Goal: Task Accomplishment & Management: Manage account settings

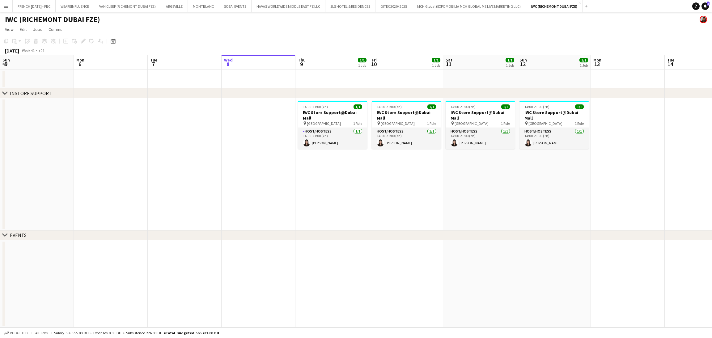
scroll to position [0, 147]
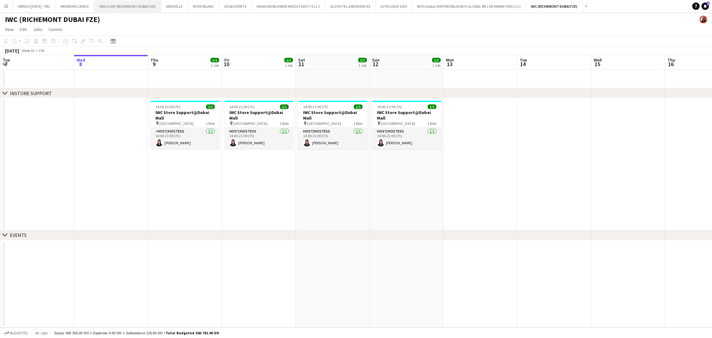
click at [131, 9] on button "VAN CLEEF (RICHEMONT DUBAI FZE) Close" at bounding box center [127, 6] width 67 height 12
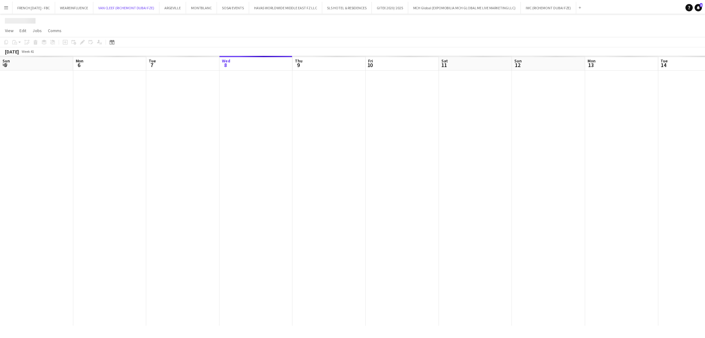
scroll to position [0, 147]
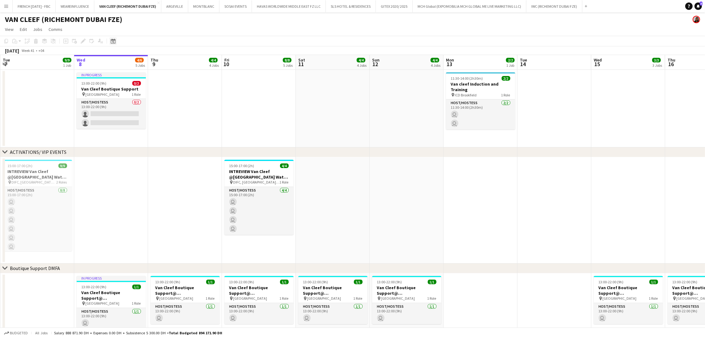
click at [111, 41] on icon at bounding box center [113, 41] width 5 height 5
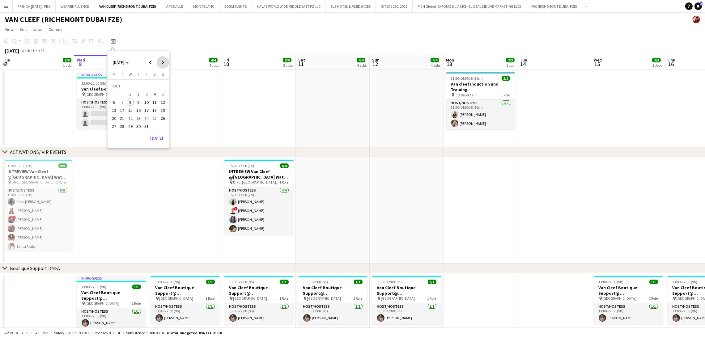
click at [163, 60] on span "Next month" at bounding box center [163, 62] width 12 height 12
click at [120, 115] on button "18" at bounding box center [122, 112] width 8 height 8
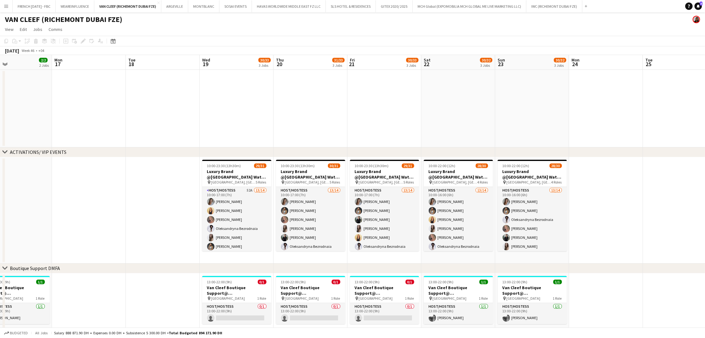
scroll to position [0, 173]
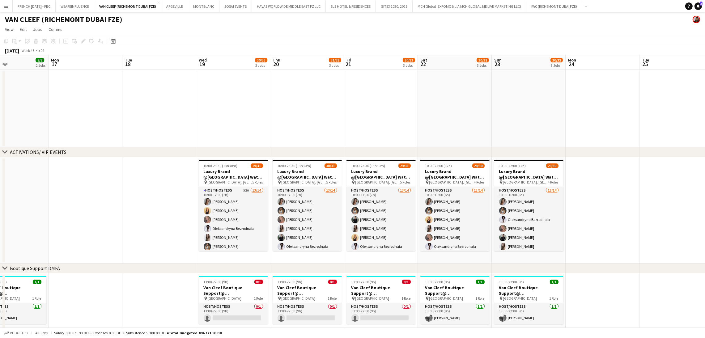
drag, startPoint x: 249, startPoint y: 217, endPoint x: 140, endPoint y: 215, distance: 108.5
click at [140, 215] on app-calendar-viewport "Fri 14 2/2 2 Jobs Sat 15 2/2 2 Jobs Sun 16 2/2 2 Jobs Mon 17 Tue 18 Wed 19 30/3…" at bounding box center [352, 330] width 705 height 551
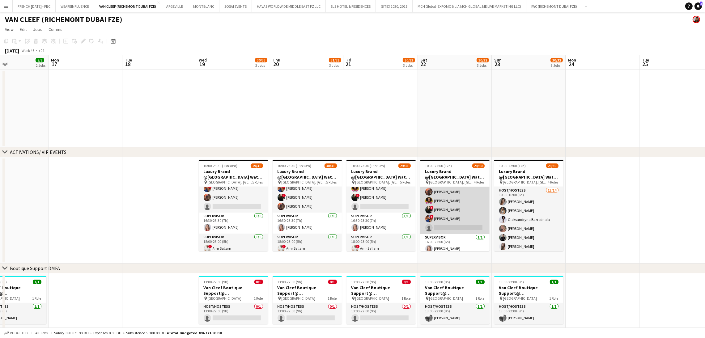
scroll to position [253, 0]
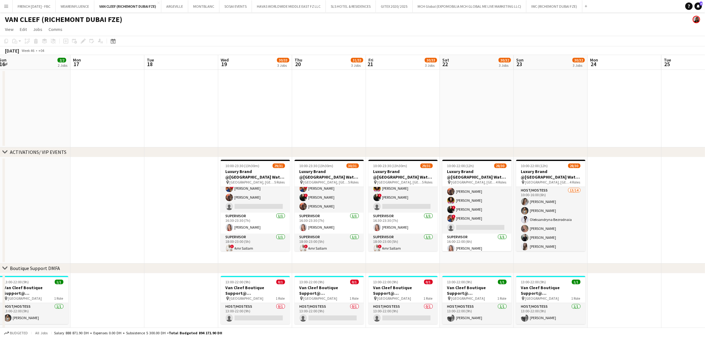
drag, startPoint x: 105, startPoint y: 223, endPoint x: 129, endPoint y: 221, distance: 23.2
click at [129, 221] on app-calendar-viewport "Fri 14 2/2 2 Jobs Sat 15 2/2 2 Jobs Sun 16 2/2 2 Jobs Mon 17 Tue 18 Wed 19 30/3…" at bounding box center [352, 330] width 705 height 551
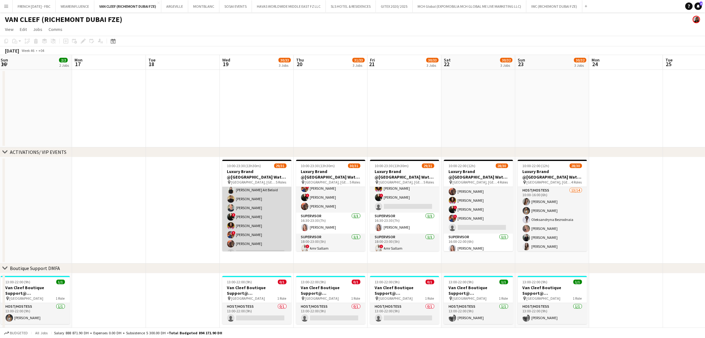
click at [264, 228] on app-card-role "Host/Hostess 6I 13/14 16:30-23:30 (7h) ! [PERSON_NAME] [PERSON_NAME] [PERSON_NA…" at bounding box center [256, 189] width 69 height 139
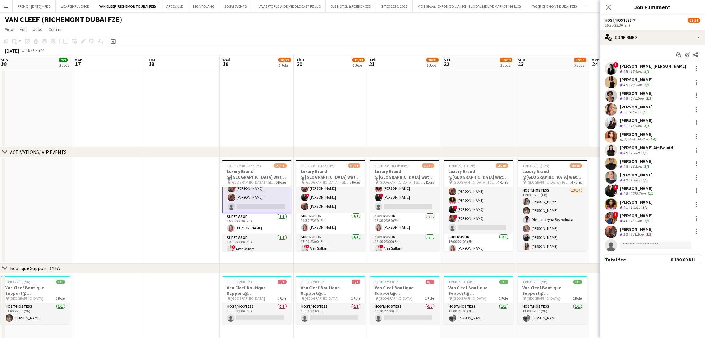
scroll to position [275, 0]
drag, startPoint x: 171, startPoint y: 210, endPoint x: 300, endPoint y: 212, distance: 128.3
click at [369, 211] on app-calendar-viewport "Fri 14 2/2 2 Jobs Sat 15 2/2 2 Jobs Sun 16 2/2 2 Jobs Mon 17 Tue 18 Wed 19 30/3…" at bounding box center [352, 330] width 705 height 551
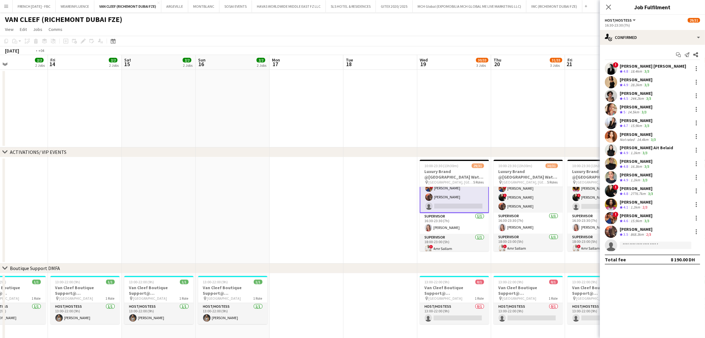
drag, startPoint x: 127, startPoint y: 213, endPoint x: 374, endPoint y: 210, distance: 247.0
click at [374, 210] on app-calendar-viewport "Tue 11 Wed 12 2/2 2 Jobs Thu 13 2/2 2 Jobs Fri 14 2/2 2 Jobs Sat 15 2/2 2 Jobs …" at bounding box center [352, 330] width 705 height 551
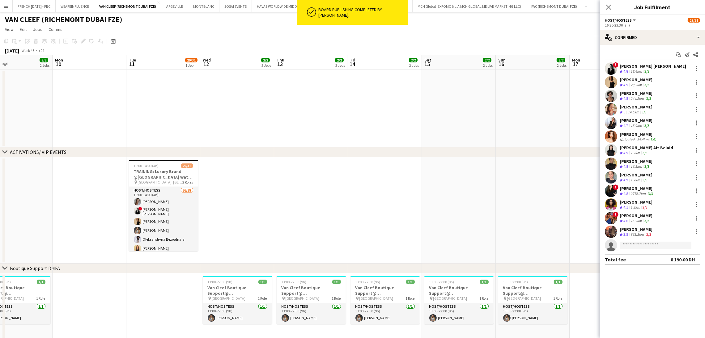
drag, startPoint x: 219, startPoint y: 212, endPoint x: 304, endPoint y: 213, distance: 84.4
click at [326, 211] on app-calendar-viewport "Fri 7 2/2 2 Jobs Sat 8 2/2 2 Jobs Sun 9 2/2 2 Jobs Mon 10 Tue 11 29/31 1 Job We…" at bounding box center [352, 330] width 705 height 551
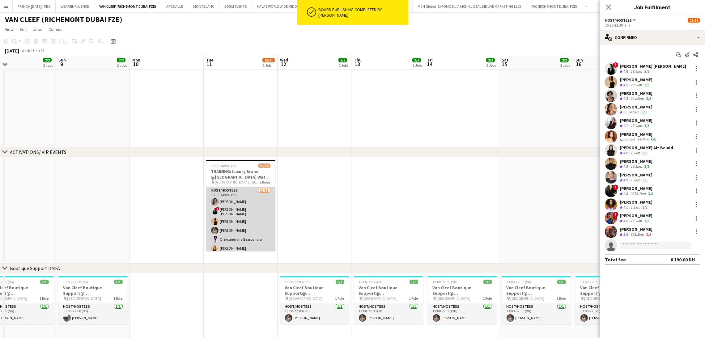
click at [239, 221] on app-card-role "Host/Hostess 26/28 10:00-14:00 (4h) [PERSON_NAME] ! [PERSON_NAME] [PERSON_NAME]…" at bounding box center [240, 319] width 69 height 265
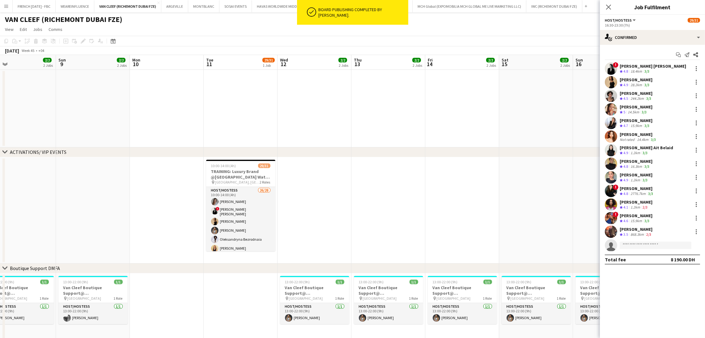
scroll to position [274, 0]
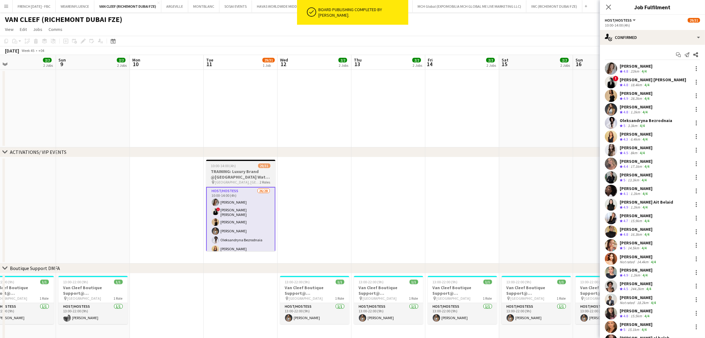
click at [257, 168] on div "10:00-14:00 (4h) 29/31" at bounding box center [240, 166] width 69 height 5
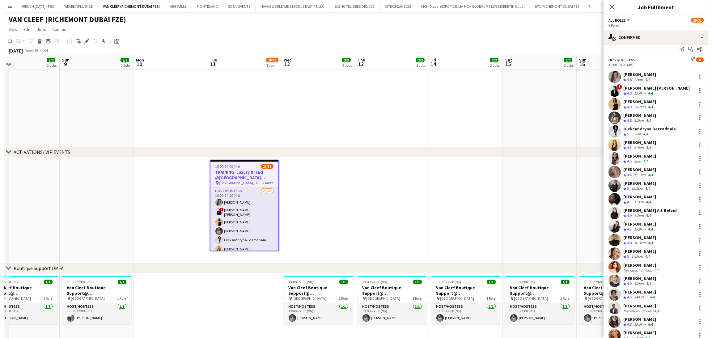
scroll to position [0, 0]
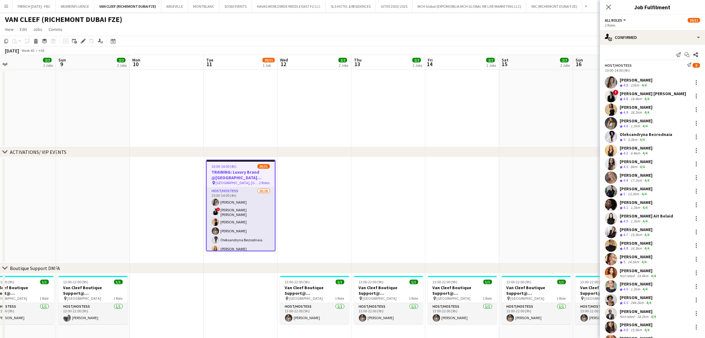
click at [642, 145] on div "[PERSON_NAME] Crew rating 4.3 6.4km 4/4" at bounding box center [652, 150] width 105 height 12
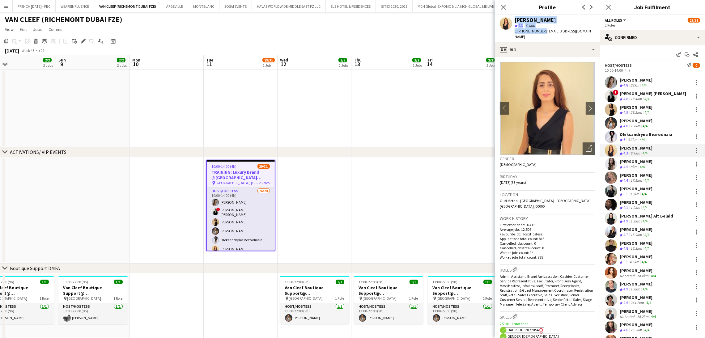
drag, startPoint x: 542, startPoint y: 32, endPoint x: 513, endPoint y: 19, distance: 31.9
click at [513, 19] on div "[PERSON_NAME] star 4.3 6.4km t. [PHONE_NUMBER] | [EMAIL_ADDRESS][DOMAIN_NAME]" at bounding box center [547, 29] width 105 height 28
copy div "[PERSON_NAME] star 4.3 6.4km t. [PHONE_NUMBER]"
click at [640, 191] on div "[PERSON_NAME]" at bounding box center [636, 189] width 33 height 6
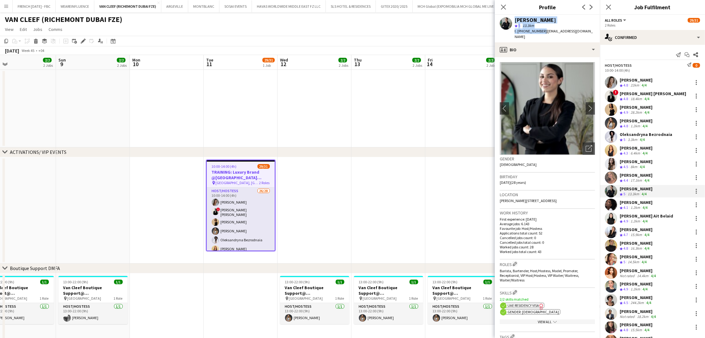
drag, startPoint x: 541, startPoint y: 32, endPoint x: 499, endPoint y: 15, distance: 44.7
click at [499, 15] on div "[PERSON_NAME] star 5 13.3km t. [PHONE_NUMBER] | [EMAIL_ADDRESS][DOMAIN_NAME]" at bounding box center [547, 29] width 105 height 28
copy div "[PERSON_NAME] star 5 13.3km t. [PHONE_NUMBER]"
click at [502, 7] on icon "Close pop-in" at bounding box center [503, 7] width 6 height 6
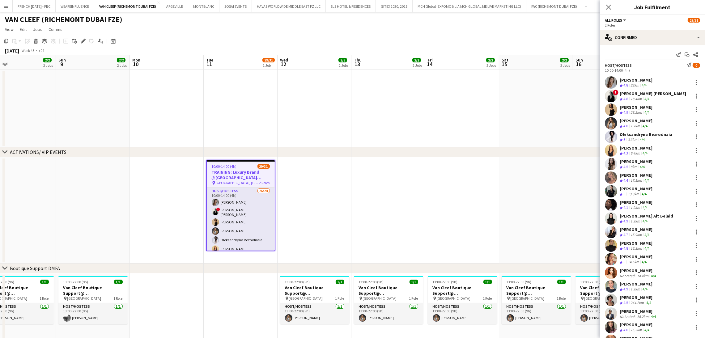
click at [544, 113] on app-date-cell at bounding box center [536, 109] width 74 height 78
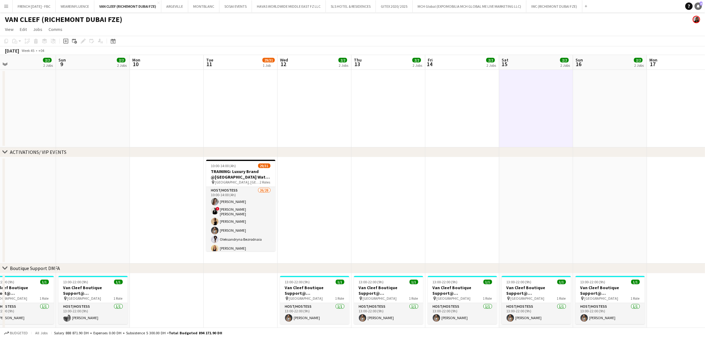
click at [698, 6] on icon at bounding box center [698, 5] width 3 height 3
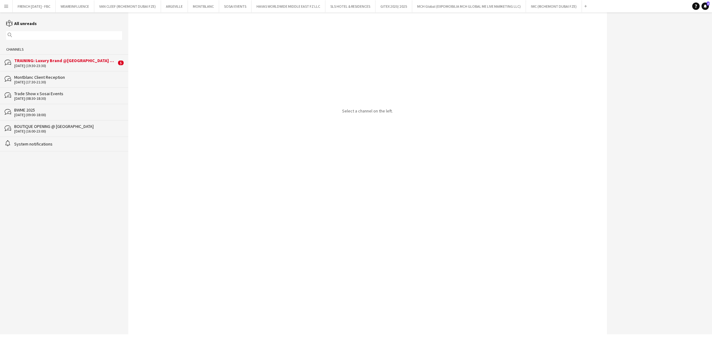
click at [88, 60] on div "TRAINING: Luxury Brand @[GEOGRAPHIC_DATA] Watch Week 2025" at bounding box center [65, 61] width 102 height 6
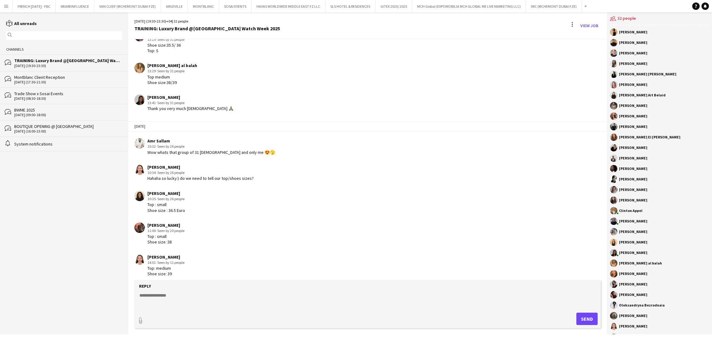
scroll to position [1120, 0]
drag, startPoint x: 164, startPoint y: 147, endPoint x: 222, endPoint y: 149, distance: 58.1
click at [222, 149] on div "Wow whats that group of 31 [DEMOGRAPHIC_DATA] and only me 😍🫣" at bounding box center [211, 152] width 128 height 6
click at [257, 149] on div "Amr Sallam 10:32 · Seen by 26 people Wow whats that group of 31 [DEMOGRAPHIC_DA…" at bounding box center [325, 146] width 383 height 17
click at [241, 295] on textarea at bounding box center [369, 300] width 460 height 16
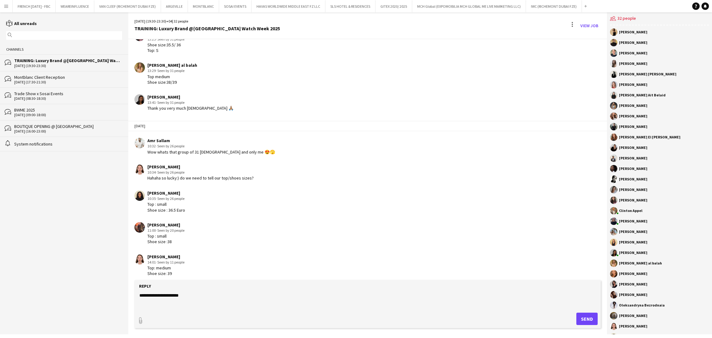
paste textarea "*****"
type textarea "**********"
click at [588, 322] on button "Send" at bounding box center [587, 319] width 21 height 12
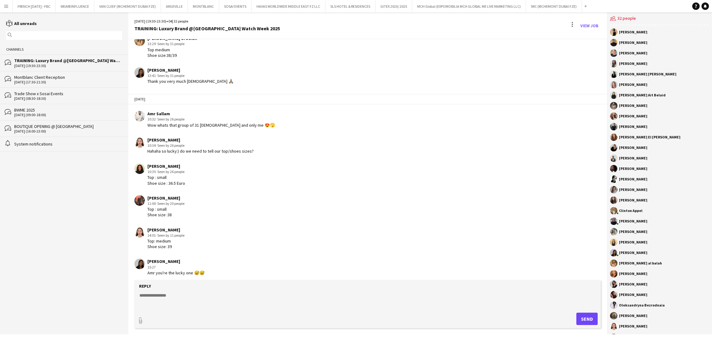
click at [256, 299] on textarea at bounding box center [369, 300] width 460 height 16
paste textarea "***"
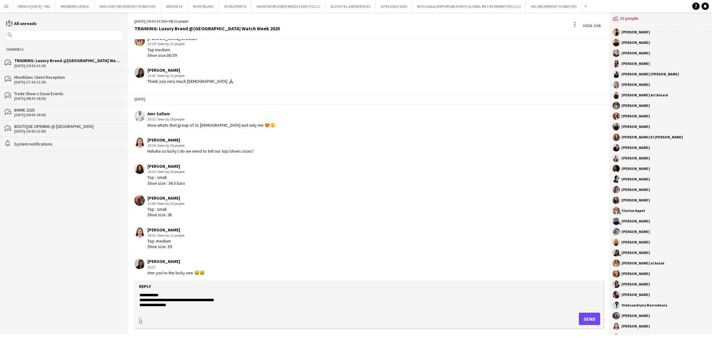
scroll to position [34, 0]
paste textarea "*****"
type textarea "**********"
click at [580, 321] on button "Send" at bounding box center [589, 319] width 21 height 12
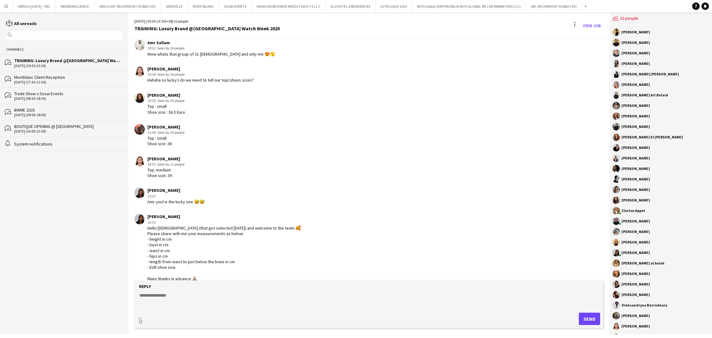
click at [163, 104] on div "Top : small Shoe size : 36.5 Euro" at bounding box center [166, 109] width 38 height 11
click at [170, 107] on div "Top : small Shoe size : 36.5 Euro" at bounding box center [166, 109] width 38 height 11
click at [176, 92] on div "[PERSON_NAME]" at bounding box center [166, 95] width 38 height 6
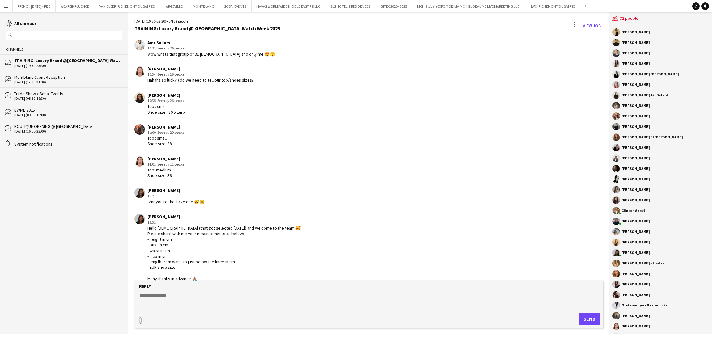
click at [176, 92] on div "[PERSON_NAME]" at bounding box center [166, 95] width 38 height 6
copy div "Gebremicael"
click at [172, 109] on div "Top : small Shoe size : 36.5 Euro" at bounding box center [166, 109] width 38 height 11
click at [154, 66] on div "[PERSON_NAME]" at bounding box center [200, 69] width 106 height 6
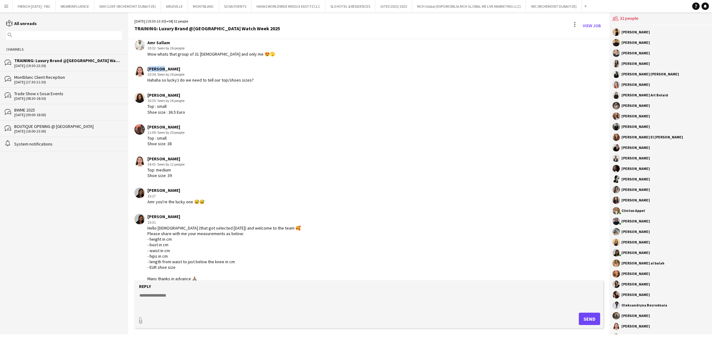
click at [154, 66] on div "[PERSON_NAME]" at bounding box center [200, 69] width 106 height 6
copy div "[PERSON_NAME]"
click at [166, 124] on div "[PERSON_NAME]" at bounding box center [165, 127] width 37 height 6
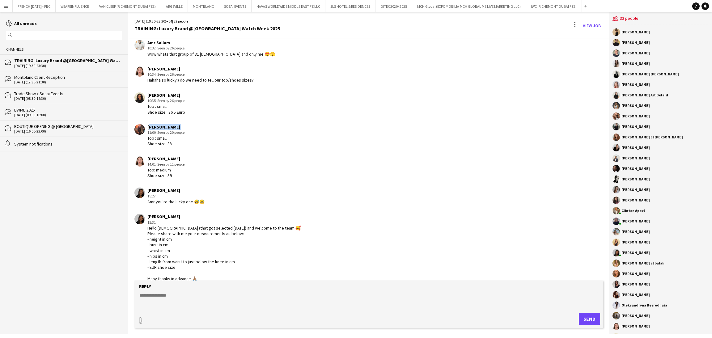
click at [166, 124] on div "[PERSON_NAME]" at bounding box center [165, 127] width 37 height 6
copy div "[PERSON_NAME]"
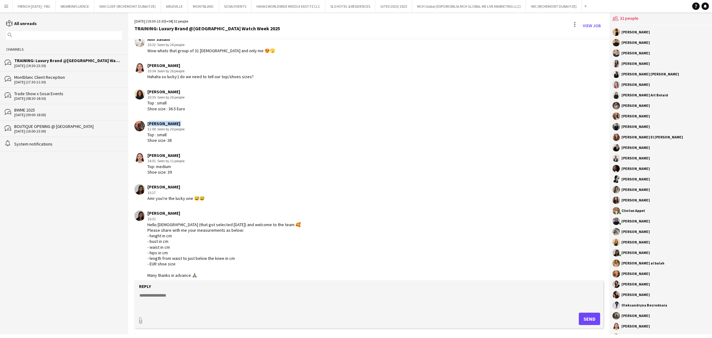
scroll to position [1223, 0]
click at [591, 23] on link "View Job" at bounding box center [592, 26] width 23 height 10
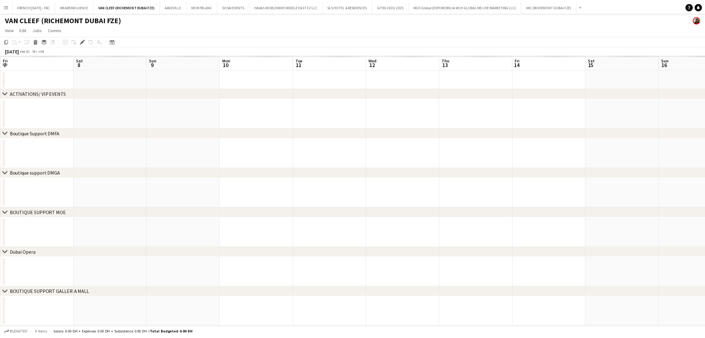
scroll to position [0, 212]
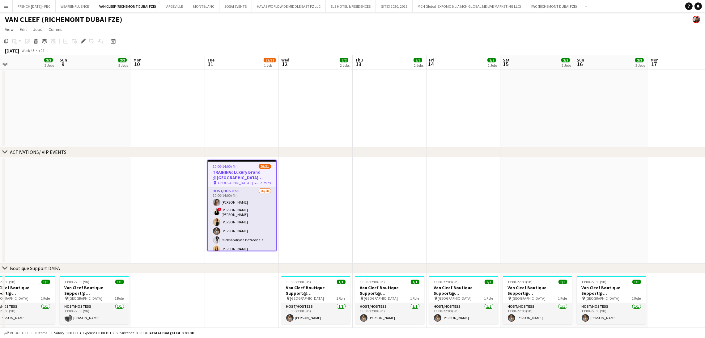
drag, startPoint x: 471, startPoint y: 219, endPoint x: 443, endPoint y: 221, distance: 28.2
click at [443, 221] on app-calendar-viewport "Wed 5 2/2 2 Jobs Thu 6 2/2 2 Jobs Fri 7 2/2 2 Jobs Sat 8 2/2 2 Jobs Sun 9 2/2 2…" at bounding box center [352, 330] width 705 height 551
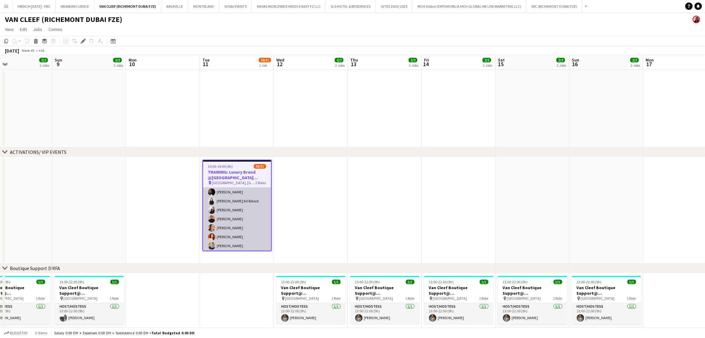
click at [241, 219] on app-card-role "Host/Hostess 26/28 10:00-14:00 (4h) [PERSON_NAME] ! [PERSON_NAME] [PERSON_NAME]…" at bounding box center [237, 227] width 68 height 265
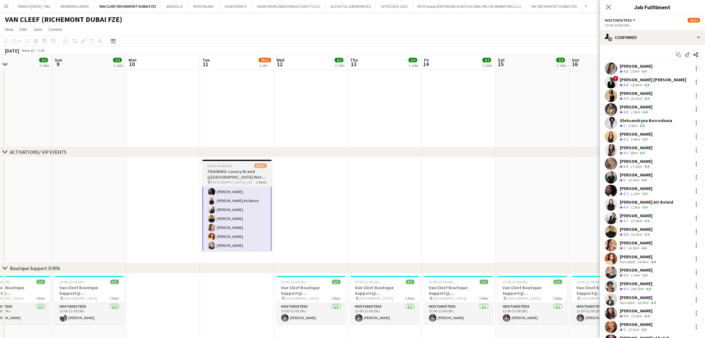
click at [242, 177] on h3 "TRAINING: Luxury Brand @[GEOGRAPHIC_DATA] Watch Week 2025" at bounding box center [236, 174] width 69 height 11
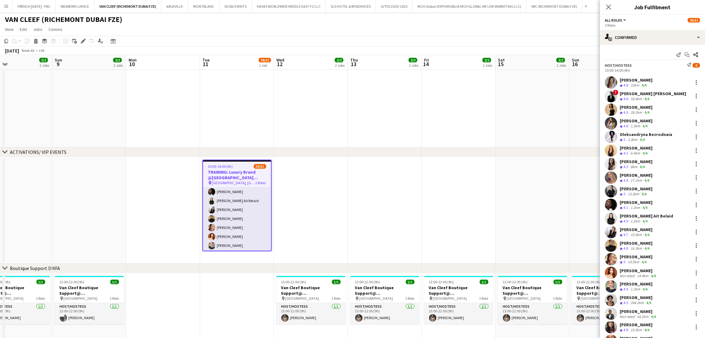
scroll to position [93, 0]
click at [637, 84] on div "22km" at bounding box center [634, 85] width 11 height 5
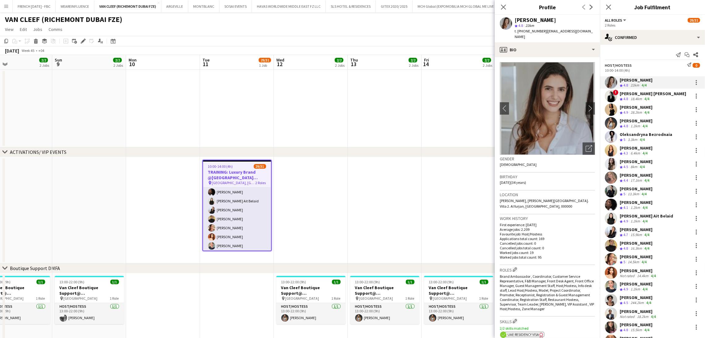
click at [537, 30] on span "t. [PHONE_NUMBER]" at bounding box center [531, 31] width 32 height 5
copy span "9710585415179"
click at [652, 94] on div "[PERSON_NAME] [PERSON_NAME]" at bounding box center [653, 94] width 66 height 6
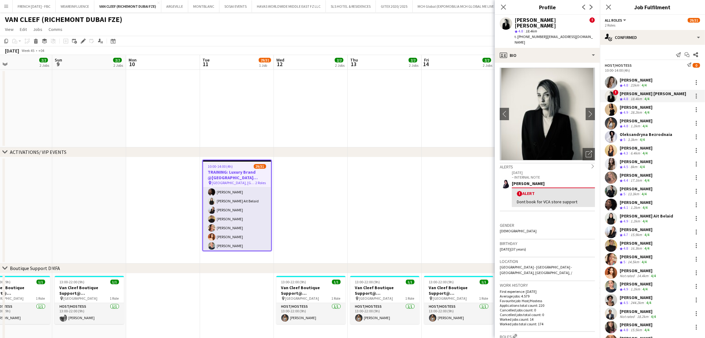
click at [531, 34] on span "t. [PHONE_NUMBER]" at bounding box center [531, 36] width 32 height 5
copy span "971529652750"
click at [640, 162] on div "[PERSON_NAME]" at bounding box center [636, 162] width 33 height 6
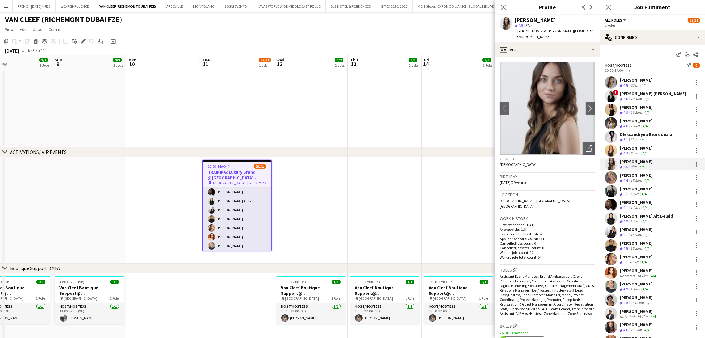
click at [523, 31] on span "t. [PHONE_NUMBER]" at bounding box center [531, 31] width 32 height 5
copy span "971555083681"
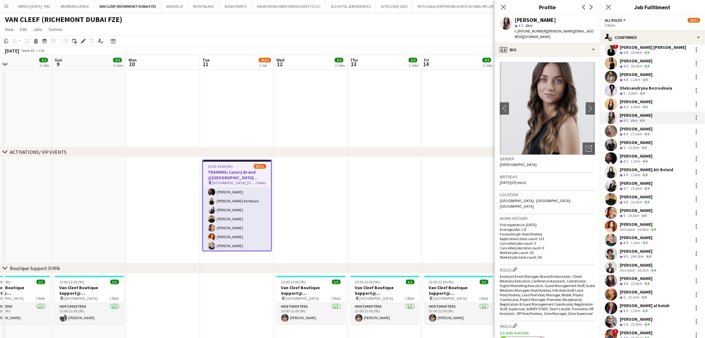
scroll to position [0, 0]
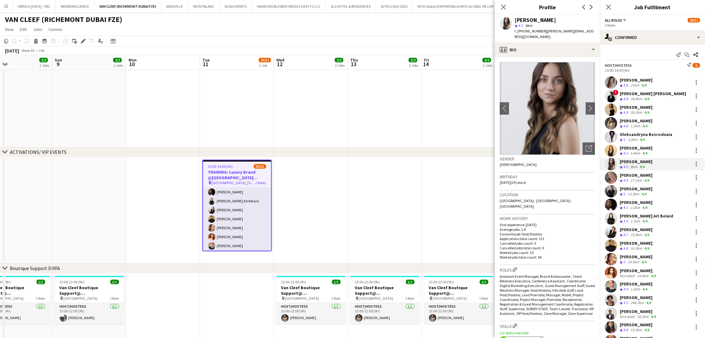
click at [638, 108] on div "[PERSON_NAME]" at bounding box center [636, 107] width 33 height 6
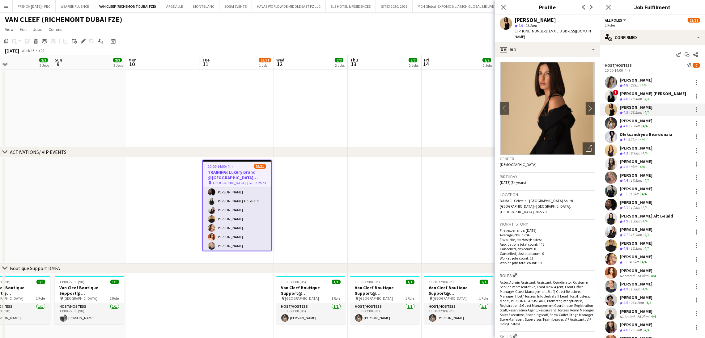
click at [526, 34] on div "t. [PHONE_NUMBER] | [EMAIL_ADDRESS][DOMAIN_NAME]" at bounding box center [555, 33] width 80 height 11
click at [528, 30] on span "t. [PHONE_NUMBER]" at bounding box center [531, 31] width 32 height 5
copy span "971529506061"
click at [637, 270] on div "[PERSON_NAME]" at bounding box center [638, 271] width 37 height 6
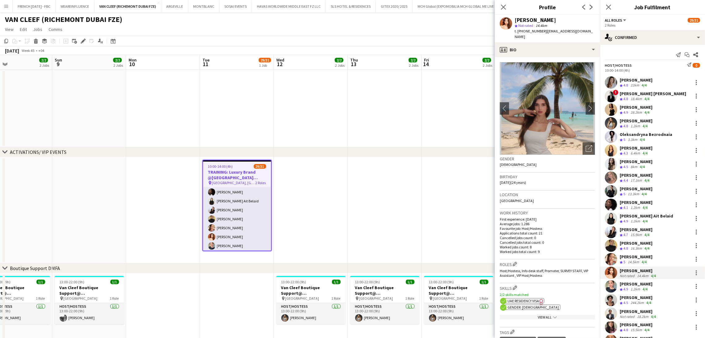
click at [528, 33] on span "t. [PHONE_NUMBER]" at bounding box center [531, 31] width 32 height 5
copy span "971585977693"
click at [630, 178] on div "[PERSON_NAME]" at bounding box center [636, 175] width 33 height 6
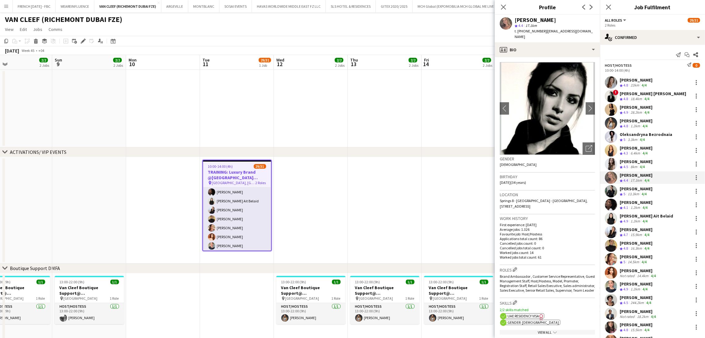
click at [534, 31] on span "t. [PHONE_NUMBER]" at bounding box center [531, 31] width 32 height 5
click at [641, 125] on div "1.2km" at bounding box center [635, 126] width 12 height 5
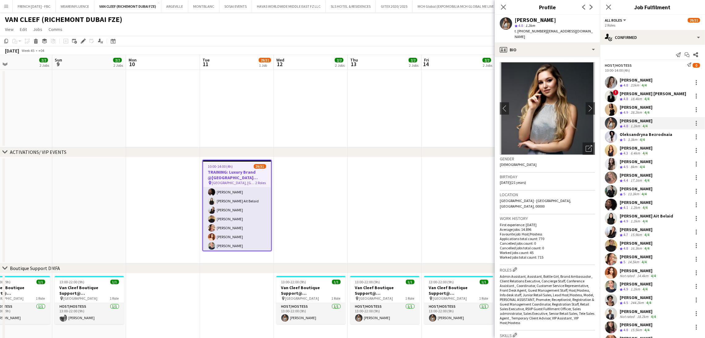
click at [534, 31] on span "t. [PHONE_NUMBER]" at bounding box center [531, 31] width 32 height 5
click at [644, 233] on div "4/4" at bounding box center [646, 234] width 7 height 5
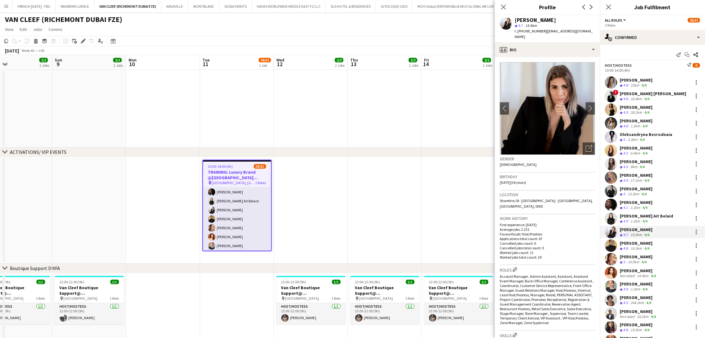
click at [527, 31] on span "t. [PHONE_NUMBER]" at bounding box center [531, 31] width 32 height 5
click at [643, 193] on app-skills-label "4/4" at bounding box center [644, 194] width 5 height 5
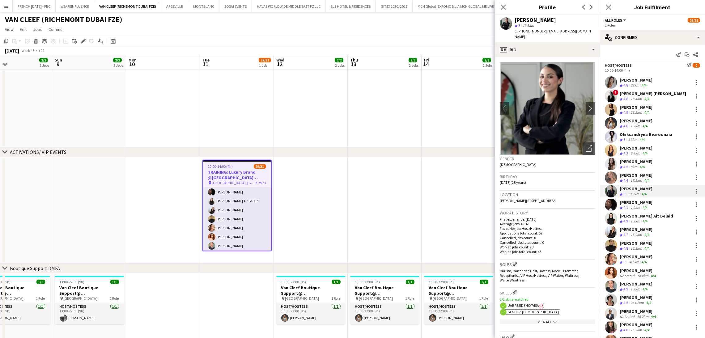
click at [526, 33] on span "t. [PHONE_NUMBER]" at bounding box center [531, 31] width 32 height 5
click at [643, 141] on app-skills-label "4/4" at bounding box center [642, 139] width 5 height 5
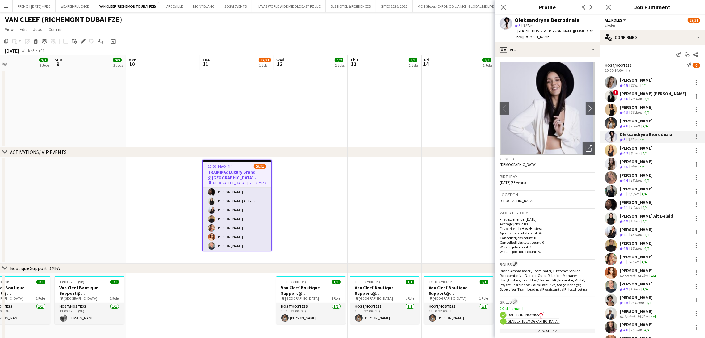
click at [529, 30] on span "t. [PHONE_NUMBER]" at bounding box center [531, 31] width 32 height 5
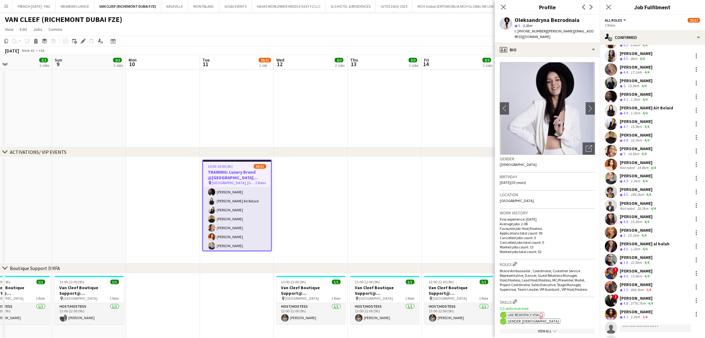
scroll to position [93, 0]
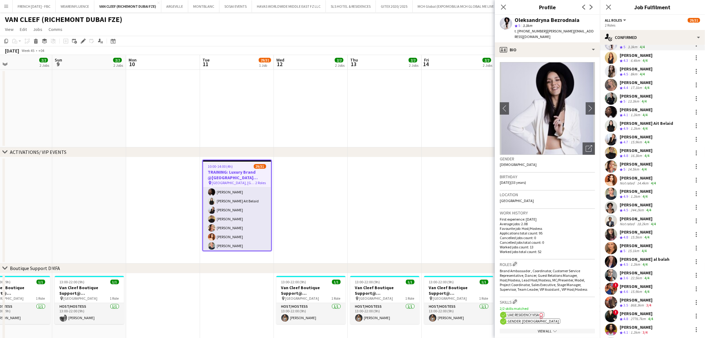
click at [641, 125] on div "[PERSON_NAME] Ait Belaid" at bounding box center [646, 124] width 53 height 6
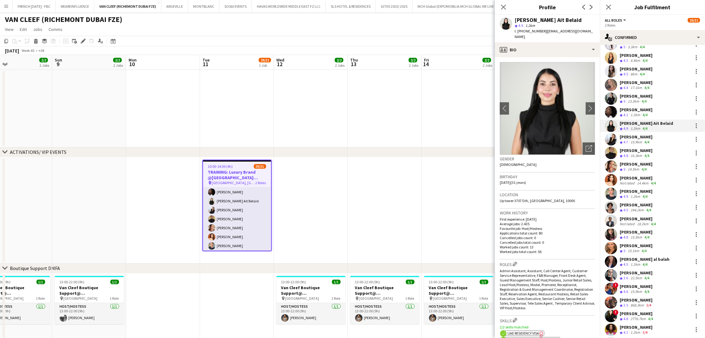
click at [529, 32] on span "t. [PHONE_NUMBER]" at bounding box center [531, 31] width 32 height 5
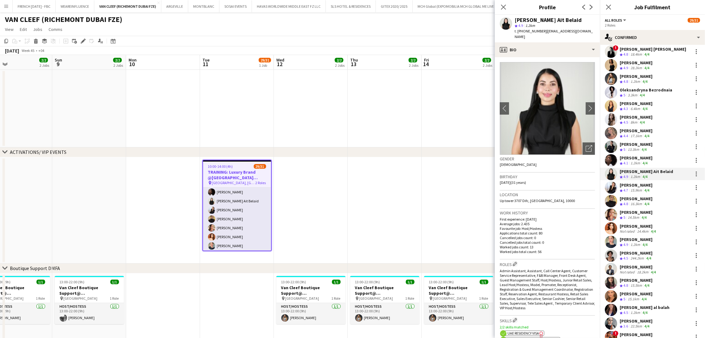
scroll to position [0, 0]
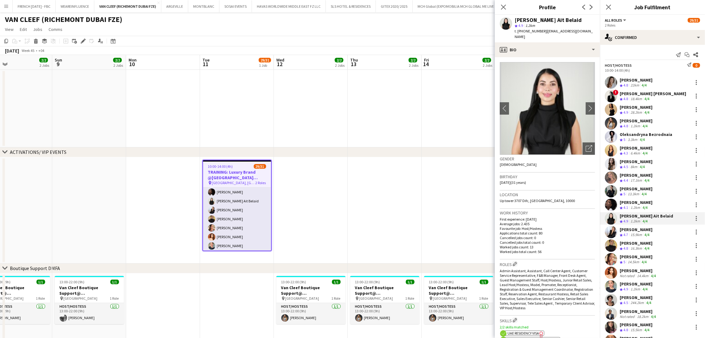
click at [641, 82] on div "[PERSON_NAME]" at bounding box center [636, 80] width 33 height 6
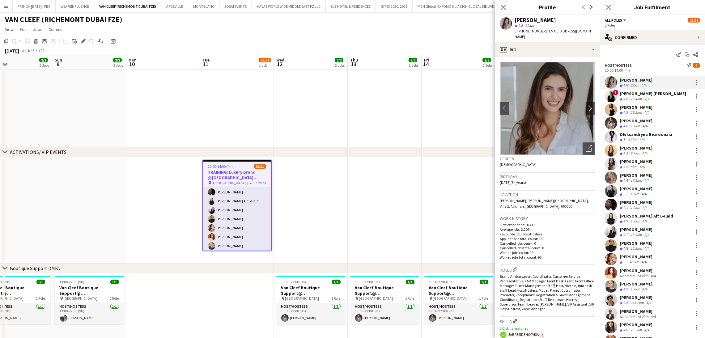
click at [531, 32] on span "t. [PHONE_NUMBER]" at bounding box center [531, 31] width 32 height 5
click at [645, 248] on app-skills-label "4/4" at bounding box center [647, 248] width 5 height 5
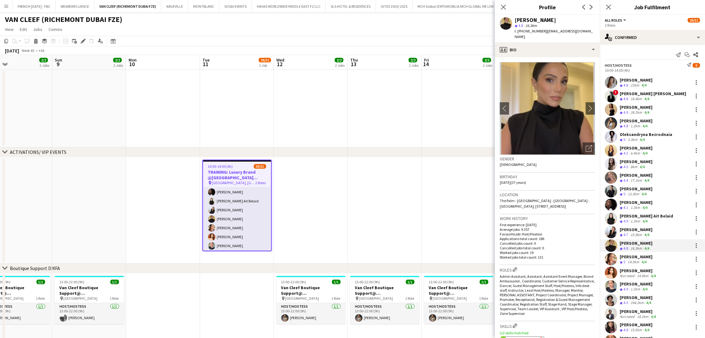
click at [527, 32] on span "t. [PHONE_NUMBER]" at bounding box center [531, 31] width 32 height 5
click at [643, 159] on div "[PERSON_NAME] Crew rating 4.5 8km 4/4" at bounding box center [652, 164] width 105 height 12
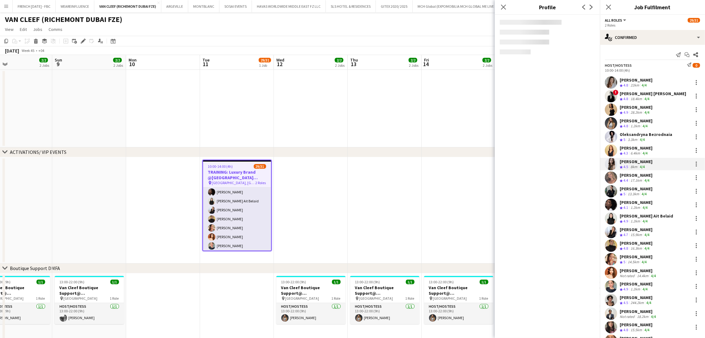
click at [640, 151] on div "6.4km" at bounding box center [635, 153] width 12 height 5
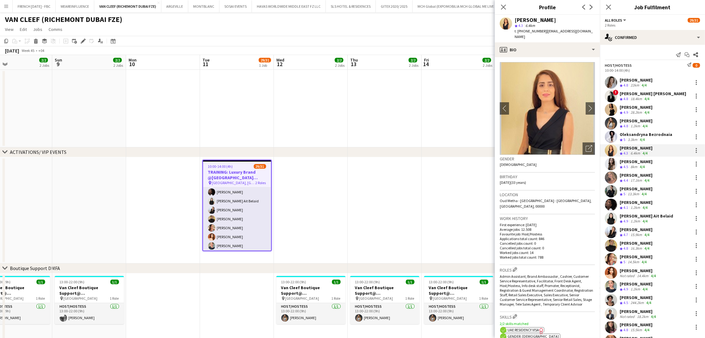
click at [536, 32] on span "t. [PHONE_NUMBER]" at bounding box center [531, 31] width 32 height 5
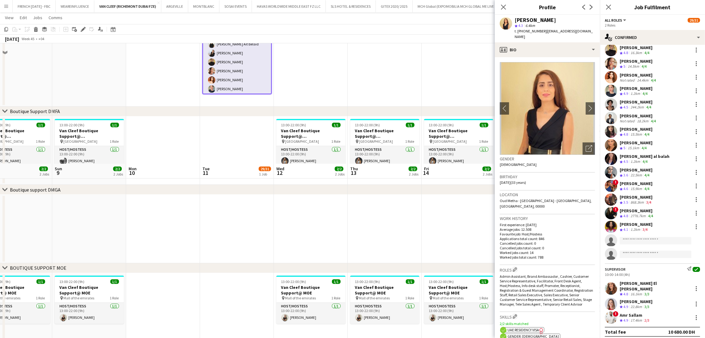
scroll to position [45, 0]
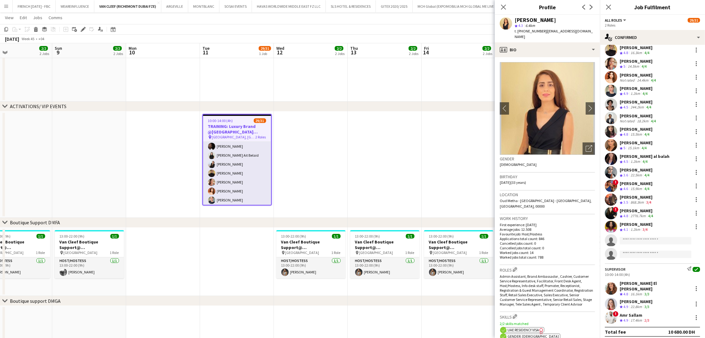
click at [651, 292] on div "3/3" at bounding box center [646, 294] width 7 height 5
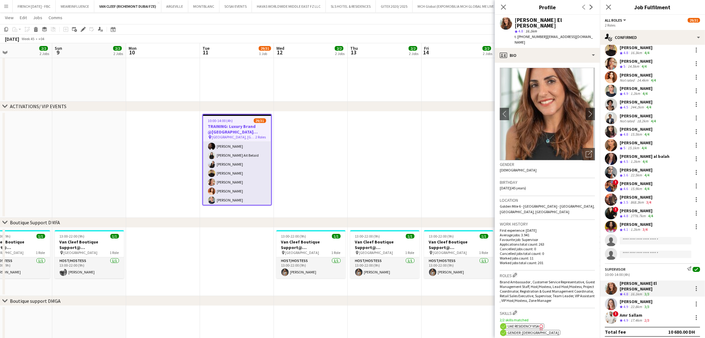
click at [533, 34] on span "t. [PHONE_NUMBER]" at bounding box center [531, 36] width 32 height 5
click at [647, 88] on div "[PERSON_NAME]" at bounding box center [636, 89] width 33 height 6
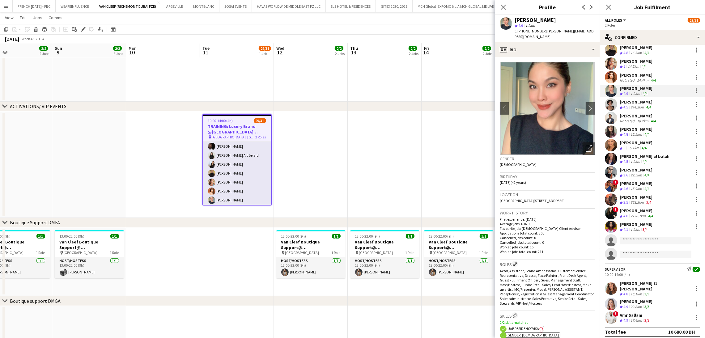
click at [535, 28] on span "1.2km" at bounding box center [530, 25] width 12 height 5
click at [535, 29] on span "t. [PHONE_NUMBER]" at bounding box center [531, 31] width 32 height 5
click at [637, 63] on div "[PERSON_NAME]" at bounding box center [636, 61] width 33 height 6
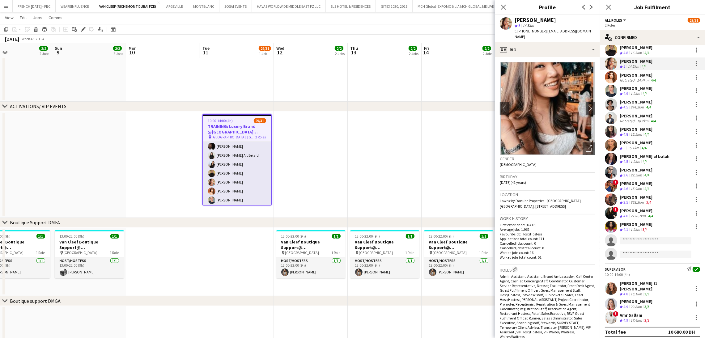
click at [525, 30] on span "t. [PHONE_NUMBER]" at bounding box center [531, 31] width 32 height 5
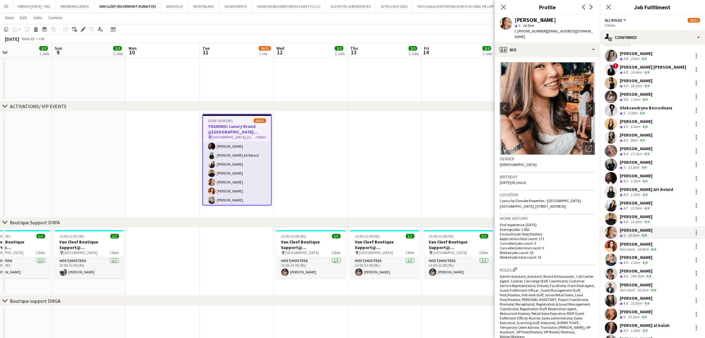
scroll to position [10, 0]
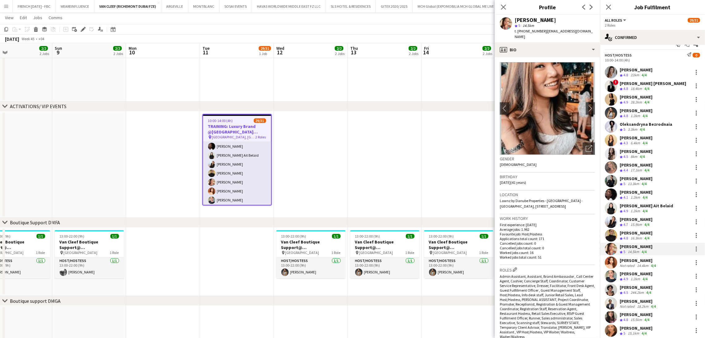
click at [641, 191] on div "[PERSON_NAME]" at bounding box center [636, 192] width 33 height 6
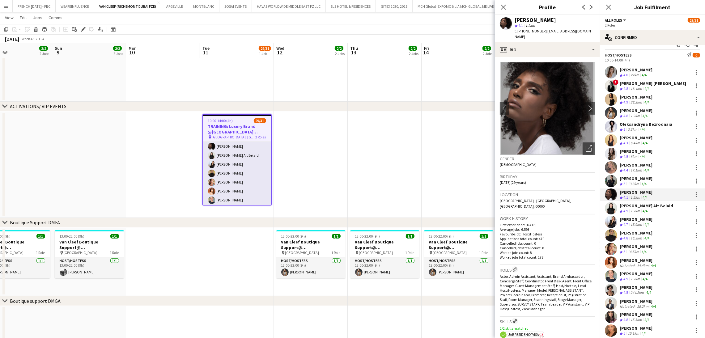
click at [533, 30] on span "t. [PHONE_NUMBER]" at bounding box center [531, 31] width 32 height 5
click at [624, 286] on div "[PERSON_NAME]" at bounding box center [636, 288] width 33 height 6
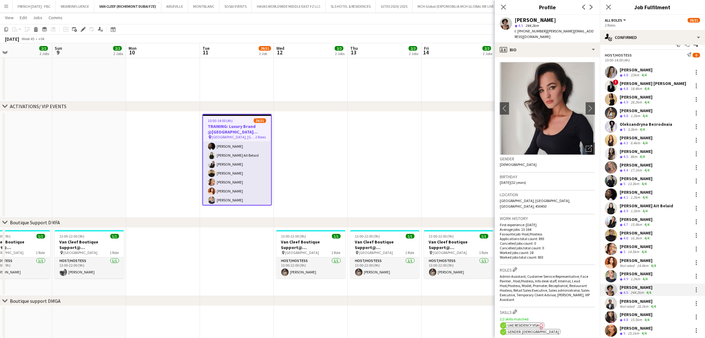
click at [528, 32] on span "t. [PHONE_NUMBER]" at bounding box center [531, 31] width 32 height 5
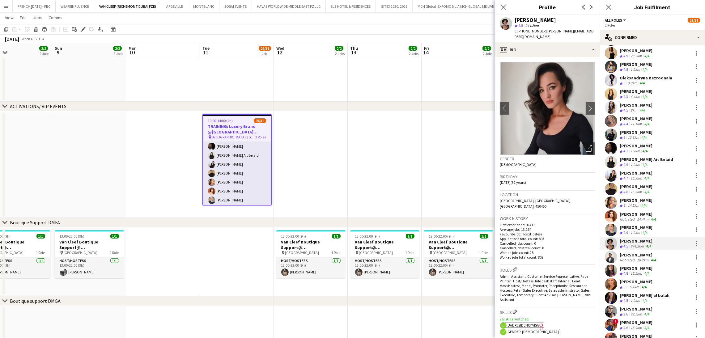
scroll to position [103, 0]
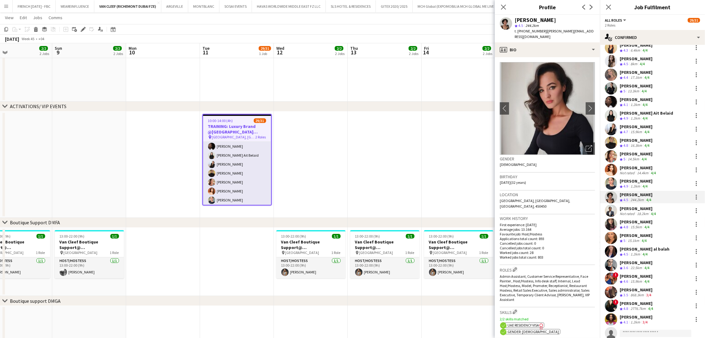
click at [645, 253] on app-skills-label "4/4" at bounding box center [645, 254] width 5 height 5
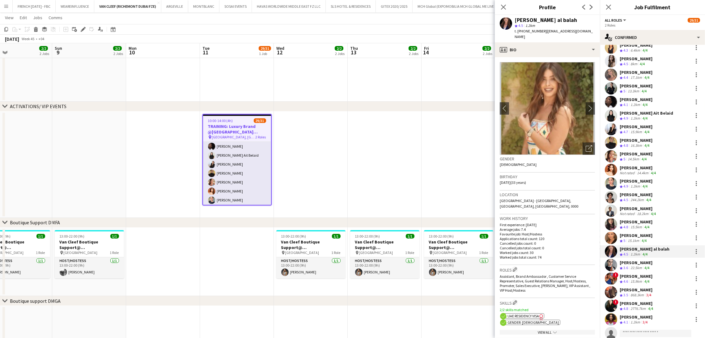
click at [537, 29] on span "t. [PHONE_NUMBER]" at bounding box center [531, 31] width 32 height 5
click at [651, 236] on div "[PERSON_NAME]" at bounding box center [636, 236] width 33 height 6
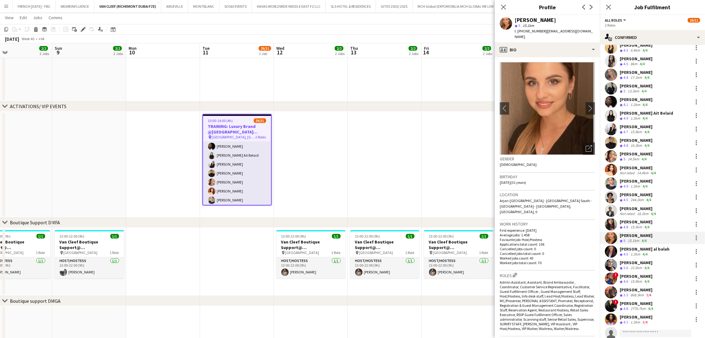
click at [534, 32] on span "t. [PHONE_NUMBER]" at bounding box center [531, 31] width 32 height 5
click at [628, 259] on div "[PERSON_NAME] Crew rating 3.6 22.5km 4/4" at bounding box center [652, 265] width 105 height 12
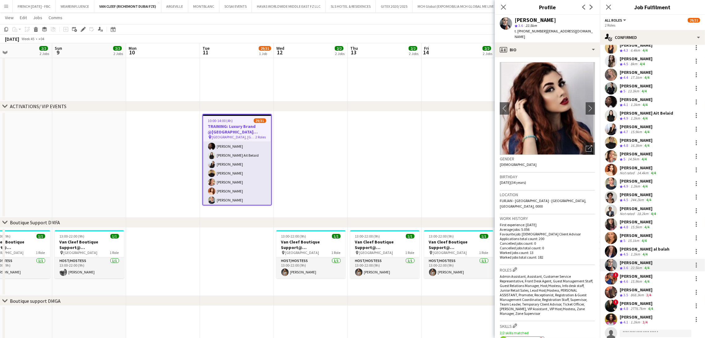
click at [528, 32] on span "t. [PHONE_NUMBER]" at bounding box center [531, 31] width 32 height 5
click at [632, 226] on div "15.5km" at bounding box center [636, 227] width 14 height 5
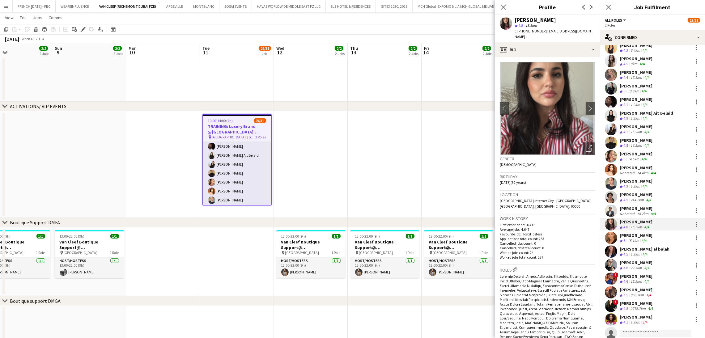
click at [538, 33] on span "t. [PHONE_NUMBER]" at bounding box center [531, 31] width 32 height 5
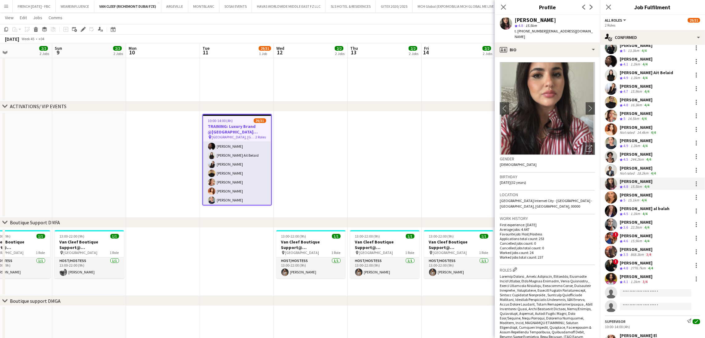
scroll to position [149, 0]
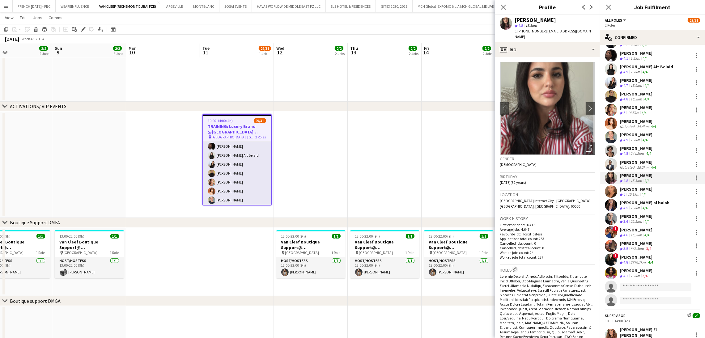
click at [633, 165] on div "Not rated" at bounding box center [628, 167] width 16 height 5
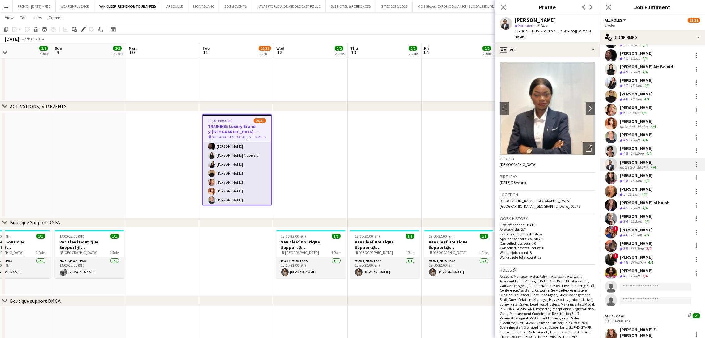
click at [531, 29] on span "t. [PHONE_NUMBER]" at bounding box center [531, 31] width 32 height 5
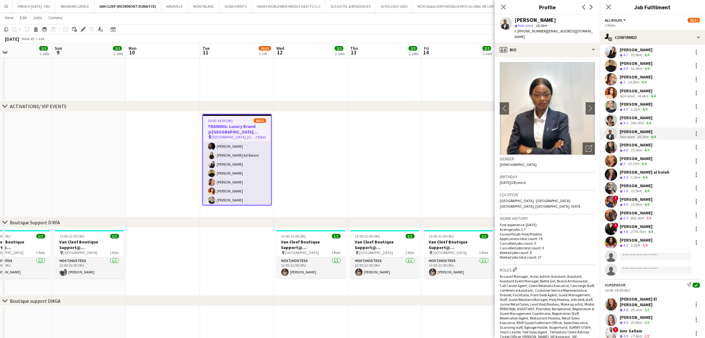
scroll to position [196, 0]
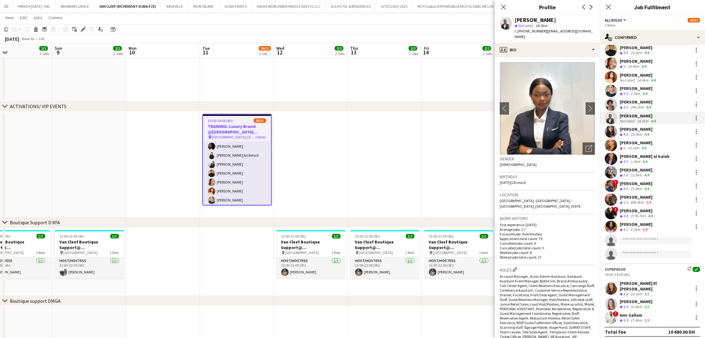
click at [648, 299] on div "[PERSON_NAME]" at bounding box center [636, 302] width 33 height 6
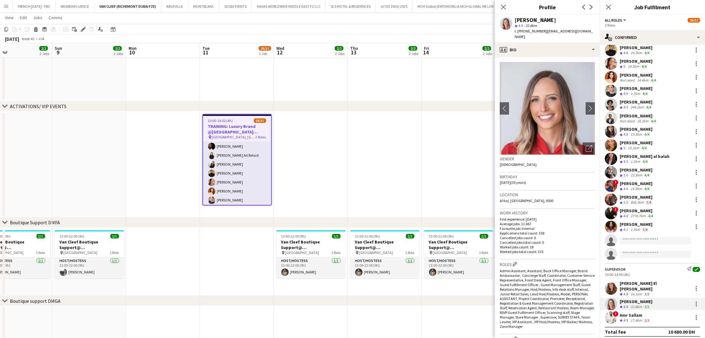
click at [525, 31] on span "t. [PHONE_NUMBER]" at bounding box center [531, 31] width 32 height 5
click at [634, 226] on div "[PERSON_NAME]" at bounding box center [636, 225] width 33 height 6
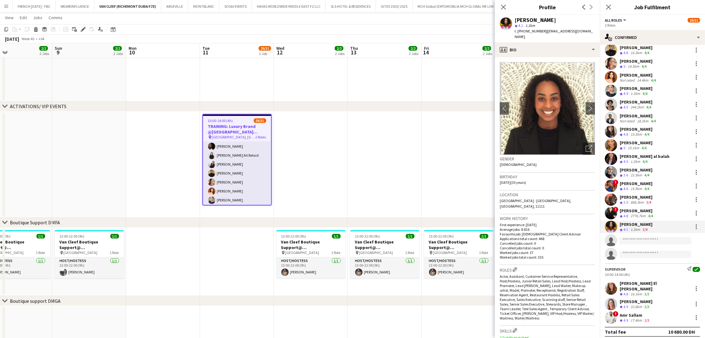
click at [531, 31] on span "t. [PHONE_NUMBER]" at bounding box center [531, 31] width 32 height 5
click at [636, 208] on div "[PERSON_NAME]" at bounding box center [637, 211] width 35 height 6
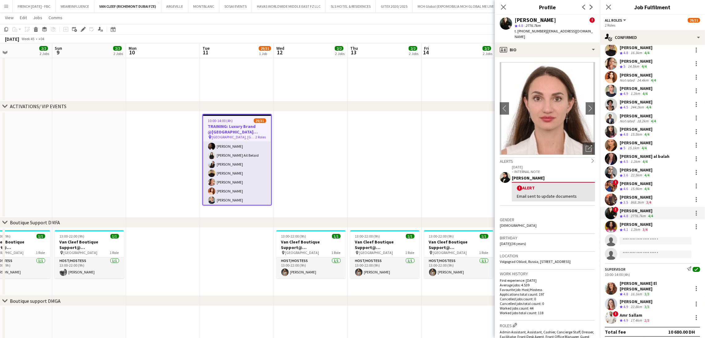
click at [528, 32] on span "t. [PHONE_NUMBER]" at bounding box center [531, 31] width 32 height 5
click at [642, 198] on div "[PERSON_NAME]" at bounding box center [636, 197] width 33 height 6
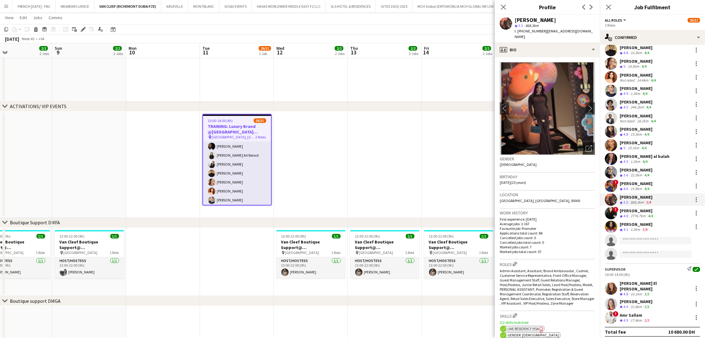
click at [527, 32] on span "t. [PHONE_NUMBER]" at bounding box center [531, 31] width 32 height 5
click at [632, 187] on div "15.9km" at bounding box center [636, 188] width 14 height 5
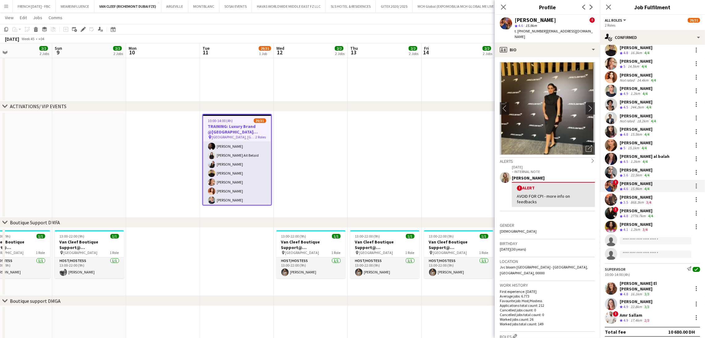
click at [521, 29] on span "t. [PHONE_NUMBER]" at bounding box center [531, 31] width 32 height 5
click at [659, 317] on div "! Amr Sallam Crew rating 4.9 17.4km 2/3" at bounding box center [652, 318] width 105 height 12
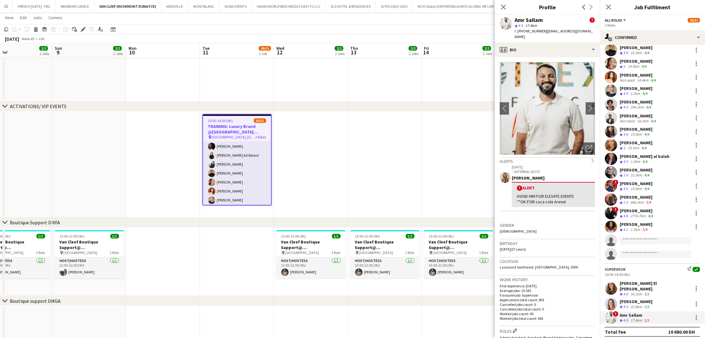
click at [529, 32] on span "t. [PHONE_NUMBER]" at bounding box center [531, 31] width 32 height 5
click at [415, 161] on app-date-cell at bounding box center [385, 165] width 74 height 106
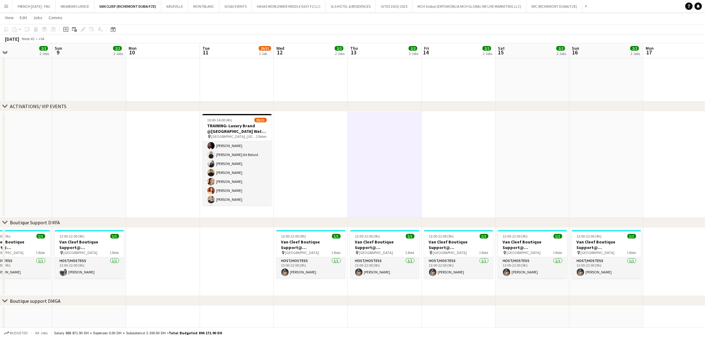
drag, startPoint x: 234, startPoint y: 151, endPoint x: 234, endPoint y: 132, distance: 18.5
click at [234, 151] on app-card-role "Host/Hostess 26/28 10:00-14:00 (4h) [PERSON_NAME] ! [PERSON_NAME] [PERSON_NAME]…" at bounding box center [236, 181] width 69 height 265
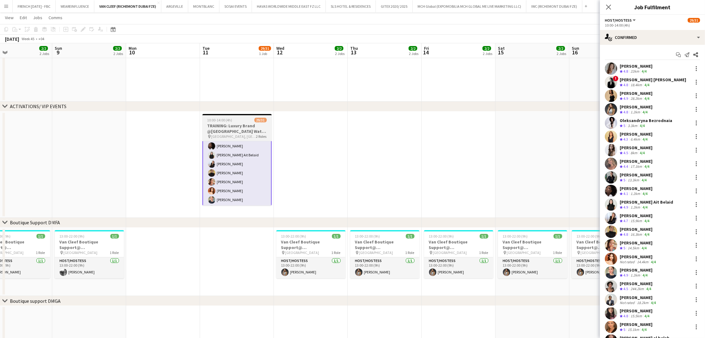
click at [236, 130] on h3 "TRAINING: Luxury Brand @[GEOGRAPHIC_DATA] Watch Week 2025" at bounding box center [236, 128] width 69 height 11
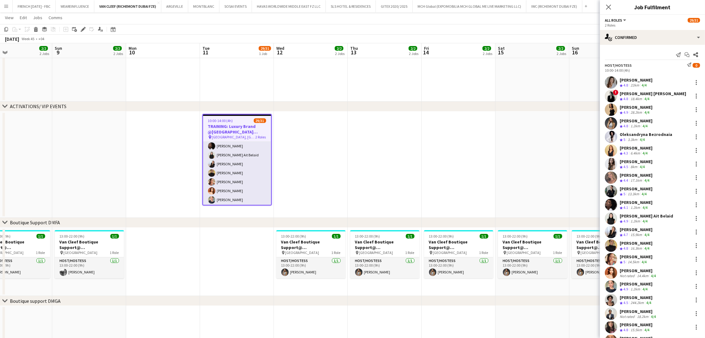
scroll to position [93, 0]
click at [637, 82] on div "[PERSON_NAME]" at bounding box center [636, 80] width 33 height 6
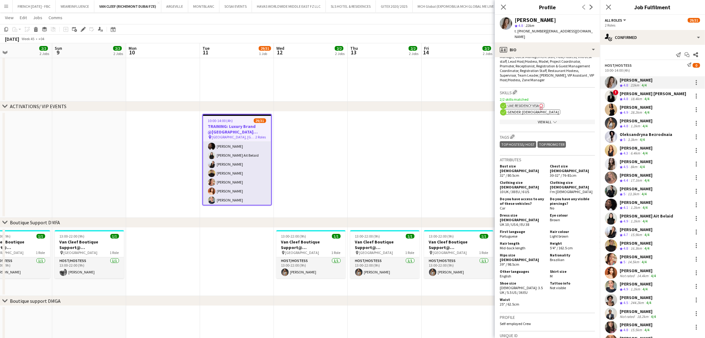
scroll to position [232, 0]
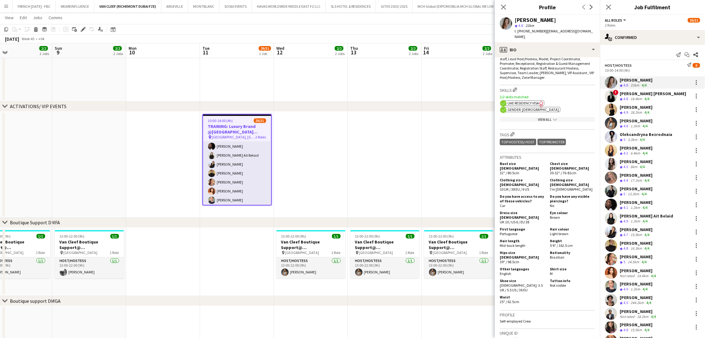
click at [520, 19] on div "[PERSON_NAME]" at bounding box center [535, 20] width 41 height 6
click at [534, 117] on div "View All chevron-down" at bounding box center [547, 119] width 95 height 5
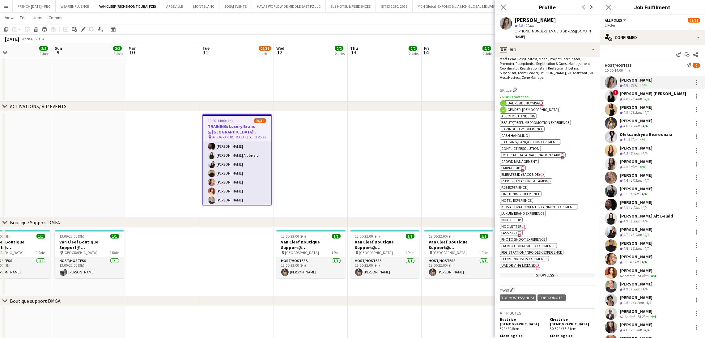
click at [518, 168] on span "Emirates ID" at bounding box center [510, 168] width 19 height 5
click at [654, 98] on div "Crew rating 4.8 18.4km 4/4" at bounding box center [653, 98] width 66 height 5
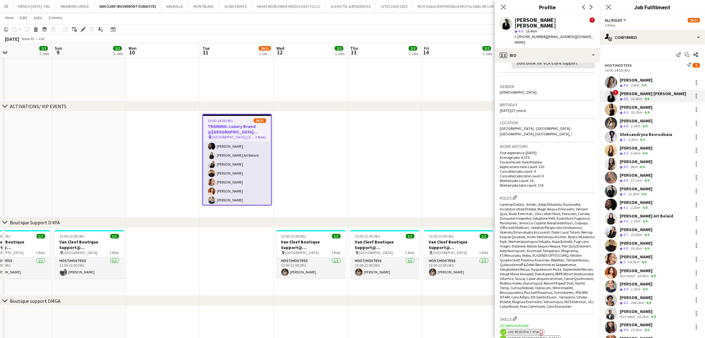
scroll to position [278, 0]
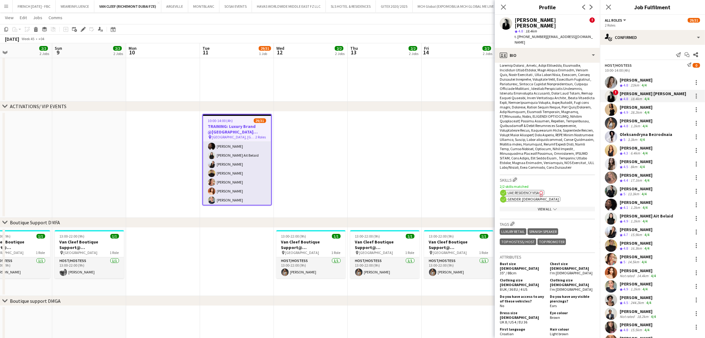
click at [552, 207] on app-icon "chevron-down" at bounding box center [554, 209] width 5 height 5
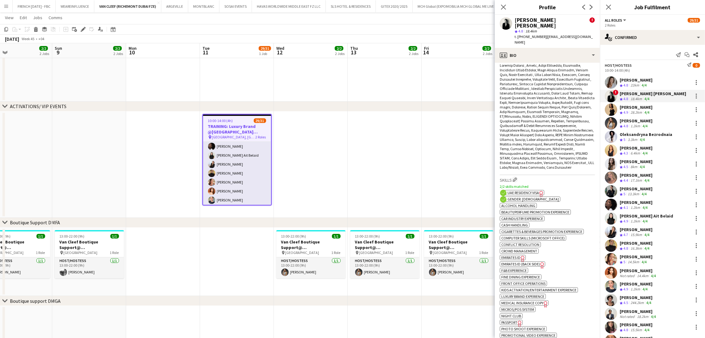
click at [553, 18] on div "[PERSON_NAME] [PERSON_NAME]" at bounding box center [552, 22] width 75 height 11
click at [521, 256] on icon "Freelancer has uploaded a photo validation of skill. Click to see" at bounding box center [523, 259] width 6 height 6
click at [526, 262] on span "Emirates ID (back side)" at bounding box center [520, 264] width 39 height 5
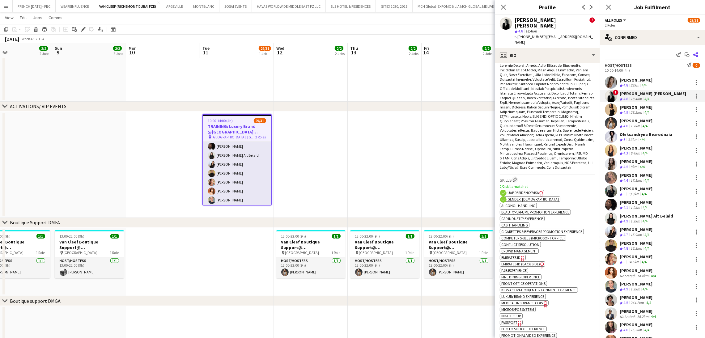
click at [693, 54] on icon at bounding box center [695, 54] width 5 height 5
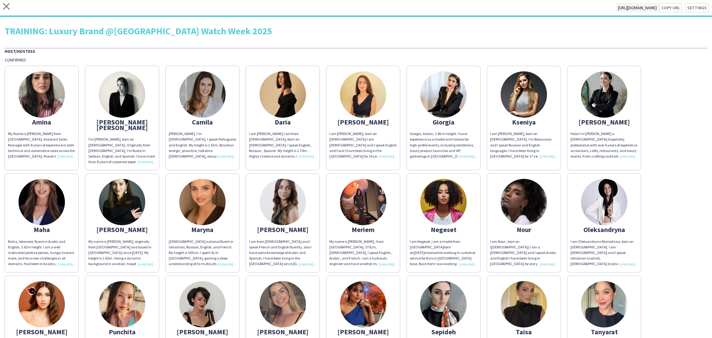
click at [2, 4] on div "close [URL][DOMAIN_NAME] Copy url Settings" at bounding box center [356, 8] width 712 height 17
click at [4, 6] on icon "close" at bounding box center [6, 6] width 6 height 6
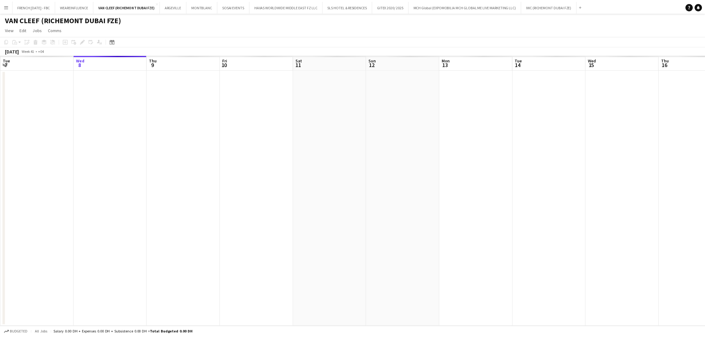
scroll to position [0, 212]
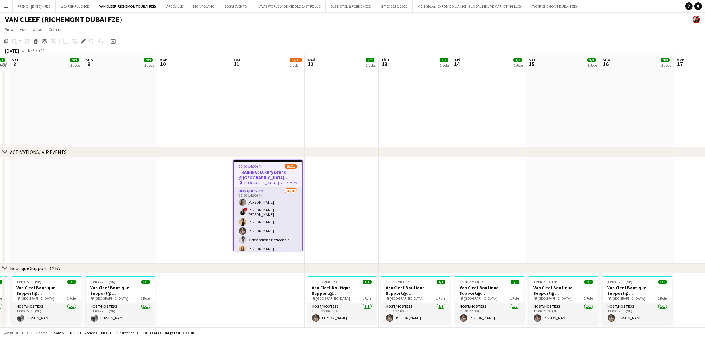
click at [221, 215] on app-date-cell at bounding box center [194, 210] width 74 height 106
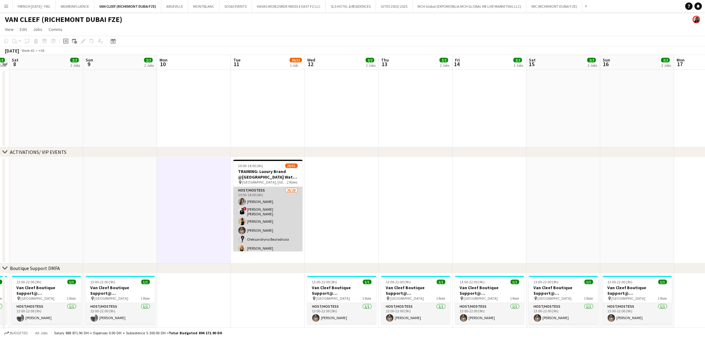
click at [255, 216] on app-card-role "Host/Hostess 26/28 10:00-14:00 (4h) [PERSON_NAME] ! [PERSON_NAME] [PERSON_NAME]…" at bounding box center [267, 319] width 69 height 265
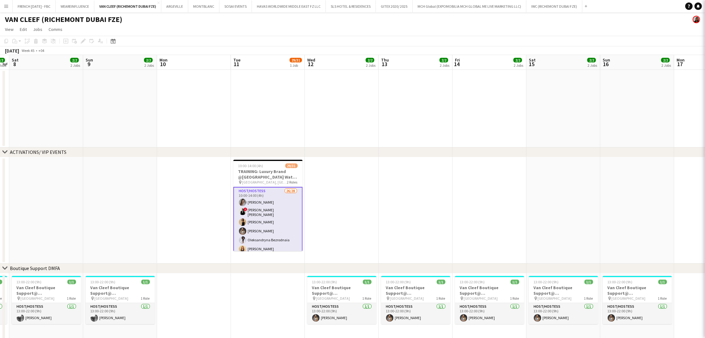
scroll to position [0, 212]
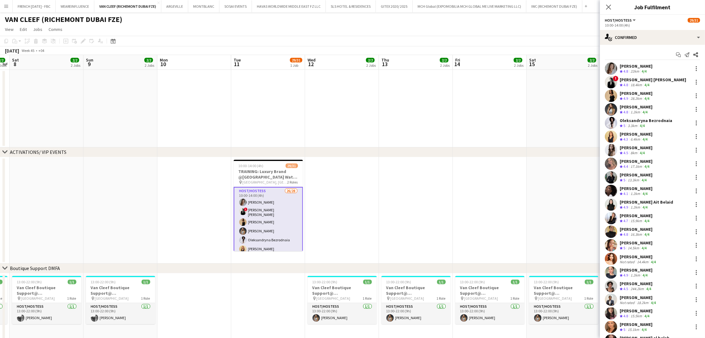
click at [635, 95] on div "[PERSON_NAME]" at bounding box center [636, 94] width 33 height 6
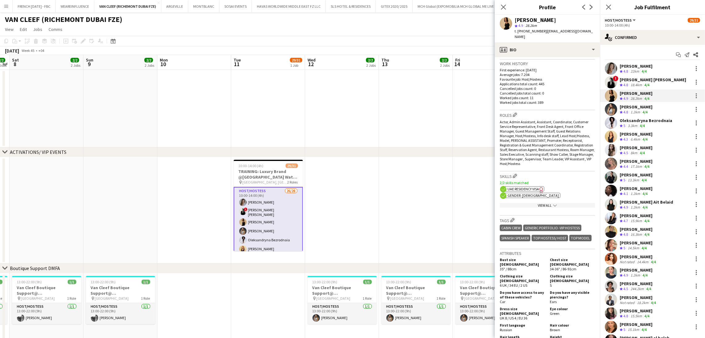
scroll to position [278, 0]
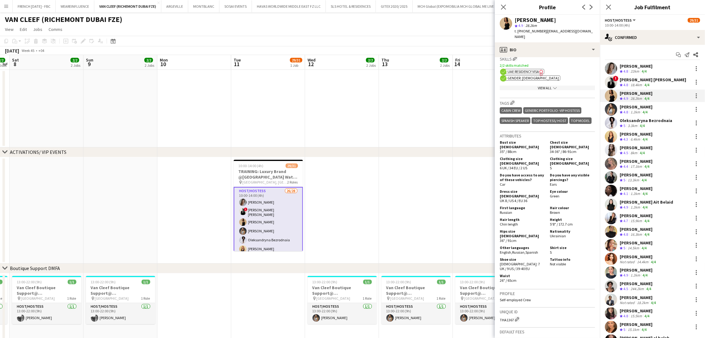
click at [540, 16] on div "[PERSON_NAME] star 4.9 28.2km t. [PHONE_NUMBER] | [EMAIL_ADDRESS][DOMAIN_NAME]" at bounding box center [547, 29] width 105 height 28
click at [535, 86] on div "View All chevron-down" at bounding box center [547, 88] width 95 height 5
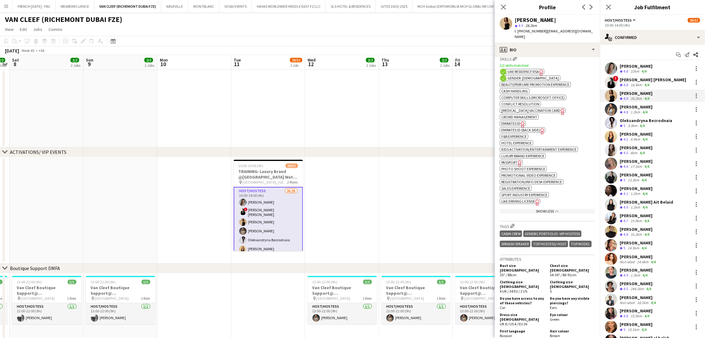
click at [516, 121] on span "Emirates ID" at bounding box center [510, 123] width 19 height 5
click at [518, 128] on span "Emirates ID (back side)" at bounding box center [520, 130] width 39 height 5
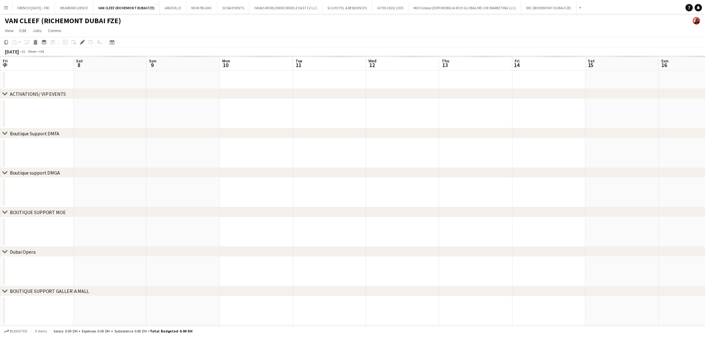
scroll to position [0, 212]
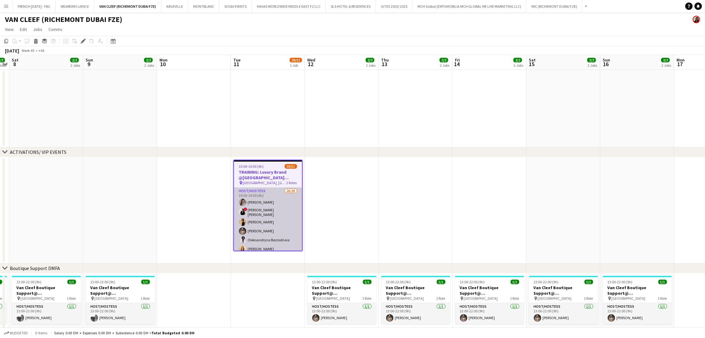
click at [271, 228] on app-card-role "Host/Hostess 26/28 10:00-14:00 (4h) [PERSON_NAME] ! [PERSON_NAME] [PERSON_NAME]…" at bounding box center [268, 320] width 68 height 265
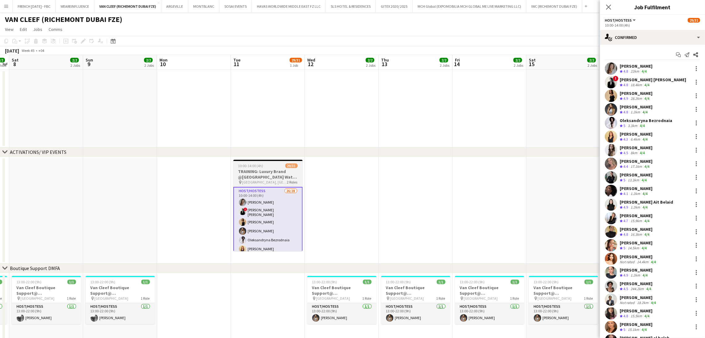
click at [270, 173] on h3 "TRAINING: Luxury Brand @[GEOGRAPHIC_DATA] Watch Week 2025" at bounding box center [267, 174] width 69 height 11
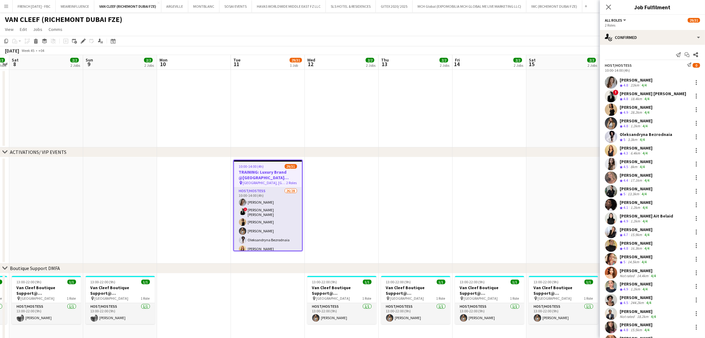
click at [642, 122] on div "[PERSON_NAME]" at bounding box center [636, 121] width 33 height 6
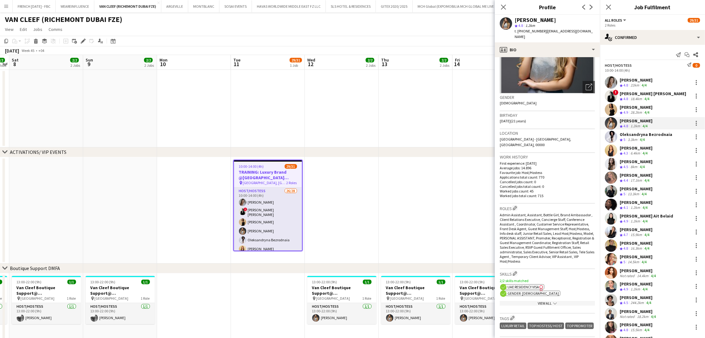
scroll to position [232, 0]
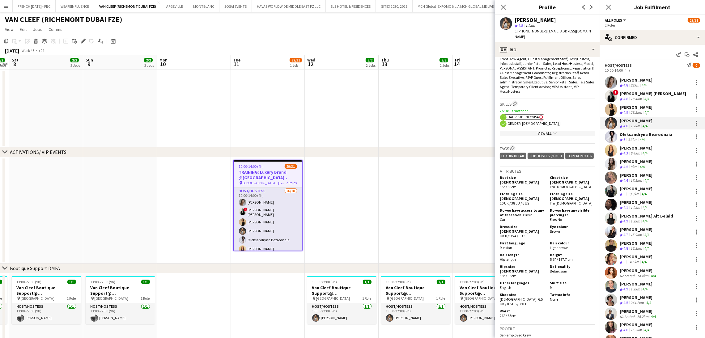
click at [541, 131] on div "View All chevron-down" at bounding box center [547, 133] width 95 height 5
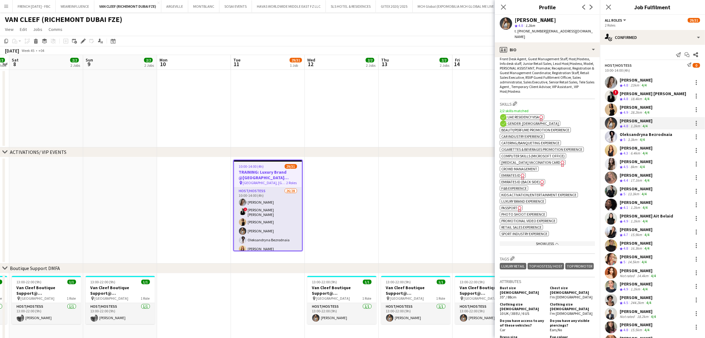
click at [528, 15] on div "Kseniya Papova star 4.8 1.2km t. +971523867186 | kseniya.dxb14@gmail.com" at bounding box center [547, 29] width 105 height 28
click at [528, 16] on div "Kseniya Papova star 4.8 1.2km t. +971523867186 | kseniya.dxb14@gmail.com" at bounding box center [547, 29] width 105 height 28
click at [528, 19] on div "[PERSON_NAME]" at bounding box center [535, 20] width 41 height 6
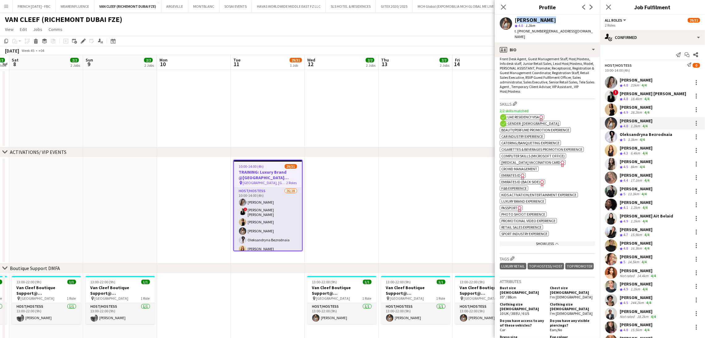
copy div "[PERSON_NAME]"
click at [519, 174] on span "Emirates ID" at bounding box center [510, 175] width 19 height 5
click at [522, 181] on span "Emirates ID (back side)" at bounding box center [520, 182] width 39 height 5
click at [652, 137] on div "Oleksandryna Bezrodnaia" at bounding box center [646, 135] width 53 height 6
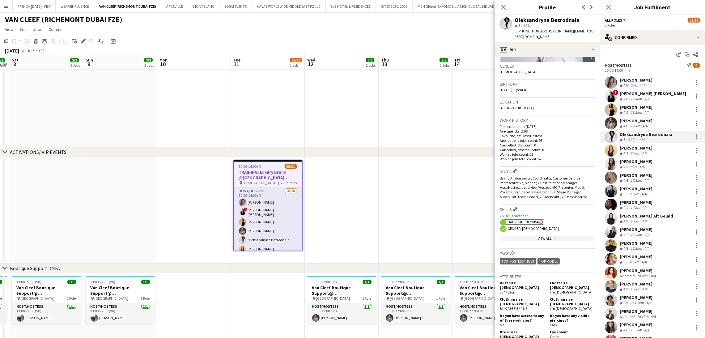
scroll to position [46, 0]
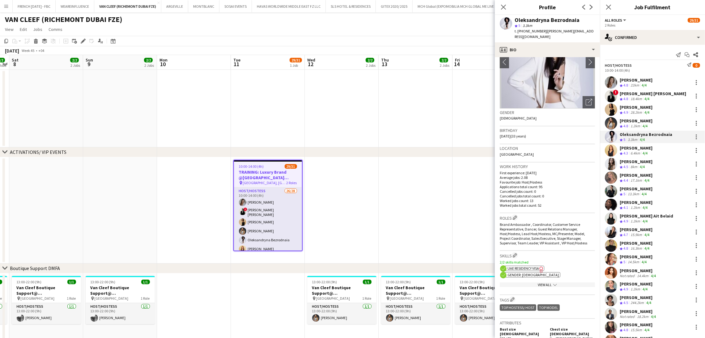
click at [557, 22] on div "Oleksandryna Bezrodnaia" at bounding box center [547, 20] width 65 height 6
copy div "Oleksandryna Bezrodnaia"
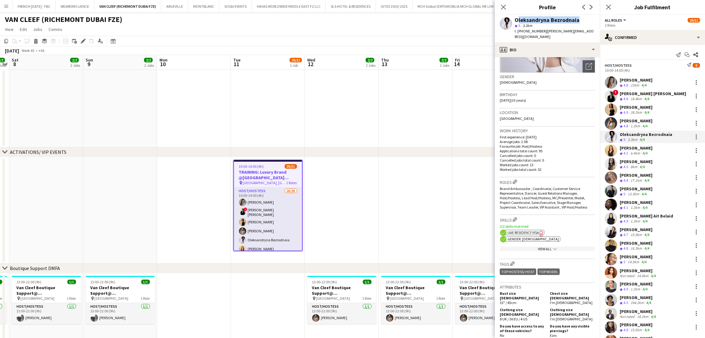
scroll to position [93, 0]
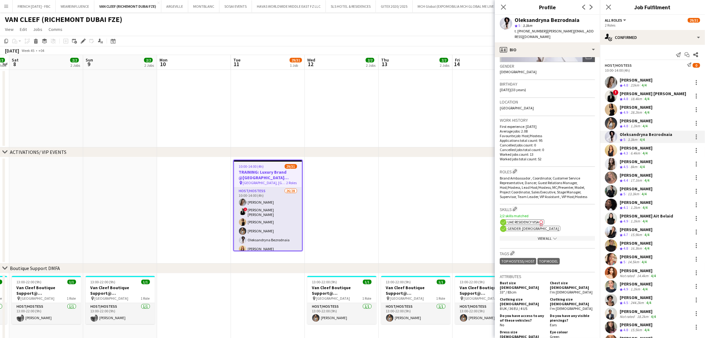
click at [544, 241] on app-show-more-section "View All chevron-down" at bounding box center [547, 237] width 95 height 12
click at [544, 239] on div "View All chevron-down" at bounding box center [547, 238] width 95 height 5
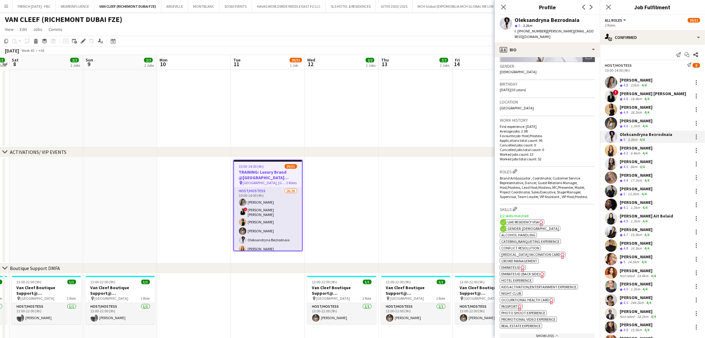
scroll to position [139, 0]
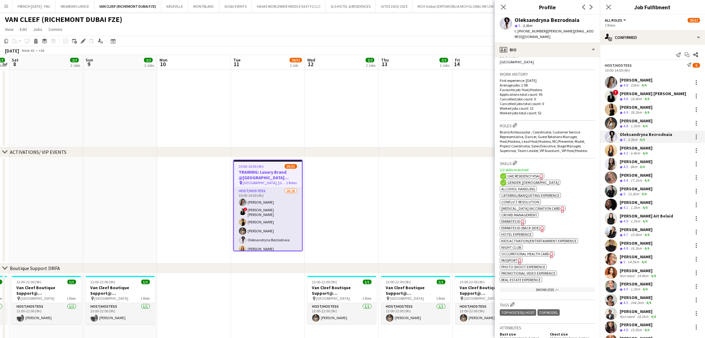
click at [521, 221] on app-spec-pill "ok-circled2 background Layer 1 cross-circle-red background Layer 1 Emirates ID …" at bounding box center [513, 221] width 26 height 5
click at [518, 230] on span "Emirates ID (back side)" at bounding box center [520, 228] width 39 height 5
click at [643, 151] on div "4/4" at bounding box center [644, 153] width 7 height 5
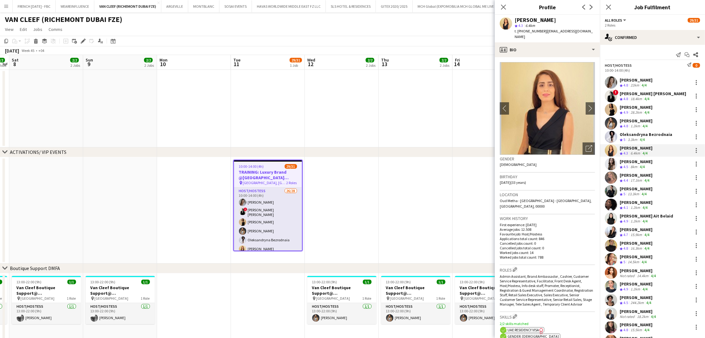
click at [543, 18] on div "[PERSON_NAME]" at bounding box center [535, 20] width 41 height 6
copy div "[PERSON_NAME]"
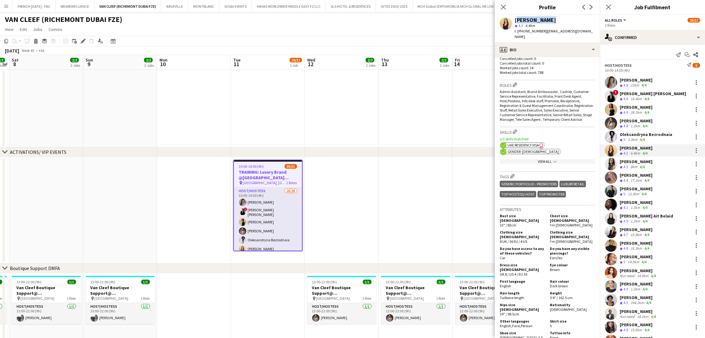
scroll to position [185, 0]
click at [552, 159] on app-icon "chevron-down" at bounding box center [554, 161] width 5 height 5
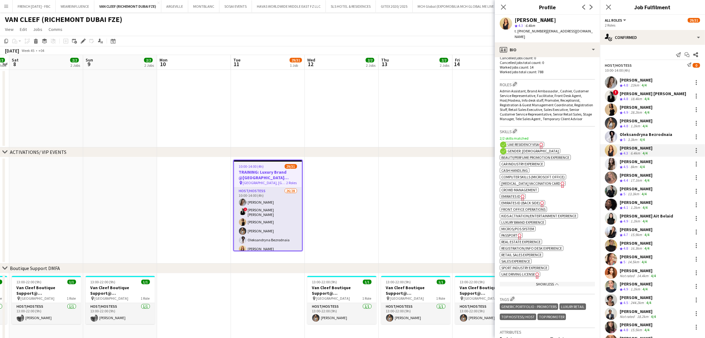
click at [522, 194] on icon "Freelancer has uploaded a photo validation of skill. Click to see" at bounding box center [523, 197] width 6 height 6
click at [546, 21] on div "[PERSON_NAME]" at bounding box center [535, 20] width 41 height 6
copy div "[PERSON_NAME]"
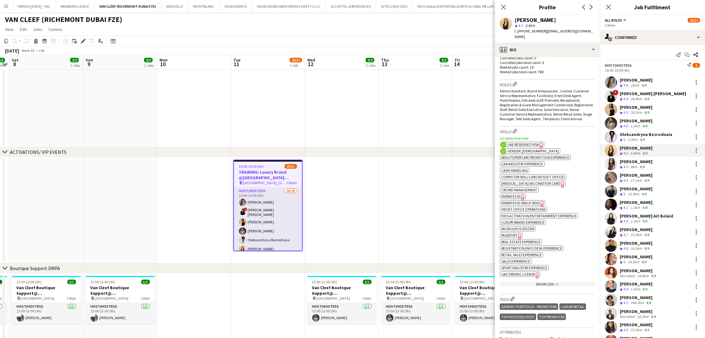
click at [566, 190] on app-show-more-section "ok-circled2 background Layer 1 cross-circle-red background Layer 1 Beauty/Perfu…" at bounding box center [547, 221] width 95 height 135
click at [533, 201] on span "Emirates ID (back side)" at bounding box center [520, 203] width 39 height 5
click at [542, 18] on div "[PERSON_NAME]" at bounding box center [535, 20] width 41 height 6
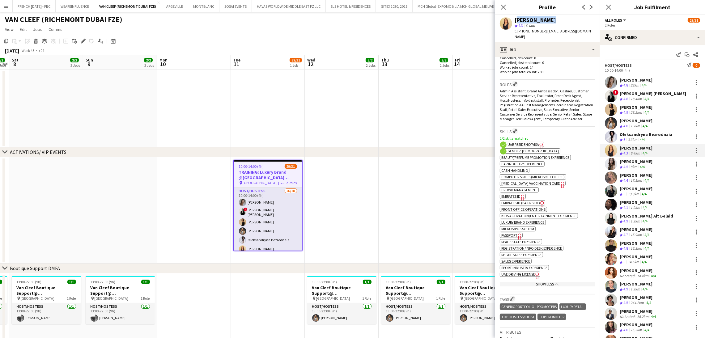
copy div "[PERSON_NAME]"
click at [650, 166] on div "[PERSON_NAME] Crew rating 4.5 8km 4/4" at bounding box center [652, 164] width 105 height 12
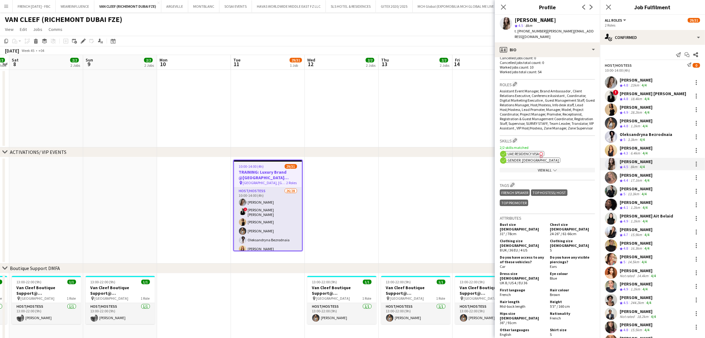
click at [539, 19] on div "[PERSON_NAME]" at bounding box center [535, 20] width 41 height 6
copy div "[PERSON_NAME]"
click at [528, 169] on div "View All chevron-down" at bounding box center [547, 170] width 95 height 5
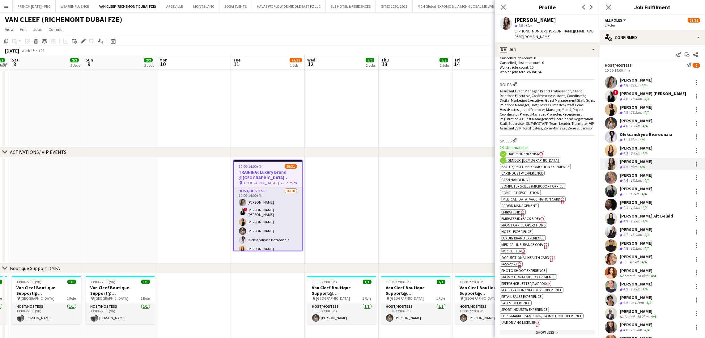
click at [513, 218] on app-show-more-section "ok-circled2 background Layer 1 cross-circle-red background Layer 1 Beauty/Perfu…" at bounding box center [547, 250] width 95 height 174
click at [513, 214] on span "Emirates ID" at bounding box center [510, 212] width 19 height 5
click at [518, 214] on span "Emirates ID" at bounding box center [510, 212] width 19 height 5
click at [539, 223] on icon "Freelancer has uploaded a photo validation of skill. Click to see" at bounding box center [542, 220] width 6 height 6
click at [534, 25] on span "8km" at bounding box center [528, 25] width 9 height 5
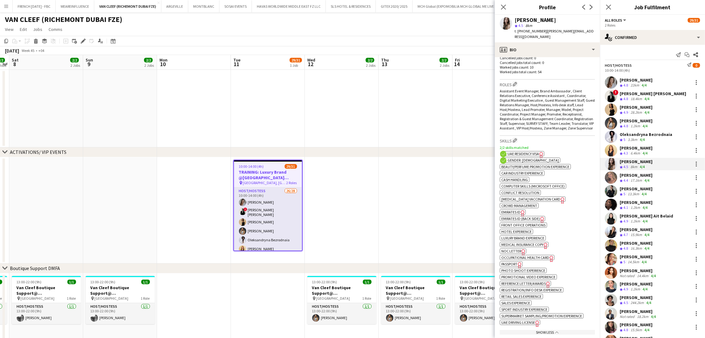
click at [533, 22] on div "[PERSON_NAME]" at bounding box center [535, 20] width 41 height 6
copy div "[PERSON_NAME]"
click at [636, 175] on div "[PERSON_NAME]" at bounding box center [636, 175] width 33 height 6
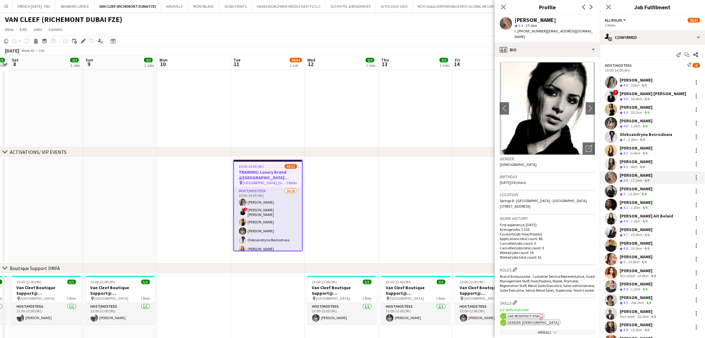
click at [543, 17] on div "[PERSON_NAME]" at bounding box center [535, 20] width 41 height 6
click at [543, 19] on div "[PERSON_NAME]" at bounding box center [535, 20] width 41 height 6
copy div "[PERSON_NAME]"
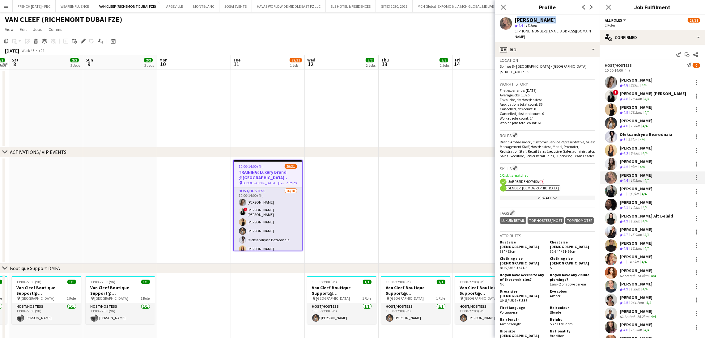
scroll to position [139, 0]
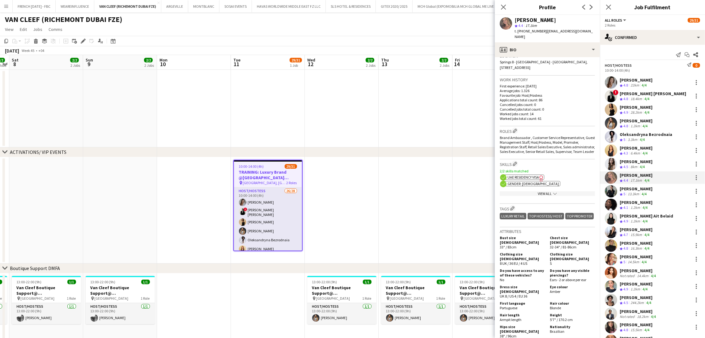
click at [554, 191] on div "View All chevron-down" at bounding box center [547, 193] width 95 height 5
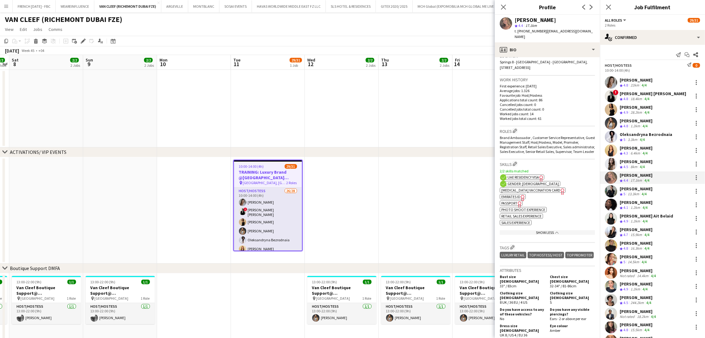
click at [519, 195] on span "Emirates ID" at bounding box center [510, 196] width 19 height 5
click at [639, 193] on div "13.3km" at bounding box center [634, 194] width 14 height 5
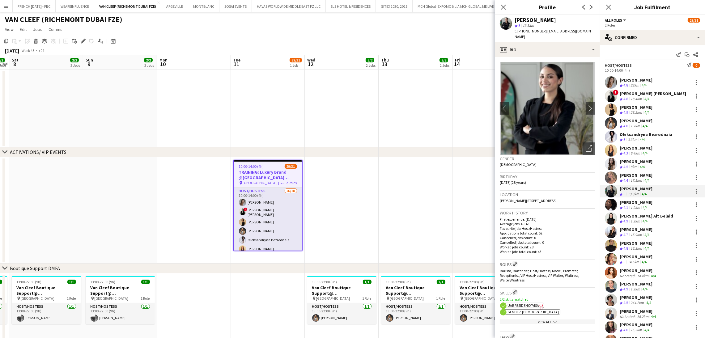
click at [553, 21] on div "[PERSON_NAME]" at bounding box center [535, 20] width 41 height 6
copy div "[PERSON_NAME]"
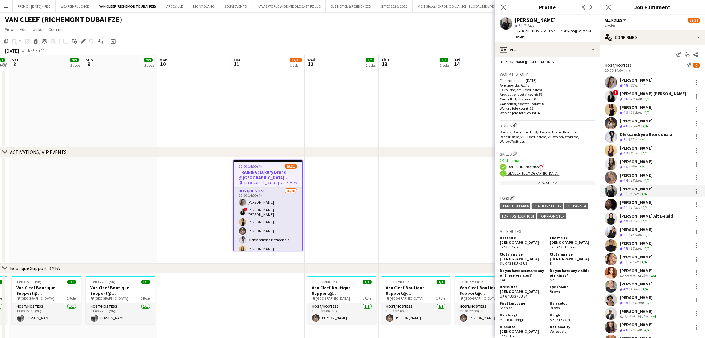
click at [546, 181] on div "View All chevron-down" at bounding box center [547, 183] width 95 height 5
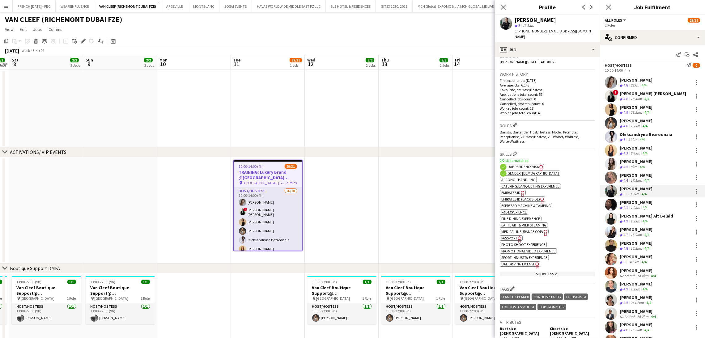
click at [521, 191] on icon "Freelancer has uploaded a photo validation of skill. Click to see" at bounding box center [523, 194] width 6 height 6
click at [528, 197] on span "Emirates ID (back side)" at bounding box center [520, 199] width 39 height 5
click at [535, 20] on div "[PERSON_NAME]" at bounding box center [535, 20] width 41 height 6
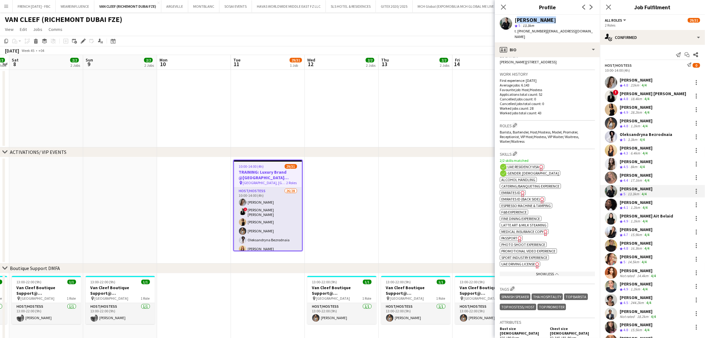
copy div "[PERSON_NAME]"
click at [643, 202] on div "[PERSON_NAME]" at bounding box center [636, 203] width 33 height 6
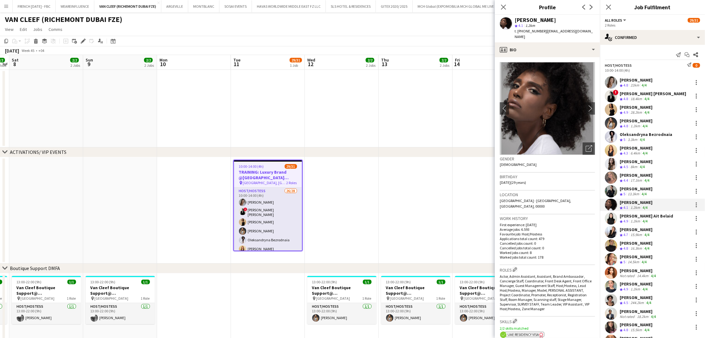
click at [533, 19] on div "[PERSON_NAME]" at bounding box center [535, 20] width 41 height 6
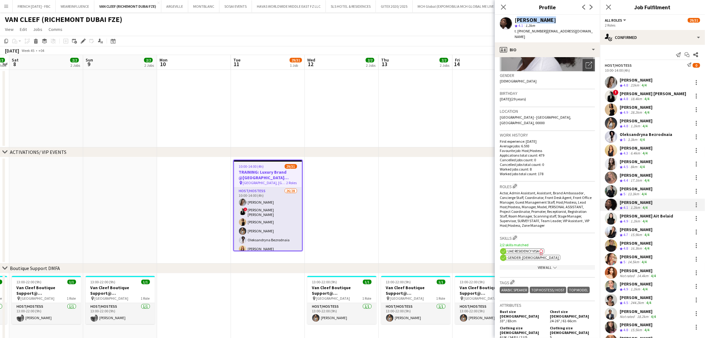
scroll to position [185, 0]
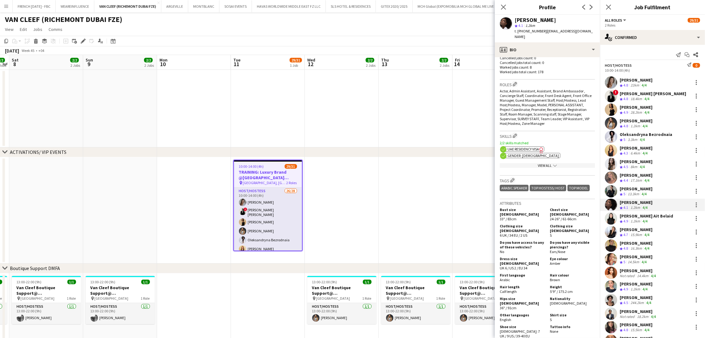
click at [538, 163] on div "View All chevron-down" at bounding box center [547, 165] width 95 height 5
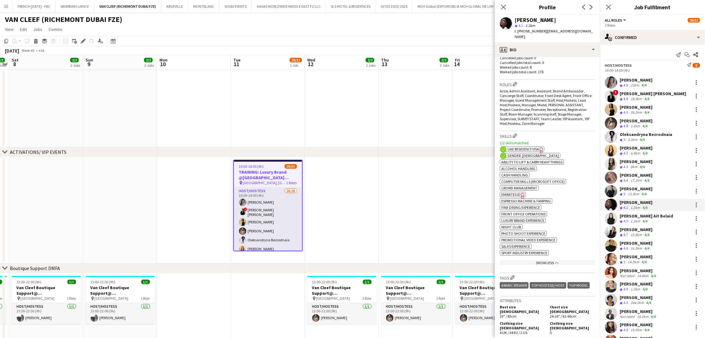
click at [517, 189] on app-show-more-section "ok-circled2 background Layer 1 cross-circle-red background Layer 1 Ability to l…" at bounding box center [547, 212] width 95 height 109
click at [517, 192] on span "Emirates ID" at bounding box center [510, 194] width 19 height 5
click at [648, 219] on app-skills-label "4/4" at bounding box center [645, 221] width 5 height 5
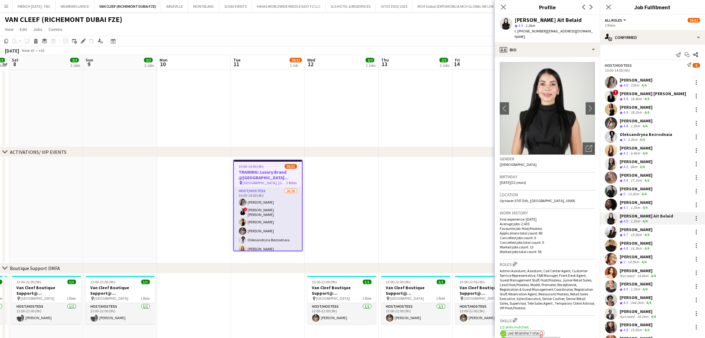
click at [548, 20] on div "[PERSON_NAME] Ait Belaid" at bounding box center [548, 20] width 67 height 6
click at [546, 20] on div "[PERSON_NAME] Ait Belaid" at bounding box center [548, 20] width 67 height 6
click at [545, 20] on div "[PERSON_NAME] Ait Belaid" at bounding box center [548, 20] width 67 height 6
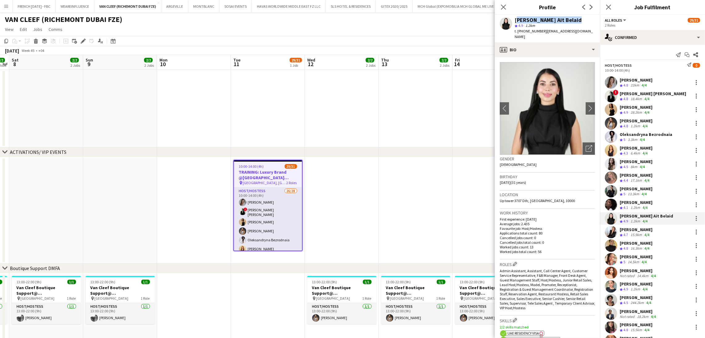
click at [545, 20] on div "[PERSON_NAME] Ait Belaid" at bounding box center [548, 20] width 67 height 6
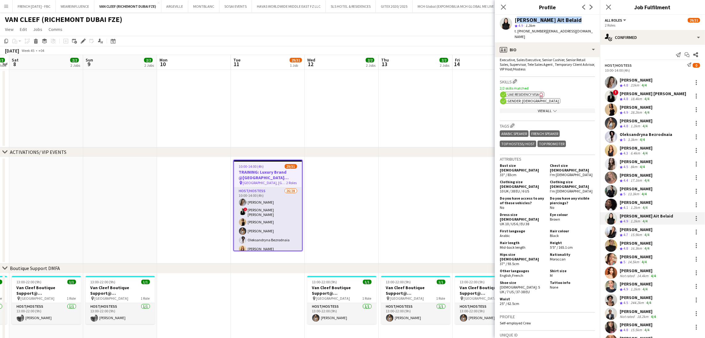
scroll to position [232, 0]
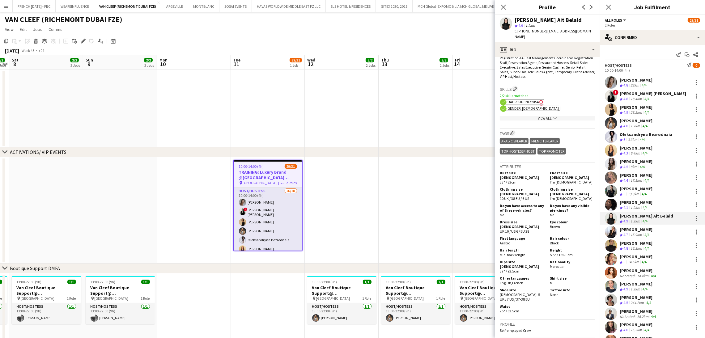
click at [536, 111] on app-show-more-section "View All chevron-down" at bounding box center [547, 117] width 95 height 12
click at [536, 116] on div "View All chevron-down" at bounding box center [547, 118] width 95 height 5
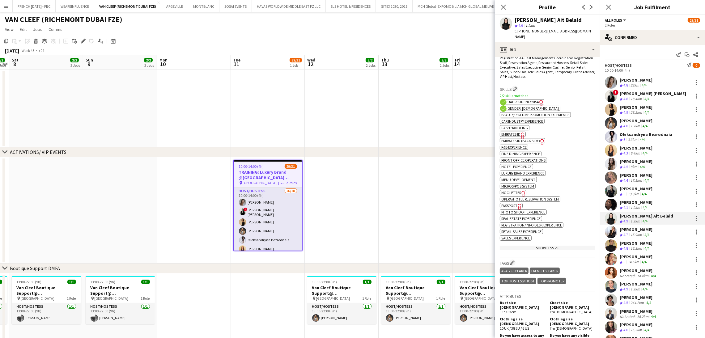
click at [518, 132] on span "Emirates ID" at bounding box center [510, 134] width 19 height 5
click at [542, 15] on div "Widad Ait Belaid star 4.9 1.2km t. +971543137246 | widad04ab@gmail.com" at bounding box center [547, 29] width 105 height 28
click at [544, 21] on div "[PERSON_NAME] Ait Belaid" at bounding box center [548, 20] width 67 height 6
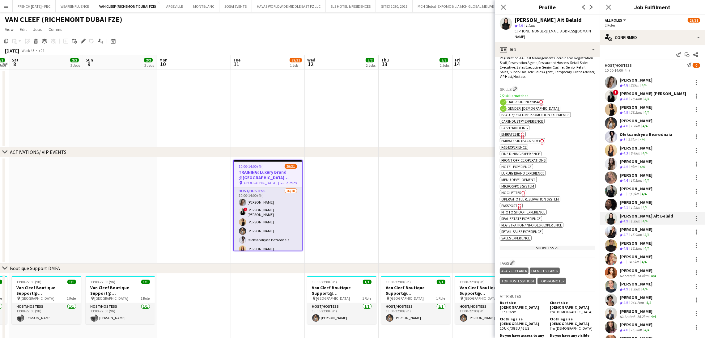
click at [522, 138] on span "Emirates ID (back side)" at bounding box center [520, 140] width 39 height 5
click at [638, 230] on div "[PERSON_NAME]" at bounding box center [636, 230] width 33 height 6
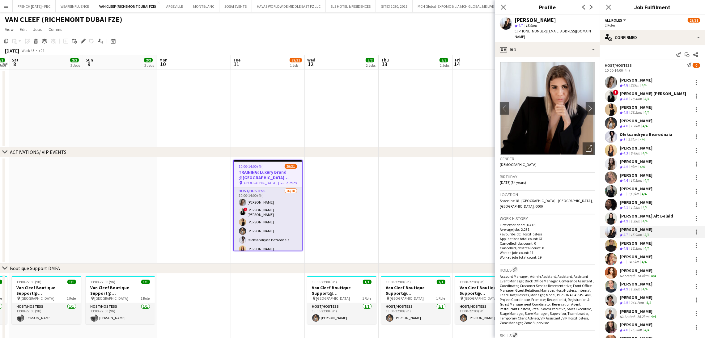
click at [546, 20] on div "[PERSON_NAME]" at bounding box center [535, 20] width 41 height 6
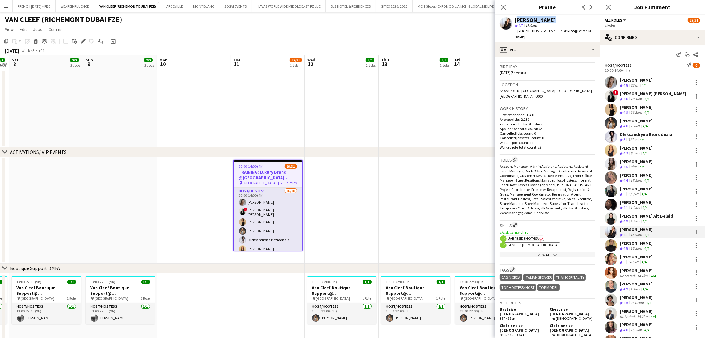
scroll to position [185, 0]
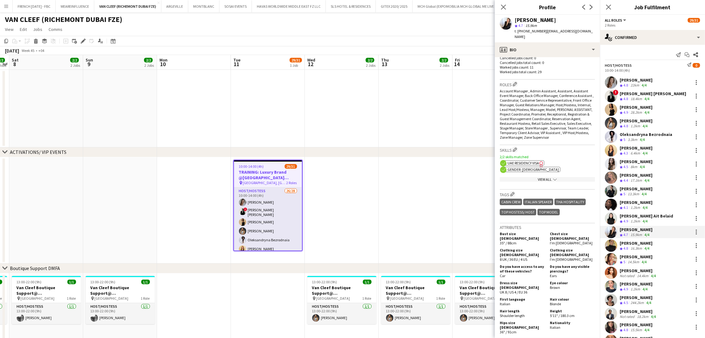
click at [530, 177] on div "View All chevron-down" at bounding box center [547, 179] width 95 height 5
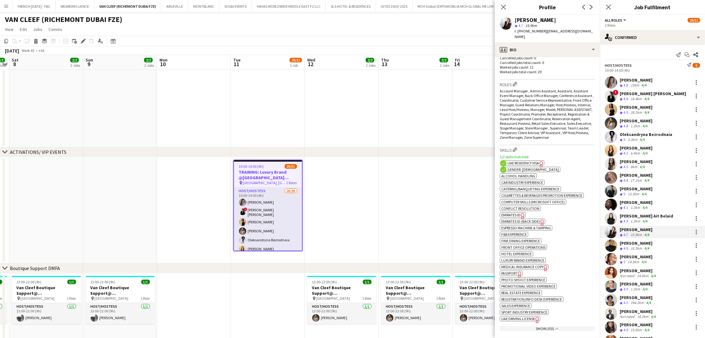
click at [520, 212] on app-spec-pill "ok-circled2 background Layer 1 cross-circle-red background Layer 1 Emirates ID …" at bounding box center [513, 214] width 26 height 5
click at [624, 249] on span "4.8" at bounding box center [626, 248] width 5 height 5
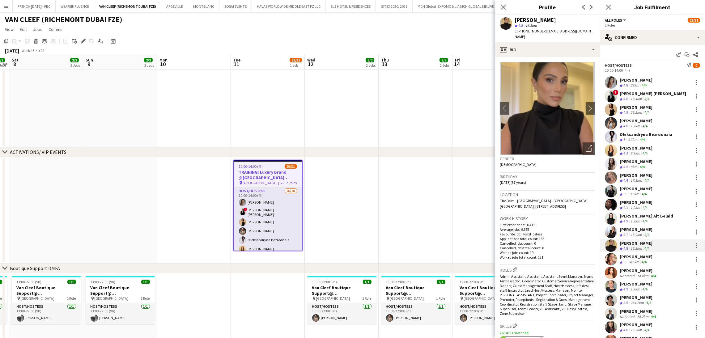
click at [538, 19] on div "[PERSON_NAME]" at bounding box center [535, 20] width 41 height 6
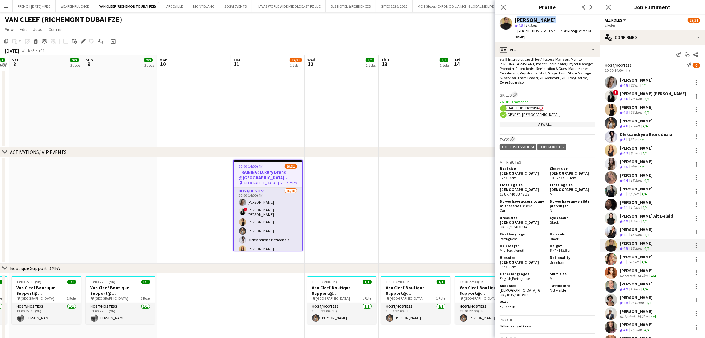
scroll to position [232, 0]
click at [545, 125] on div "View All chevron-down" at bounding box center [547, 124] width 95 height 5
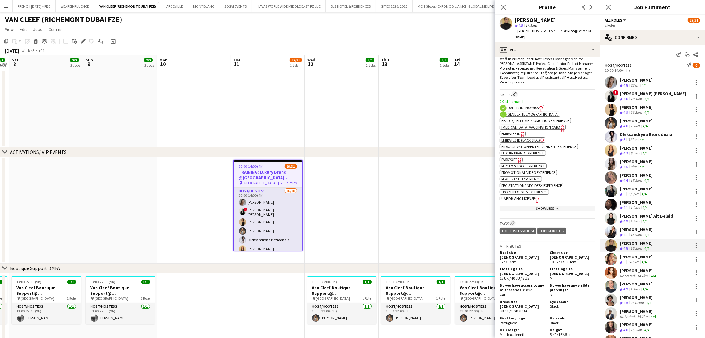
click at [522, 134] on icon at bounding box center [522, 135] width 3 height 6
click at [531, 141] on span "Emirates ID (back side)" at bounding box center [520, 140] width 39 height 5
click at [653, 264] on div "Crew rating 5 14.5km 4/4" at bounding box center [636, 262] width 33 height 5
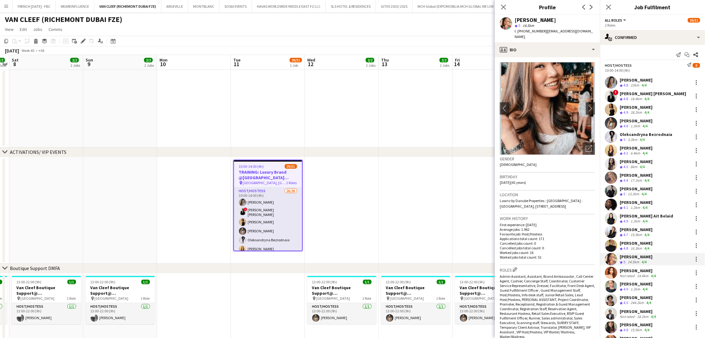
click at [554, 21] on div "[PERSON_NAME]" at bounding box center [535, 20] width 41 height 6
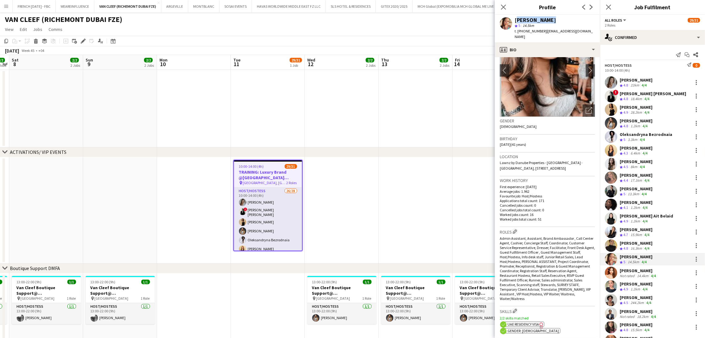
scroll to position [139, 0]
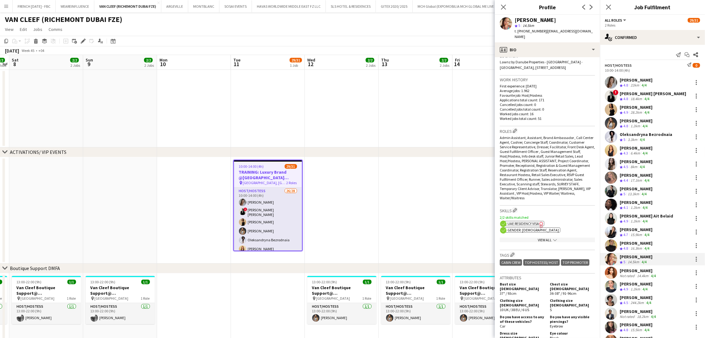
click at [556, 238] on div "View All chevron-down" at bounding box center [547, 240] width 95 height 5
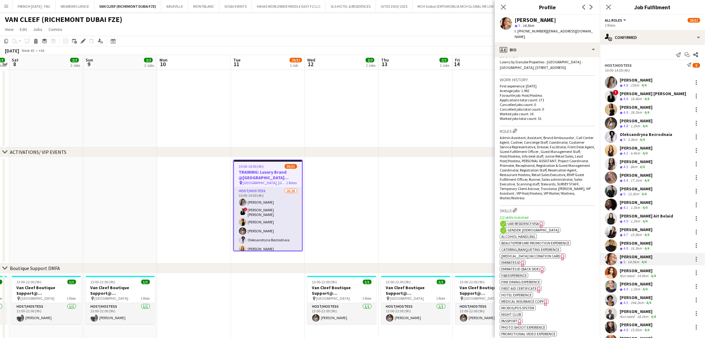
click at [520, 261] on icon "Freelancer has uploaded a photo validation of skill. Click to see" at bounding box center [523, 264] width 6 height 6
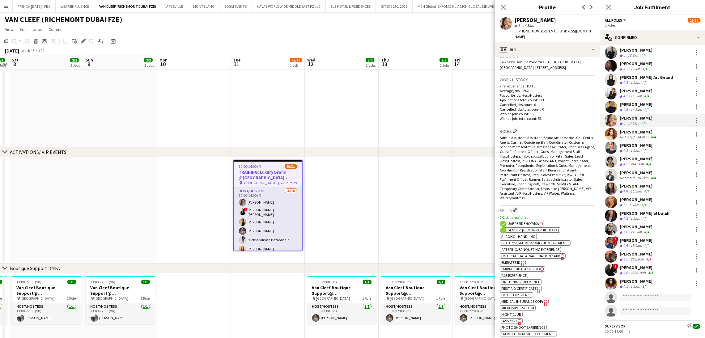
click at [653, 137] on app-skills-label "4/4" at bounding box center [653, 137] width 5 height 5
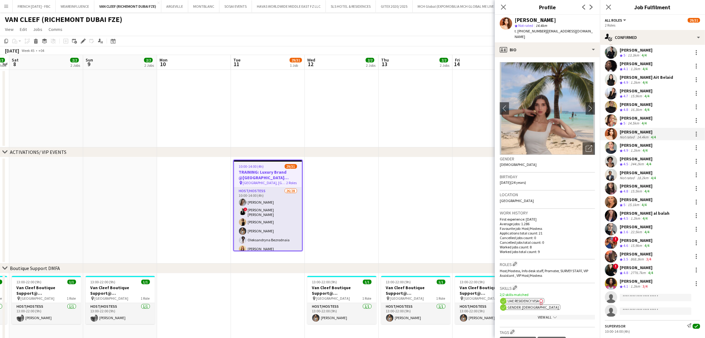
click at [548, 21] on div "[PERSON_NAME]" at bounding box center [535, 20] width 41 height 6
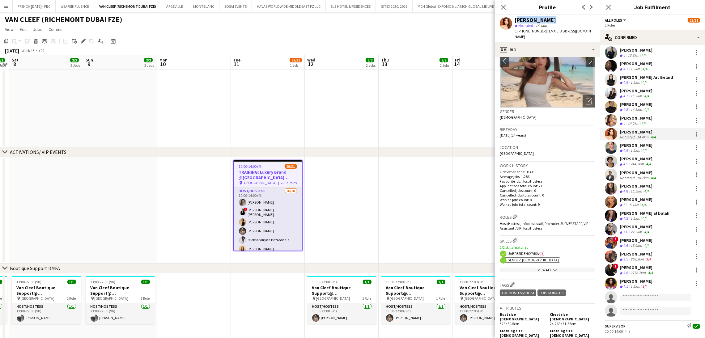
scroll to position [93, 0]
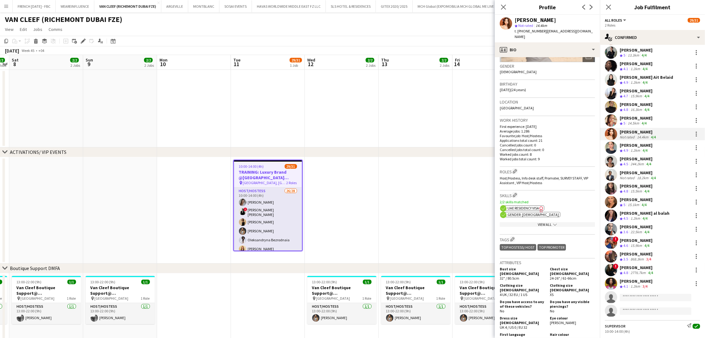
click at [552, 222] on app-icon "chevron-down" at bounding box center [554, 224] width 5 height 5
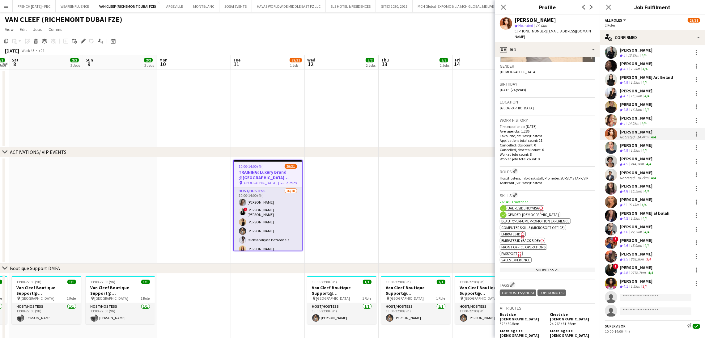
click at [520, 232] on span "Emirates ID" at bounding box center [510, 234] width 19 height 5
click at [535, 238] on span "Emirates ID (back side)" at bounding box center [520, 240] width 39 height 5
click at [653, 149] on div "Crew rating 4.9 1.2km 4/4" at bounding box center [636, 150] width 33 height 5
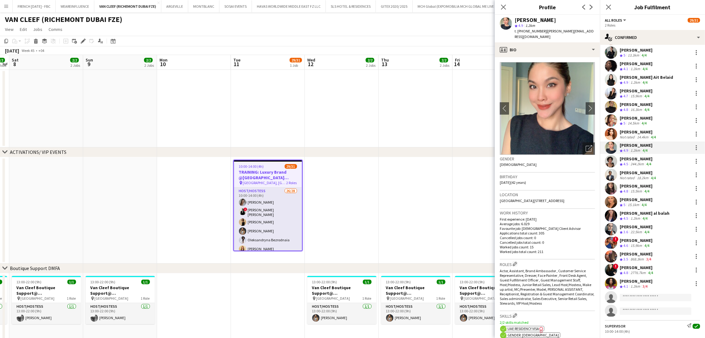
click at [546, 21] on div "[PERSON_NAME]" at bounding box center [535, 20] width 41 height 6
click at [547, 20] on div "[PERSON_NAME]" at bounding box center [535, 20] width 41 height 6
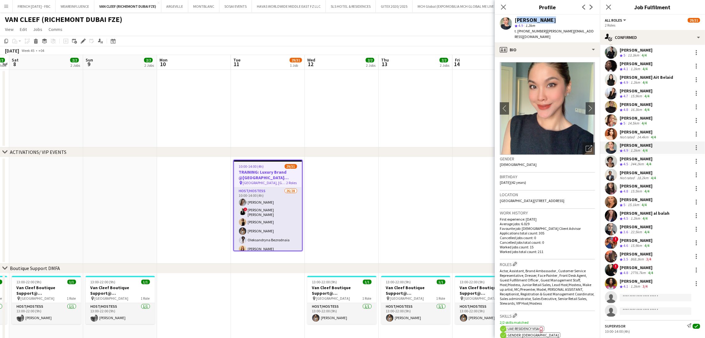
click at [547, 20] on div "[PERSON_NAME]" at bounding box center [535, 20] width 41 height 6
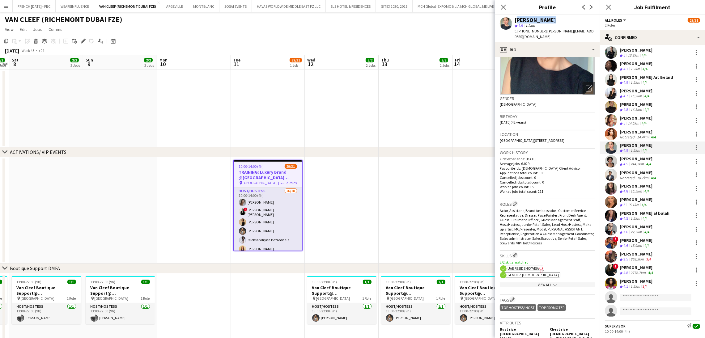
scroll to position [185, 0]
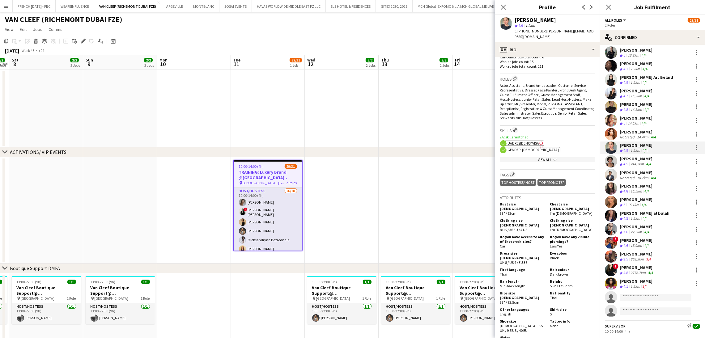
click at [554, 162] on div "View All chevron-down" at bounding box center [547, 159] width 95 height 5
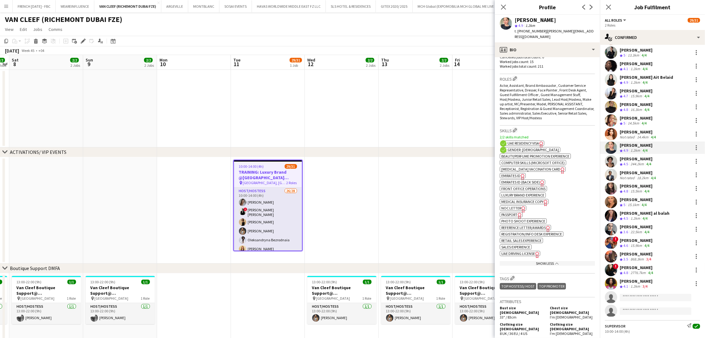
click at [519, 178] on span "Emirates ID" at bounding box center [510, 175] width 19 height 5
click at [529, 185] on span "Emirates ID (back side)" at bounding box center [520, 182] width 39 height 5
click at [645, 161] on div "[PERSON_NAME]" at bounding box center [636, 159] width 33 height 6
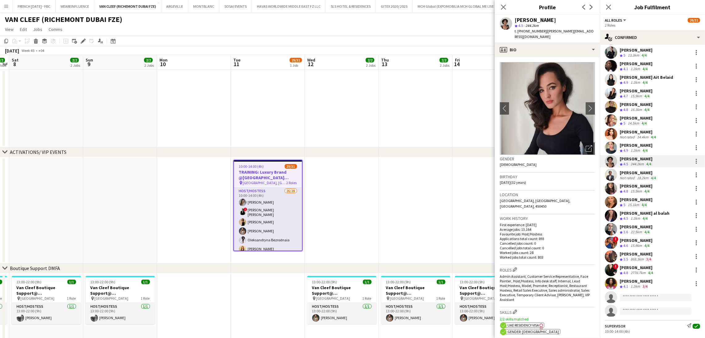
click at [539, 21] on div "[PERSON_NAME]" at bounding box center [535, 20] width 41 height 6
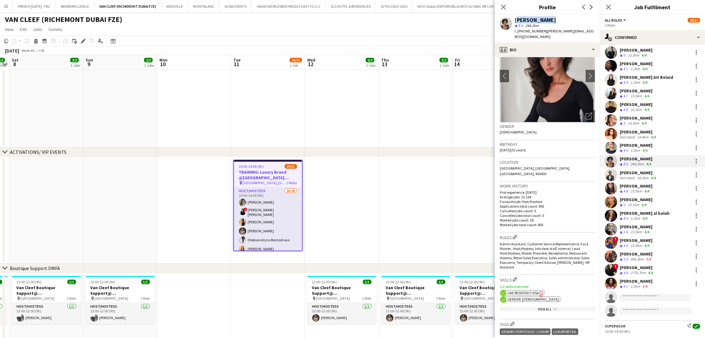
scroll to position [46, 0]
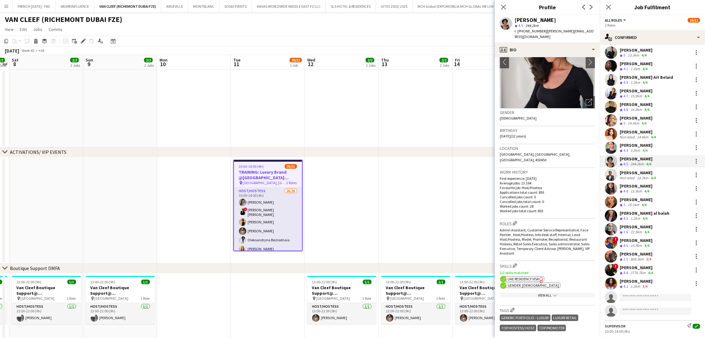
click at [553, 294] on icon "chevron-down" at bounding box center [555, 296] width 4 height 4
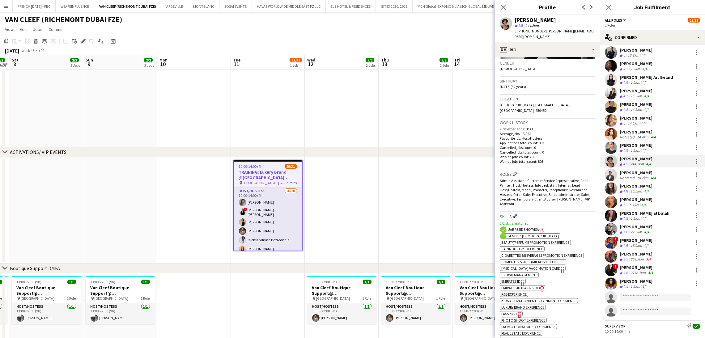
scroll to position [139, 0]
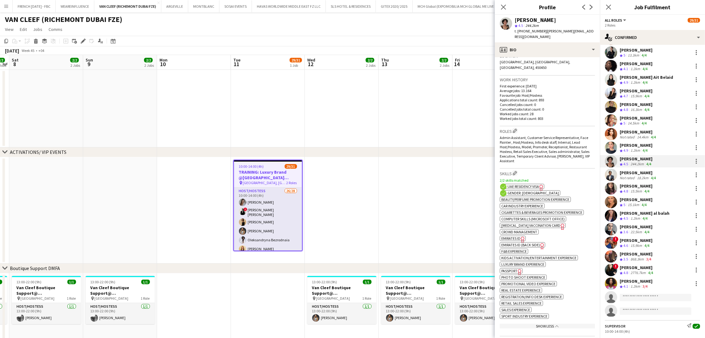
click at [517, 236] on span "Emirates ID" at bounding box center [510, 238] width 19 height 5
click at [624, 154] on div "Host/Hostess Send notification 0 10:00-14:00 (4h) Camila Rossato Crew rating 4.…" at bounding box center [652, 121] width 105 height 394
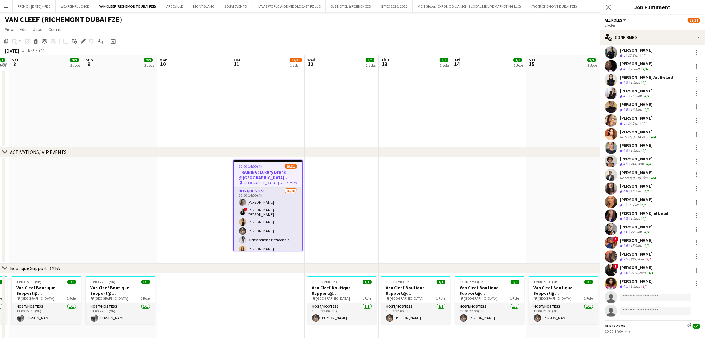
click at [627, 149] on span "4.9" at bounding box center [626, 150] width 5 height 5
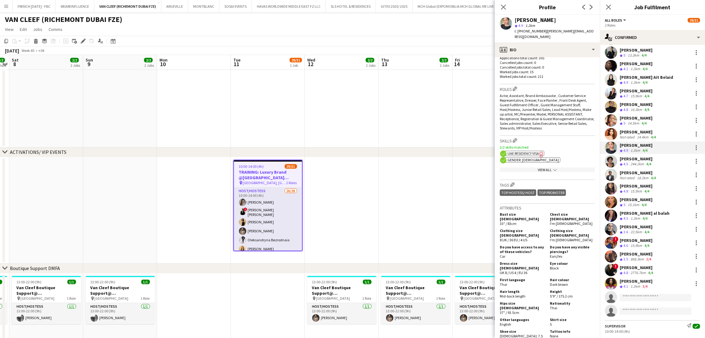
scroll to position [185, 0]
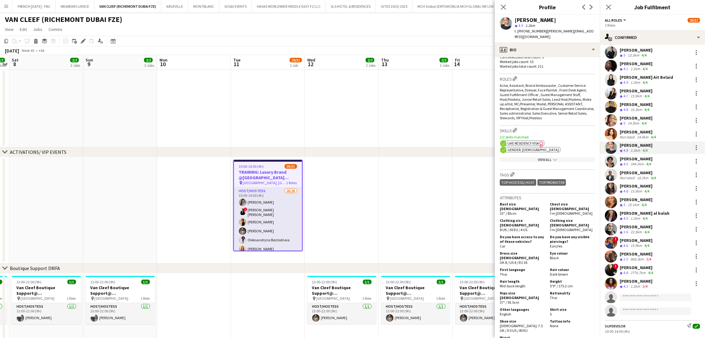
click at [541, 162] on div "View All chevron-down" at bounding box center [547, 159] width 95 height 5
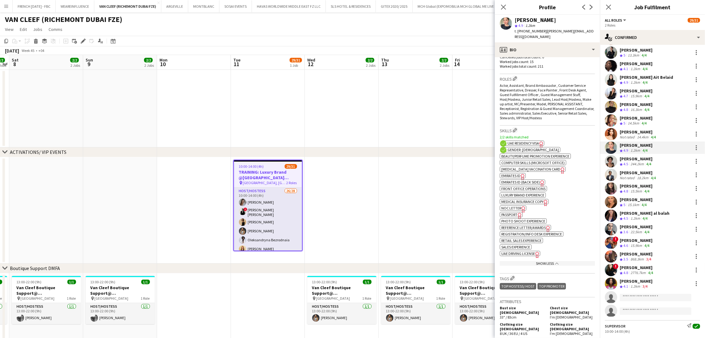
click at [518, 211] on span "NOC Letter" at bounding box center [511, 208] width 20 height 5
click at [519, 178] on span "Emirates ID" at bounding box center [510, 175] width 19 height 5
click at [641, 160] on div "[PERSON_NAME]" at bounding box center [636, 159] width 33 height 6
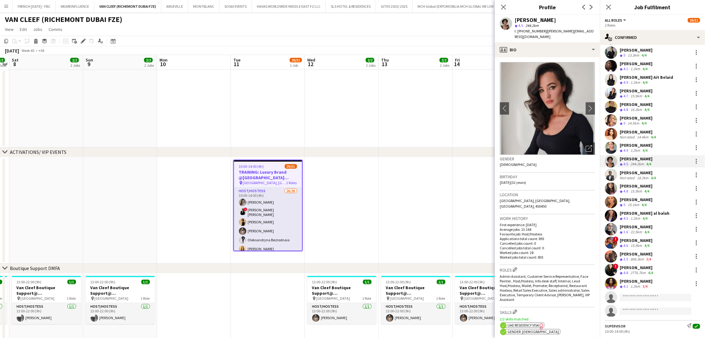
click at [539, 21] on div "[PERSON_NAME]" at bounding box center [535, 20] width 41 height 6
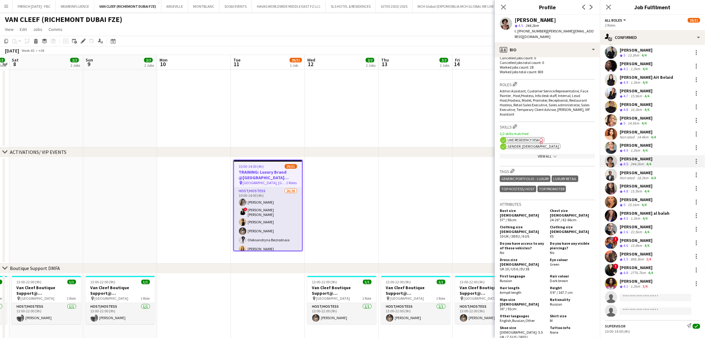
click at [553, 155] on icon at bounding box center [554, 156] width 3 height 2
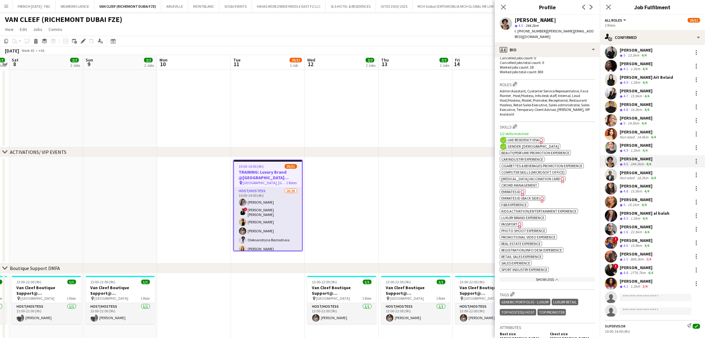
click at [512, 196] on span "Emirates ID (back side)" at bounding box center [520, 198] width 39 height 5
click at [644, 173] on div "[PERSON_NAME]" at bounding box center [638, 173] width 37 height 6
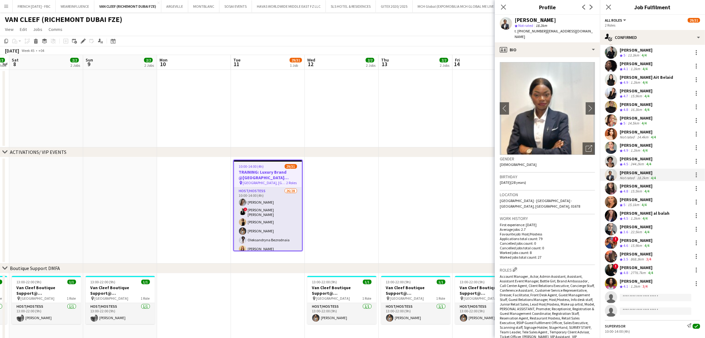
click at [531, 19] on div "[PERSON_NAME]" at bounding box center [535, 20] width 41 height 6
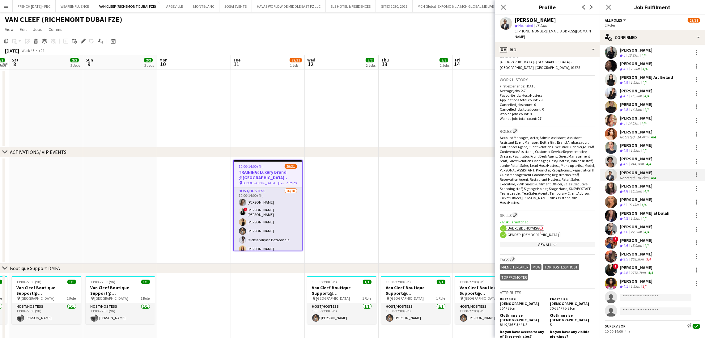
click at [546, 242] on div "View All chevron-down" at bounding box center [547, 244] width 95 height 5
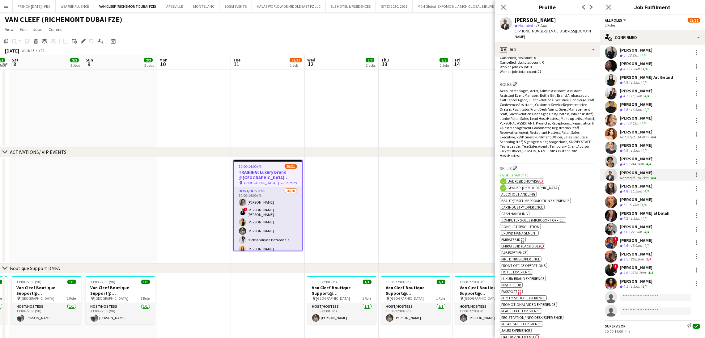
scroll to position [232, 0]
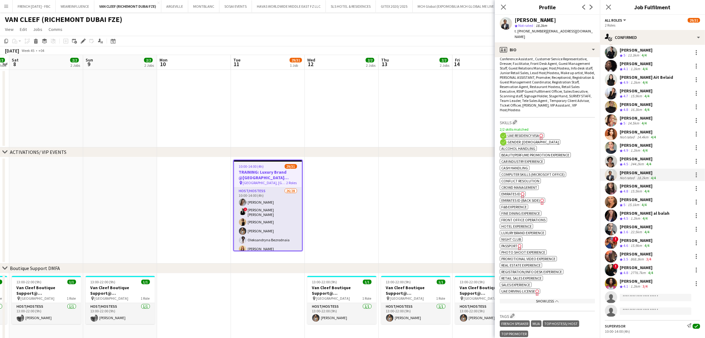
click at [521, 192] on icon "Freelancer has uploaded a photo validation of skill. Click to see" at bounding box center [523, 195] width 6 height 6
click at [649, 189] on app-skills-label "4/4" at bounding box center [647, 191] width 5 height 5
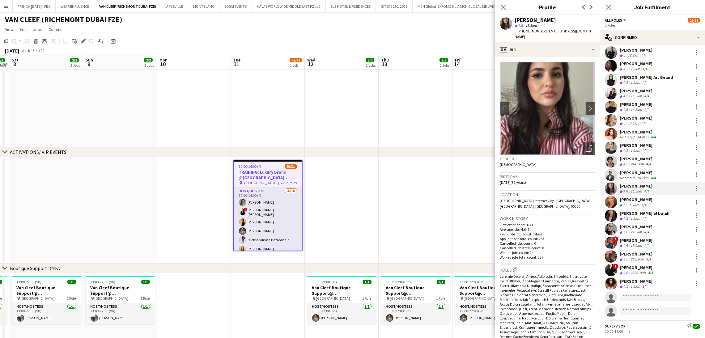
click at [529, 20] on div "[PERSON_NAME]" at bounding box center [535, 20] width 41 height 6
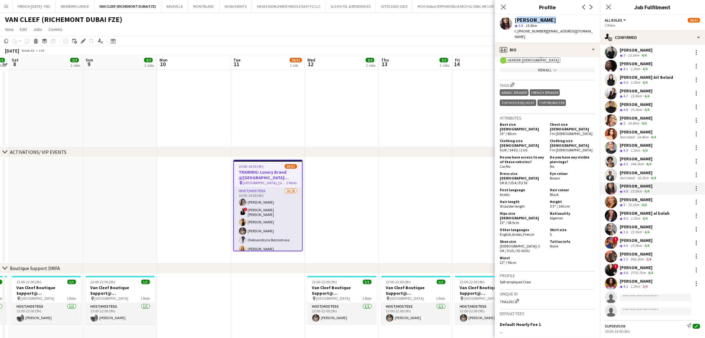
scroll to position [325, 0]
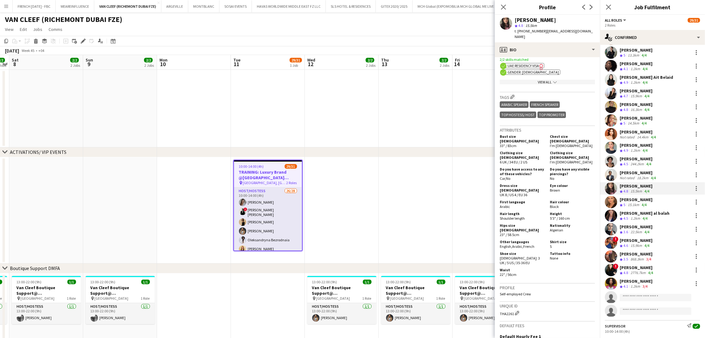
click at [547, 81] on div "View All chevron-down" at bounding box center [547, 82] width 95 height 5
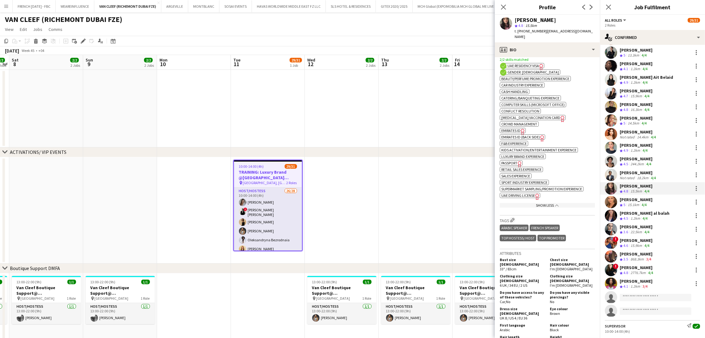
click at [516, 133] on span "Emirates ID" at bounding box center [510, 130] width 19 height 5
click at [637, 201] on div "[PERSON_NAME]" at bounding box center [636, 200] width 33 height 6
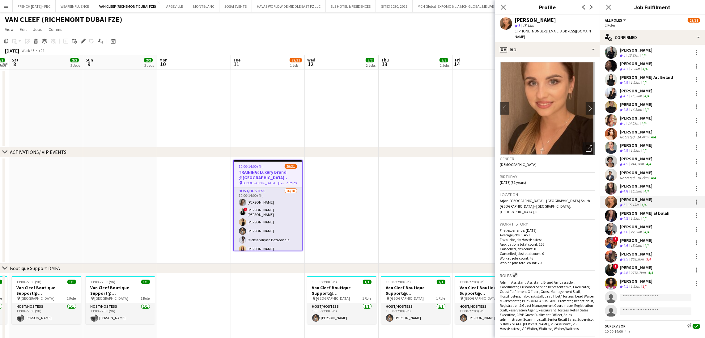
click at [536, 20] on div "[PERSON_NAME]" at bounding box center [535, 20] width 41 height 6
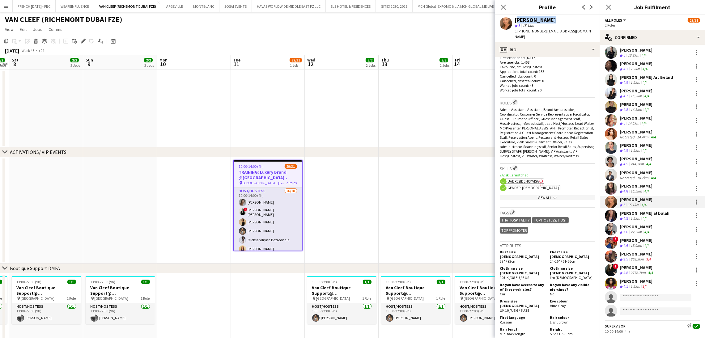
scroll to position [185, 0]
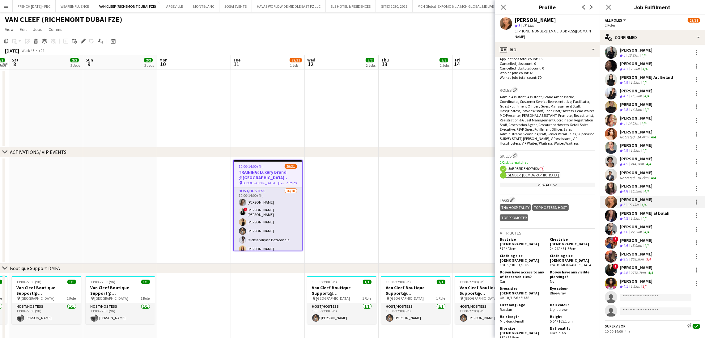
click at [544, 183] on div "View All chevron-down" at bounding box center [547, 185] width 95 height 5
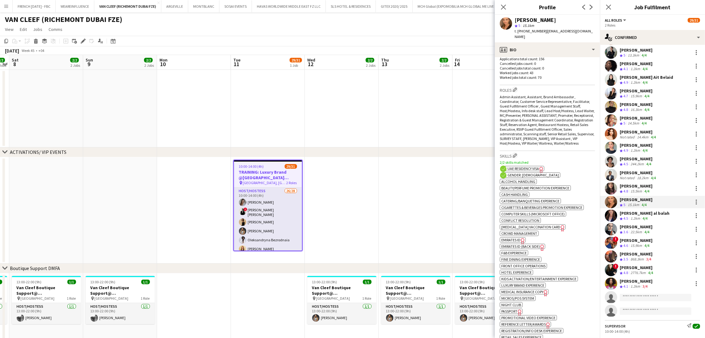
click at [520, 245] on icon "Freelancer has uploaded a photo validation of skill. Click to see" at bounding box center [523, 241] width 6 height 6
click at [558, 236] on app-show-more-section "ok-circled2 background Layer 1 cross-circle-red background Layer 1 Alcohol Hand…" at bounding box center [547, 278] width 95 height 200
click at [525, 249] on span "Emirates ID (back side)" at bounding box center [520, 246] width 39 height 5
click at [640, 217] on div "1.2km" at bounding box center [635, 218] width 12 height 5
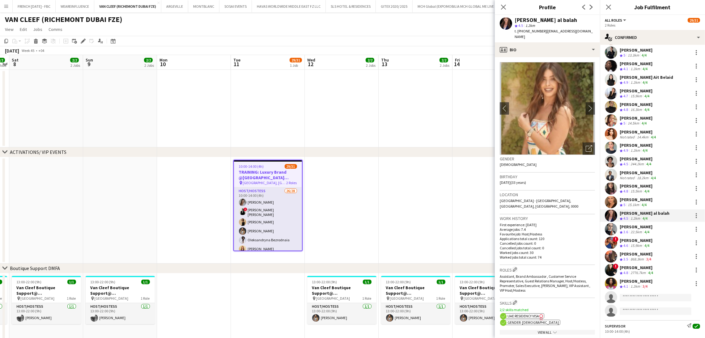
click at [553, 21] on div "[PERSON_NAME] al balah" at bounding box center [546, 20] width 62 height 6
click at [553, 20] on div "[PERSON_NAME] al balah" at bounding box center [546, 20] width 62 height 6
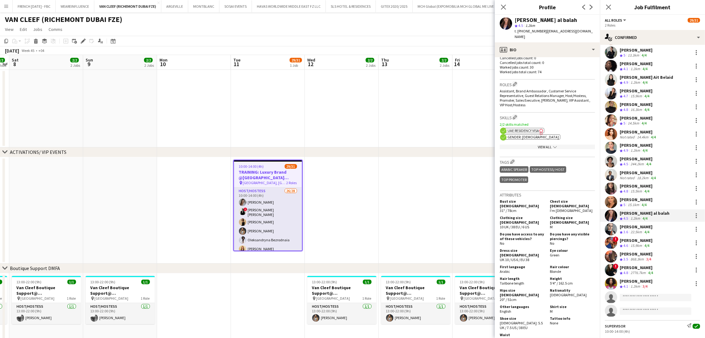
click at [535, 145] on div "View All chevron-down" at bounding box center [547, 147] width 95 height 5
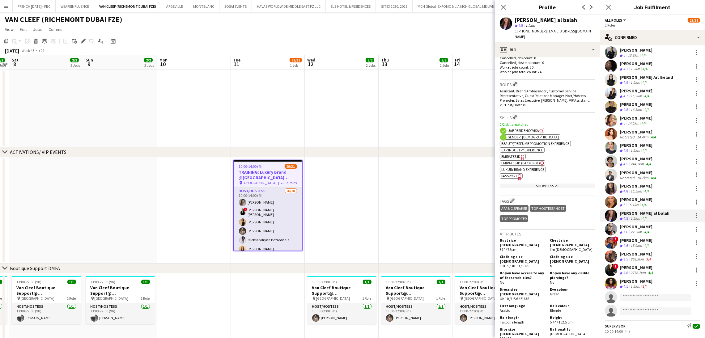
click at [515, 154] on span "Emirates ID" at bounding box center [510, 156] width 19 height 5
click at [519, 161] on span "Emirates ID (back side)" at bounding box center [520, 163] width 39 height 5
click at [632, 233] on div "22.5km" at bounding box center [636, 232] width 14 height 5
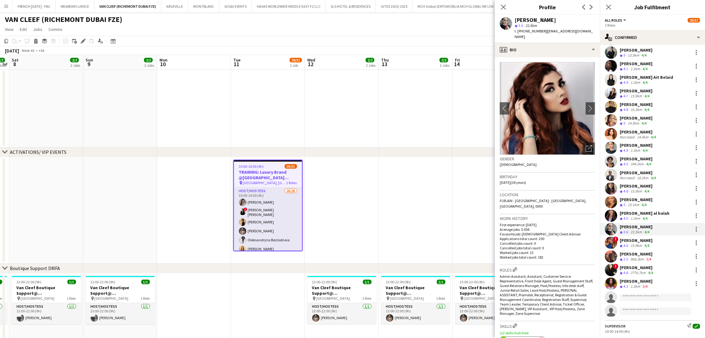
click at [543, 21] on div "[PERSON_NAME]" at bounding box center [535, 20] width 41 height 6
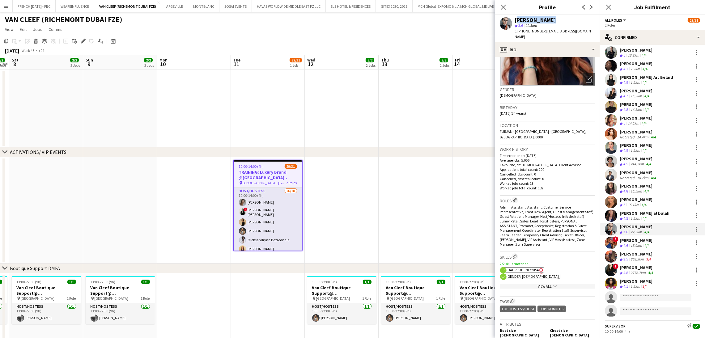
scroll to position [139, 0]
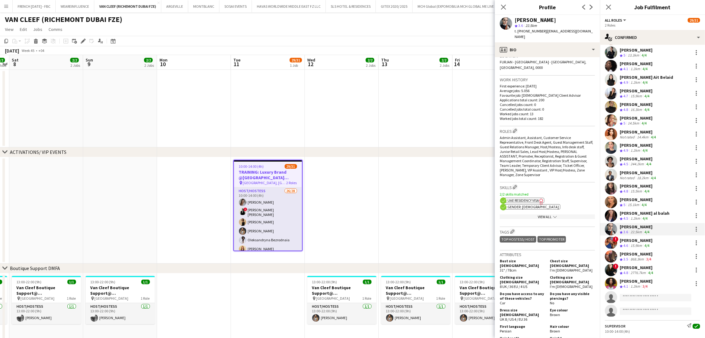
click at [539, 215] on div "View All chevron-down" at bounding box center [547, 217] width 95 height 5
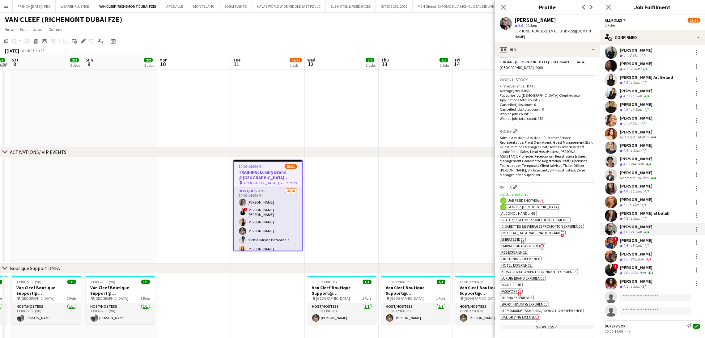
click at [515, 237] on span "Emirates ID" at bounding box center [510, 239] width 19 height 5
click at [529, 244] on span "Emirates ID (back side)" at bounding box center [520, 246] width 39 height 5
click at [528, 21] on div "[PERSON_NAME]" at bounding box center [535, 20] width 41 height 6
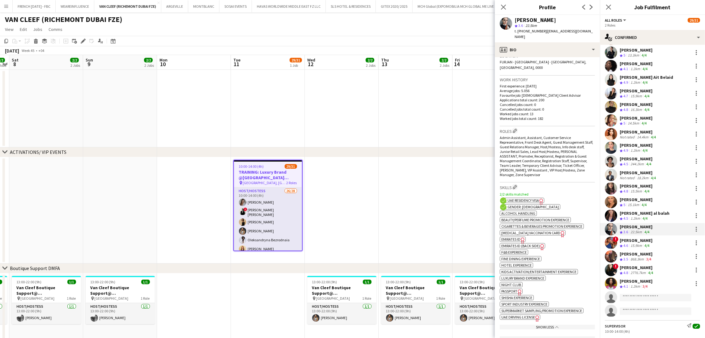
click at [636, 245] on div "15.9km" at bounding box center [636, 245] width 14 height 5
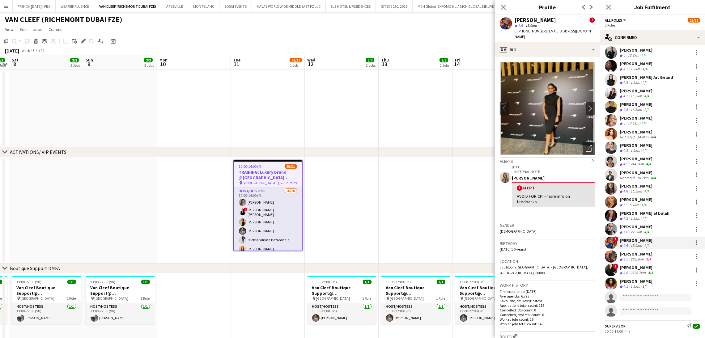
click at [530, 20] on div "[PERSON_NAME]" at bounding box center [535, 20] width 41 height 6
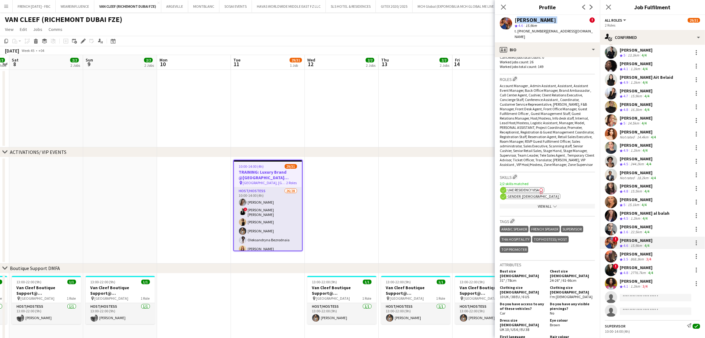
scroll to position [325, 0]
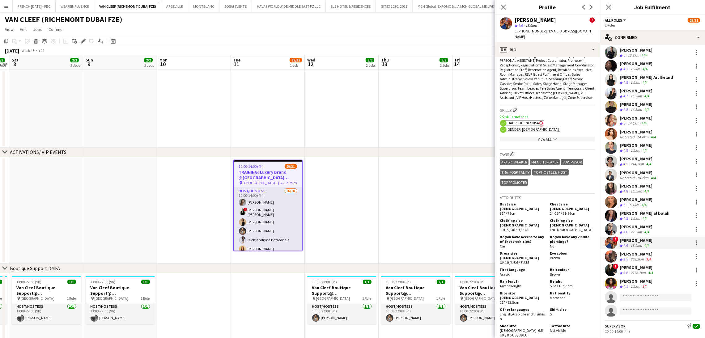
click at [555, 137] on div "View All chevron-down" at bounding box center [547, 139] width 95 height 5
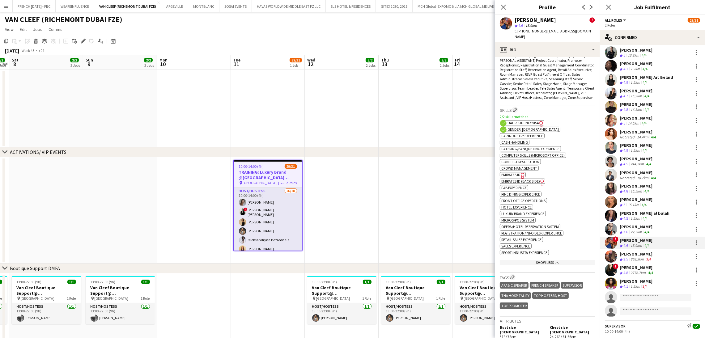
click at [522, 173] on icon at bounding box center [522, 176] width 3 height 6
click at [654, 259] on div "Meriem Embarek Crew rating 3.5 868.3km 3/4" at bounding box center [652, 256] width 105 height 12
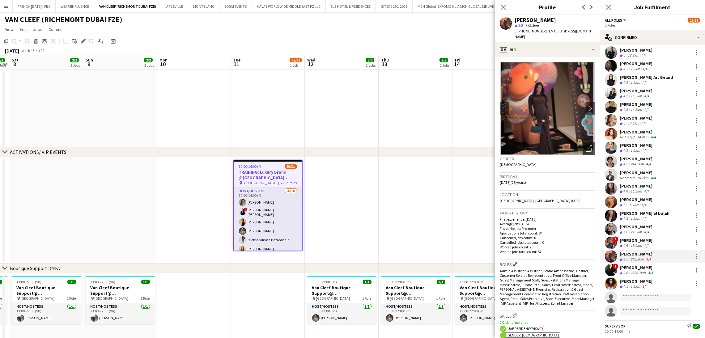
click at [538, 19] on div "[PERSON_NAME]" at bounding box center [535, 20] width 41 height 6
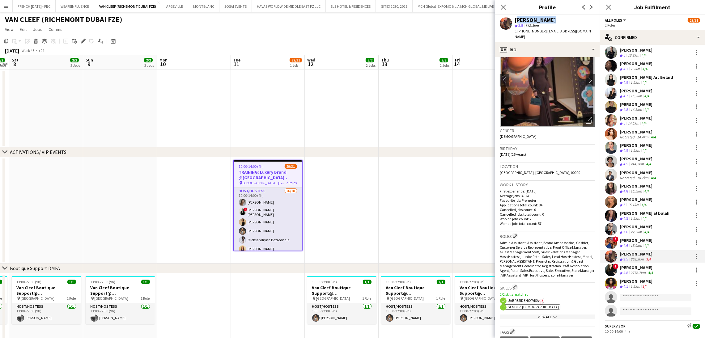
scroll to position [46, 0]
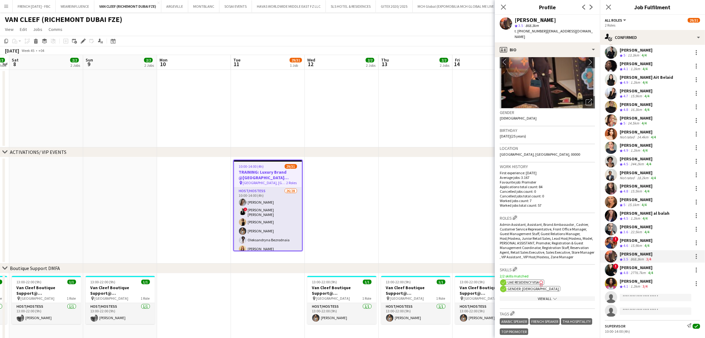
click at [552, 297] on app-icon "chevron-down" at bounding box center [554, 298] width 5 height 5
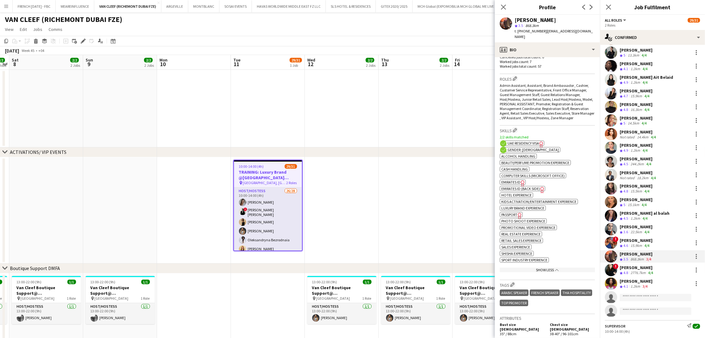
click at [521, 186] on icon "Freelancer has uploaded a photo validation of skill. Click to see" at bounding box center [523, 183] width 6 height 6
click at [545, 21] on div "[PERSON_NAME]" at bounding box center [535, 20] width 41 height 6
click at [528, 189] on span "Emirates ID (back side)" at bounding box center [520, 188] width 39 height 5
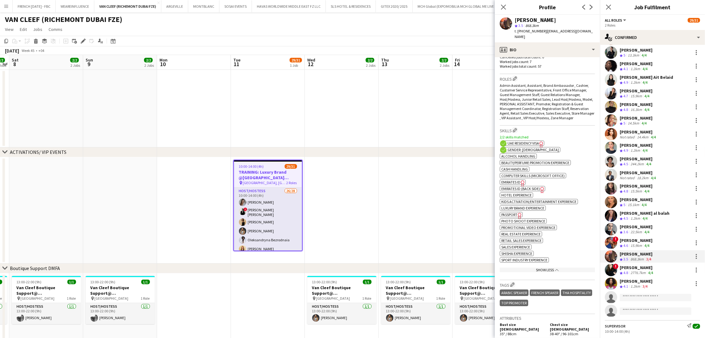
click at [627, 276] on div "! Maria Leontyeva Crew rating 4.8 2776.7km 4/4" at bounding box center [652, 270] width 105 height 12
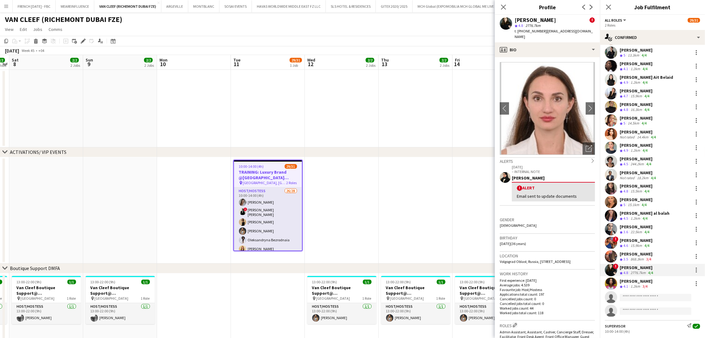
click at [537, 15] on div "Maria Leontyeva ! star 4.8 2776.7km t. +971586395505 | marileo1171@gmail.com" at bounding box center [547, 29] width 105 height 28
click at [537, 18] on div "[PERSON_NAME]" at bounding box center [535, 20] width 41 height 6
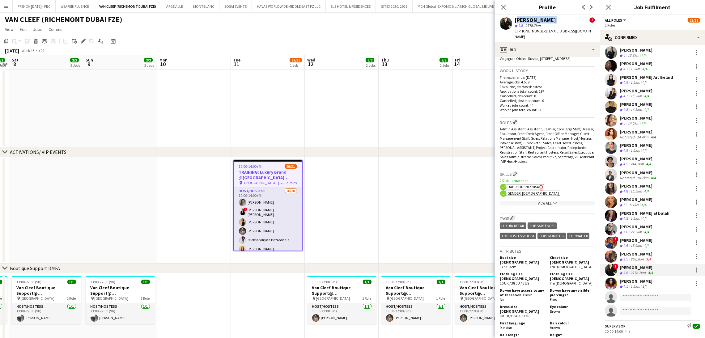
scroll to position [232, 0]
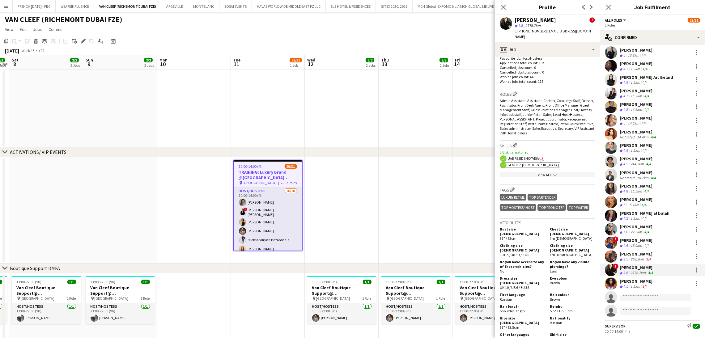
click at [550, 174] on app-show-more-section "View All chevron-down" at bounding box center [547, 174] width 95 height 12
click at [548, 177] on div "View All chevron-down" at bounding box center [547, 174] width 95 height 5
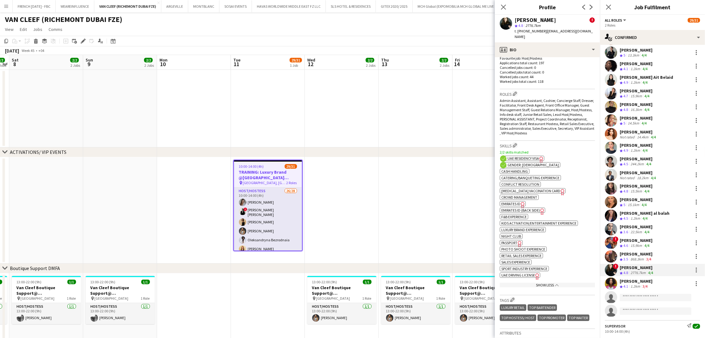
click at [522, 208] on icon at bounding box center [522, 205] width 3 height 6
click at [649, 287] on div "3/4" at bounding box center [644, 286] width 7 height 5
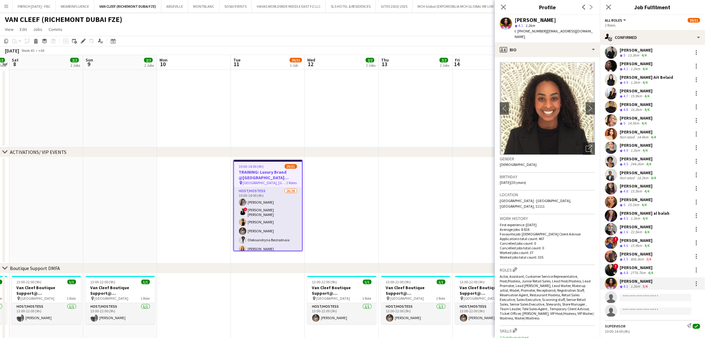
click at [545, 19] on div "[PERSON_NAME]" at bounding box center [535, 20] width 41 height 6
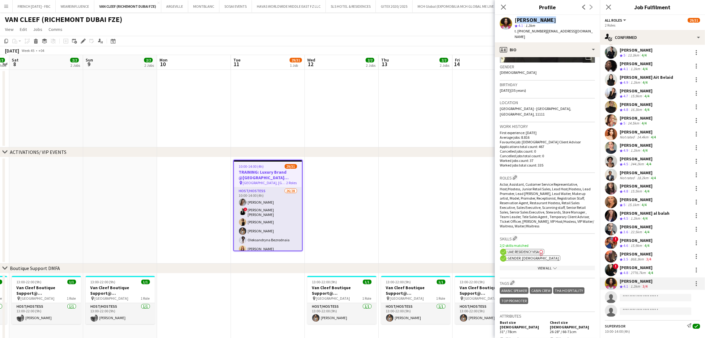
scroll to position [93, 0]
click at [533, 265] on div "View All chevron-down" at bounding box center [547, 267] width 95 height 5
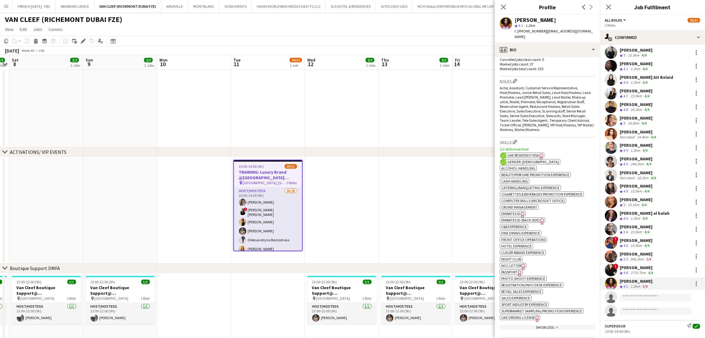
scroll to position [232, 0]
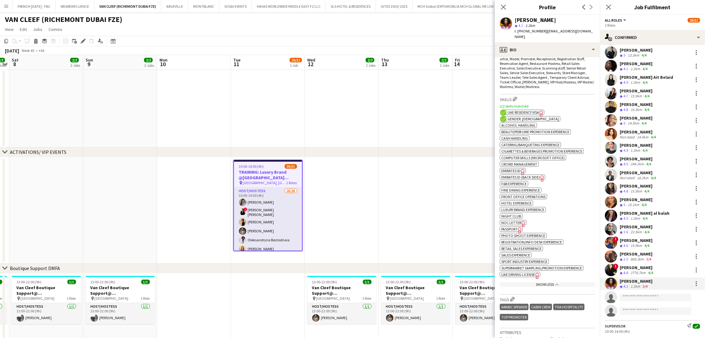
click at [518, 168] on span "Emirates ID" at bounding box center [510, 170] width 19 height 5
click at [523, 19] on div "[PERSON_NAME]" at bounding box center [535, 20] width 41 height 6
click at [537, 175] on app-spec-pill "ok-circled2 background Layer 1 cross-circle-red background Layer 1 Emirates ID …" at bounding box center [522, 177] width 45 height 5
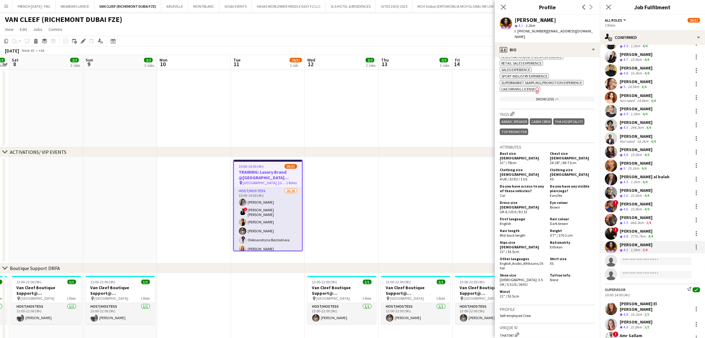
scroll to position [196, 0]
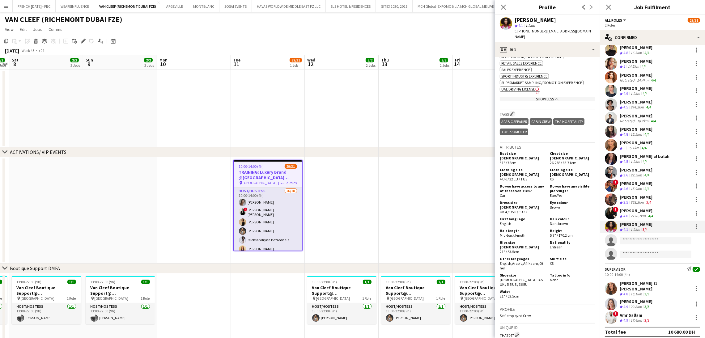
click at [636, 286] on div "[PERSON_NAME] El [PERSON_NAME]" at bounding box center [655, 286] width 70 height 11
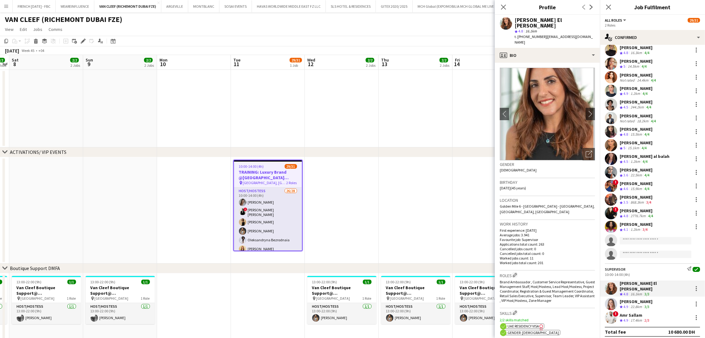
click at [546, 20] on div "[PERSON_NAME] El [PERSON_NAME]" at bounding box center [555, 22] width 80 height 11
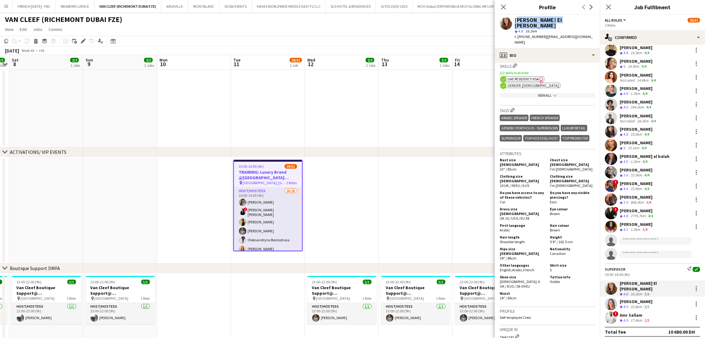
scroll to position [232, 0]
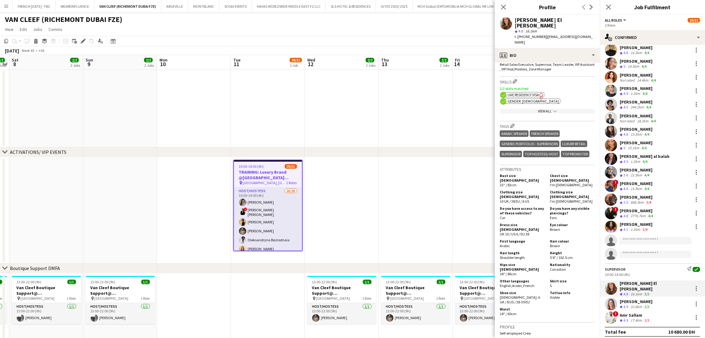
click at [553, 109] on icon "chevron-down" at bounding box center [555, 111] width 4 height 4
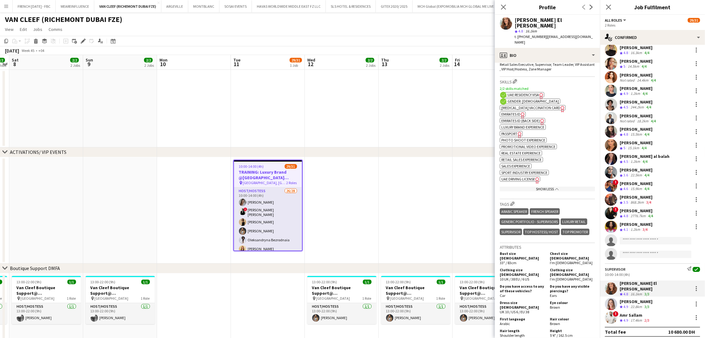
click at [515, 112] on span "Emirates ID" at bounding box center [510, 114] width 19 height 5
click at [664, 292] on div "Martine El Debs Crew rating 4.8 16.1km 3/3" at bounding box center [652, 289] width 105 height 16
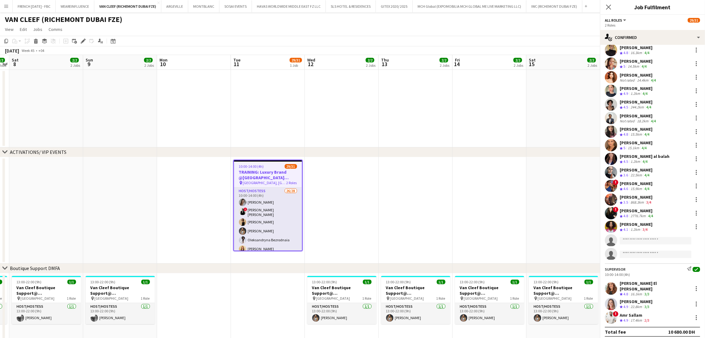
click at [663, 298] on div "Nikolett Egresi Crew rating 4.9 22.8km 3/3" at bounding box center [652, 304] width 105 height 12
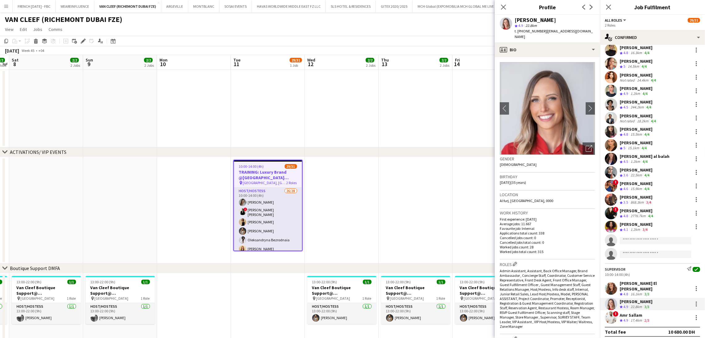
click at [536, 19] on div "[PERSON_NAME]" at bounding box center [535, 20] width 41 height 6
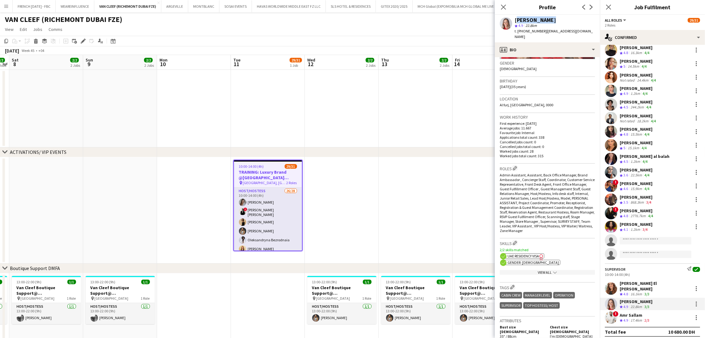
scroll to position [139, 0]
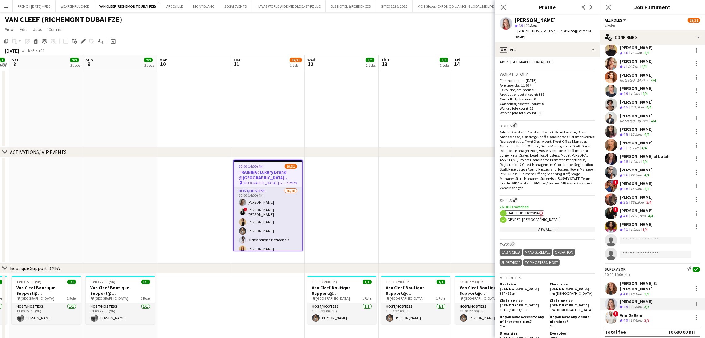
click at [553, 228] on icon "chevron-down" at bounding box center [555, 230] width 4 height 4
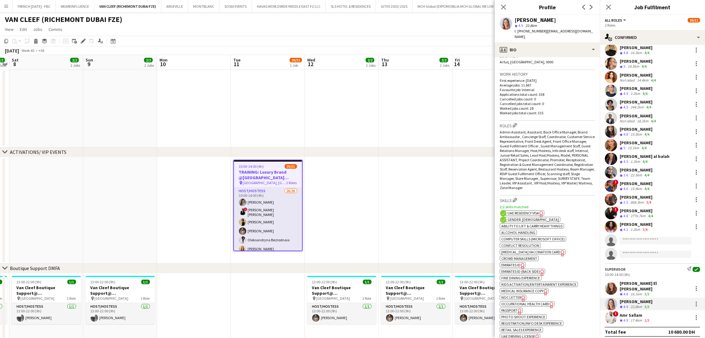
click at [520, 270] on icon "Freelancer has uploaded a photo validation of skill. Click to see" at bounding box center [523, 266] width 6 height 6
click at [526, 274] on span "Emirates ID (back side)" at bounding box center [520, 271] width 39 height 5
click at [647, 313] on div "Amr Sallam" at bounding box center [635, 316] width 31 height 6
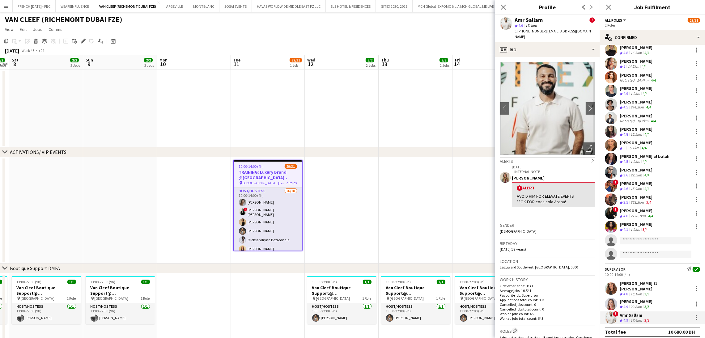
click at [536, 20] on div "Amr Sallam" at bounding box center [529, 20] width 28 height 6
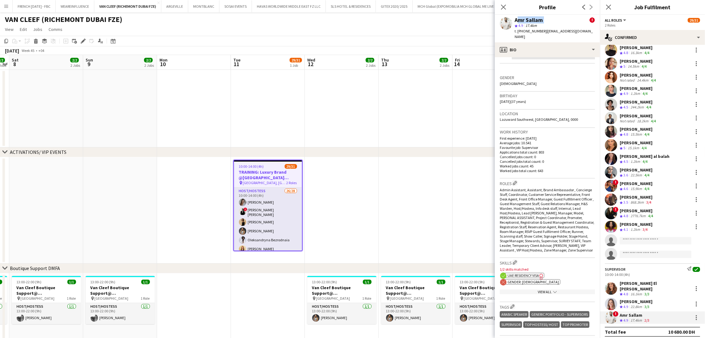
scroll to position [232, 0]
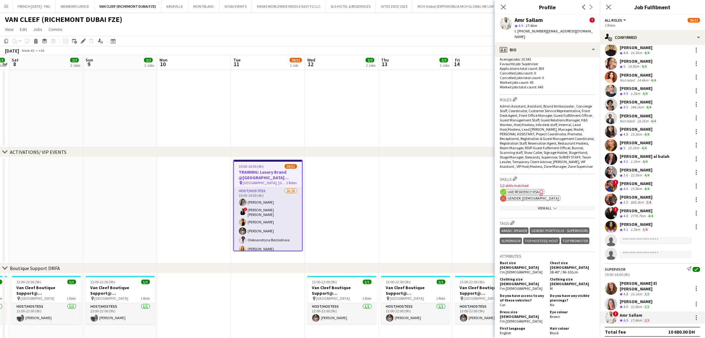
click at [548, 208] on div "View All chevron-down" at bounding box center [547, 208] width 95 height 5
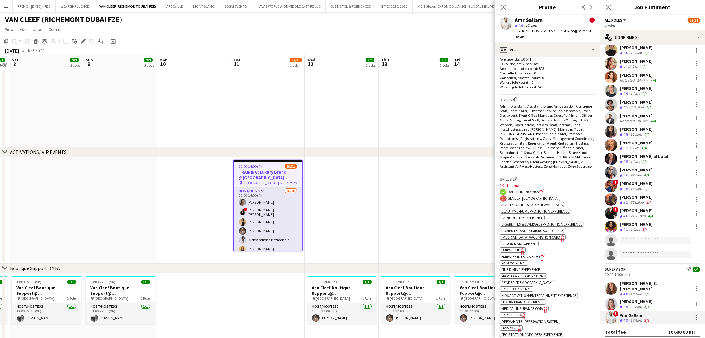
click at [520, 252] on span "Emirates ID" at bounding box center [510, 250] width 19 height 5
click at [394, 108] on app-date-cell at bounding box center [416, 109] width 74 height 78
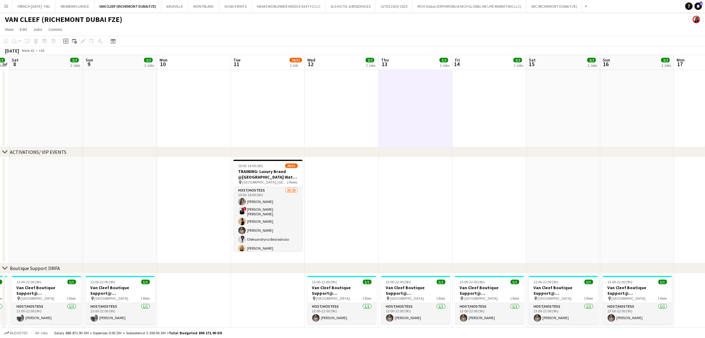
click at [280, 208] on app-calendar-viewport "Wed 5 2/2 2 Jobs Thu 6 2/2 2 Jobs Fri 7 2/2 2 Jobs Sat 8 2/2 2 Jobs Sun 9 2/2 2…" at bounding box center [352, 330] width 705 height 551
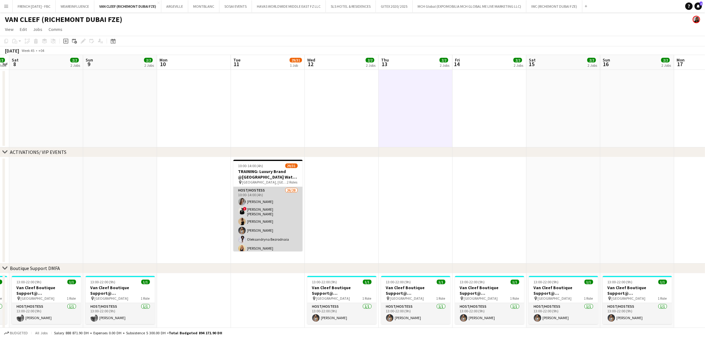
scroll to position [0, 211]
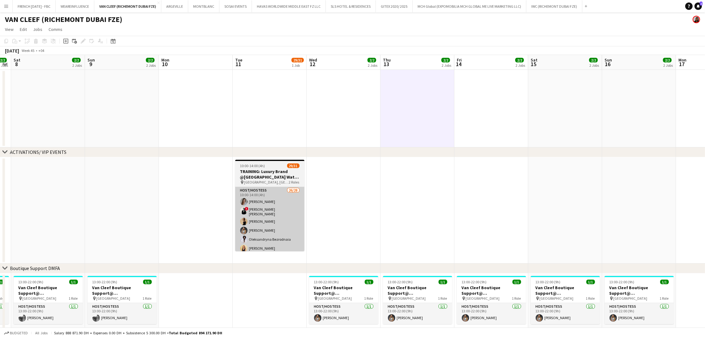
click at [292, 214] on app-card-role "Host/Hostess 26/28 10:00-14:00 (4h) [PERSON_NAME] ! [PERSON_NAME] [PERSON_NAME]…" at bounding box center [269, 319] width 69 height 265
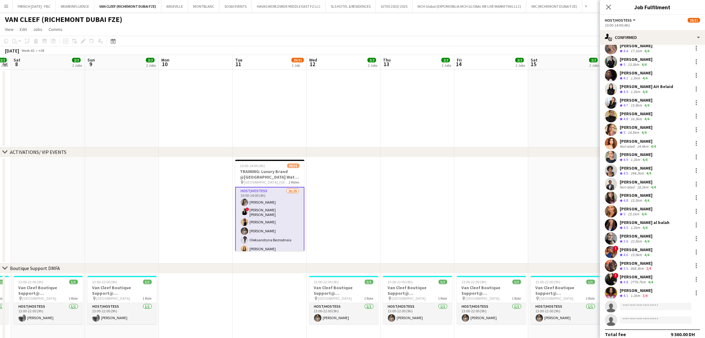
scroll to position [121, 0]
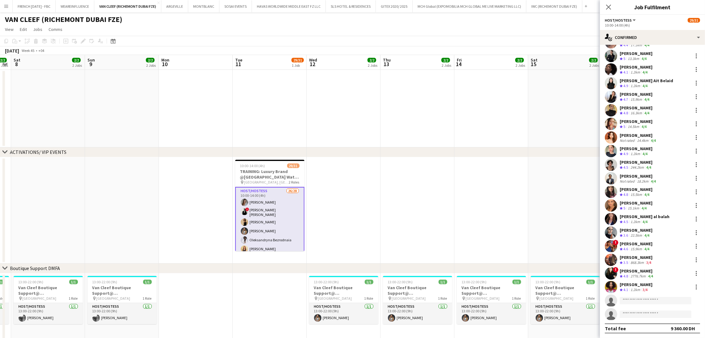
click at [640, 271] on div "[PERSON_NAME]" at bounding box center [637, 271] width 35 height 6
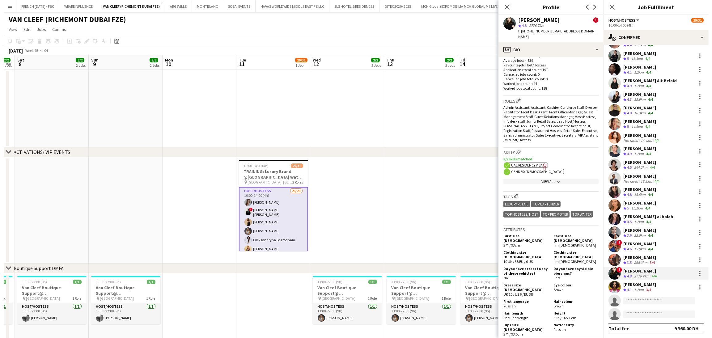
scroll to position [232, 0]
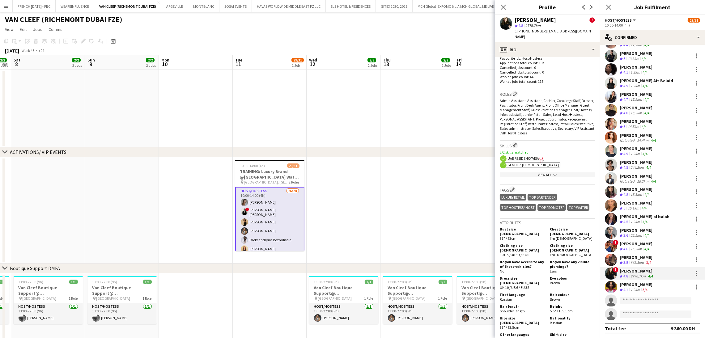
click at [536, 177] on div "View All chevron-down" at bounding box center [547, 174] width 95 height 5
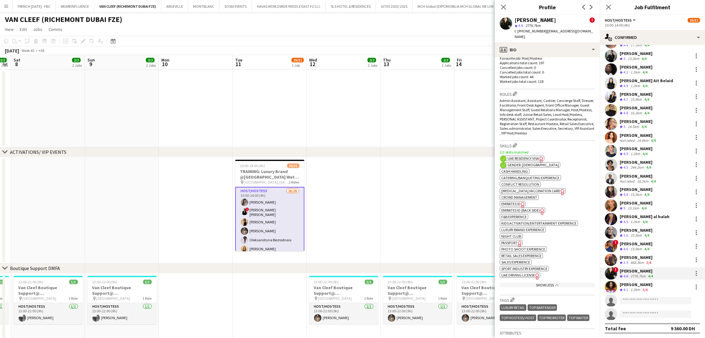
click at [520, 206] on span "Emirates ID" at bounding box center [510, 204] width 19 height 5
click at [370, 154] on div "chevron-right ACTIVATIONS/ VIP EVENTS" at bounding box center [352, 152] width 705 height 10
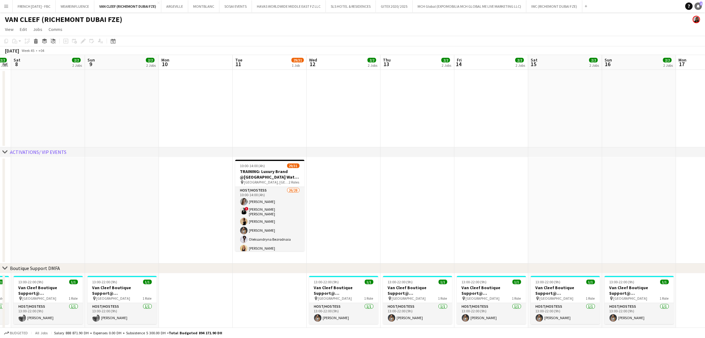
click at [702, 5] on span "1" at bounding box center [701, 4] width 3 height 4
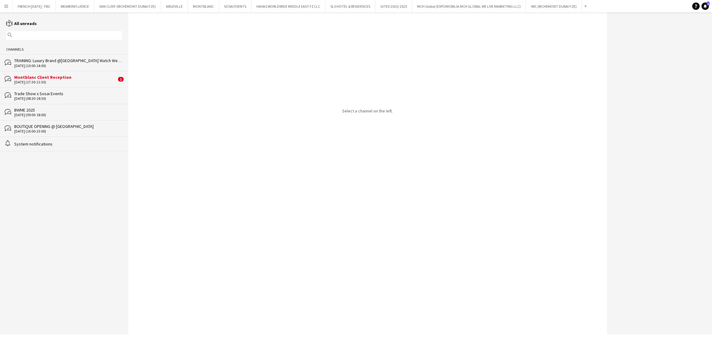
click at [106, 80] on div "Montblanc Client Reception" at bounding box center [65, 78] width 102 height 6
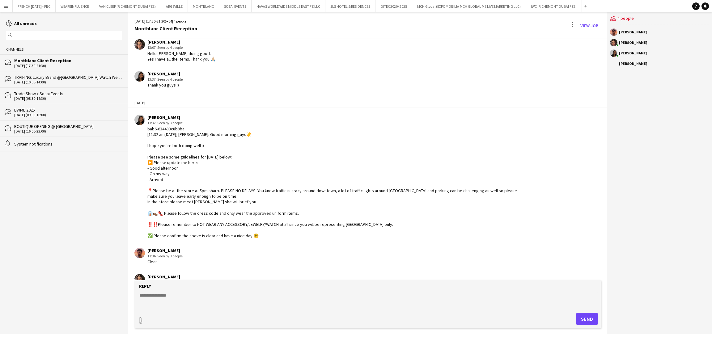
scroll to position [136, 0]
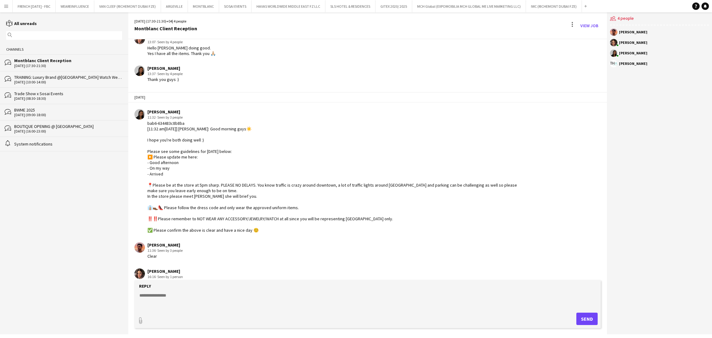
click at [288, 303] on textarea at bounding box center [369, 300] width 460 height 16
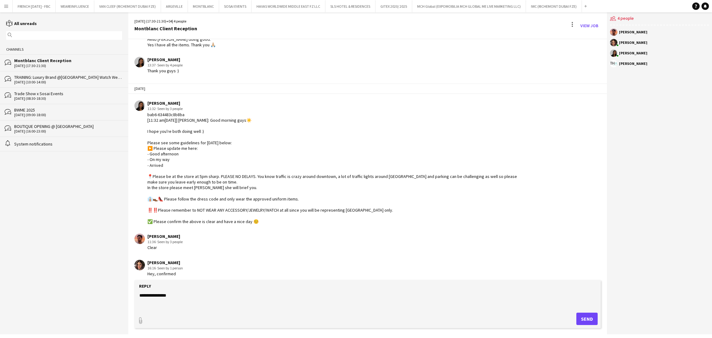
scroll to position [147, 0]
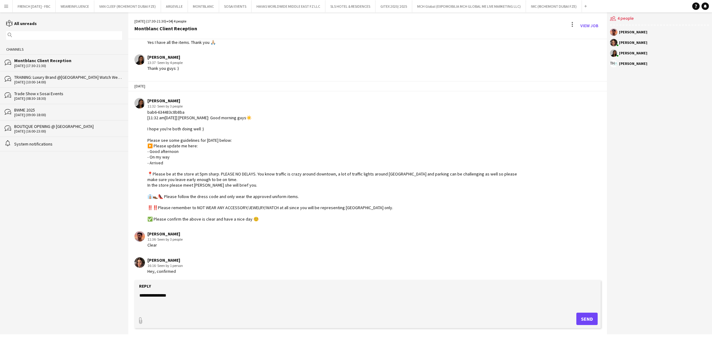
type textarea "**********"
click at [581, 319] on button "Send" at bounding box center [587, 319] width 21 height 12
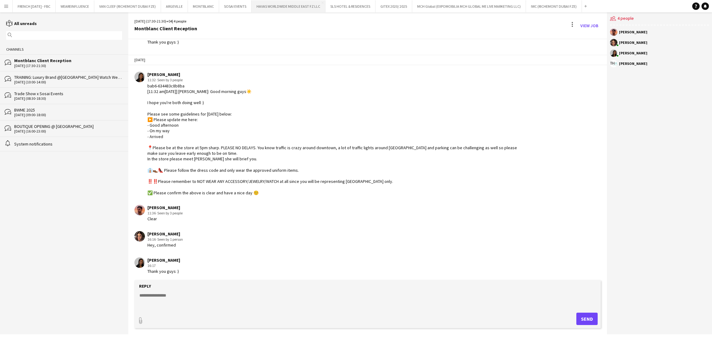
click at [287, 4] on button "HAVAS WORLDWIDE MIDDLE EAST FZ LLC Close" at bounding box center [289, 6] width 74 height 12
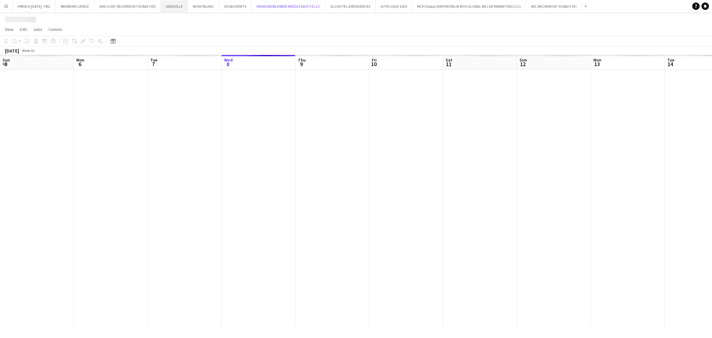
scroll to position [0, 147]
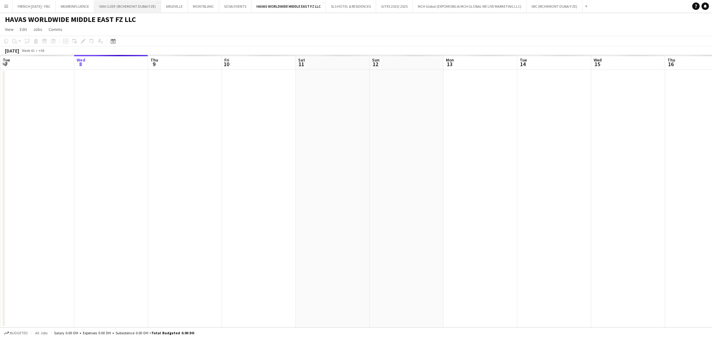
click at [139, 4] on button "VAN CLEEF (RICHEMONT DUBAI FZE) Close" at bounding box center [127, 6] width 67 height 12
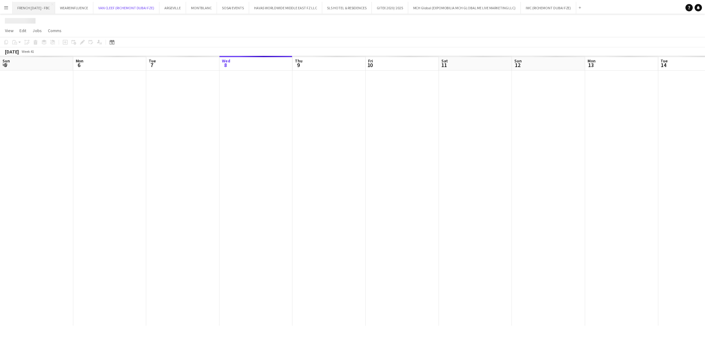
scroll to position [0, 147]
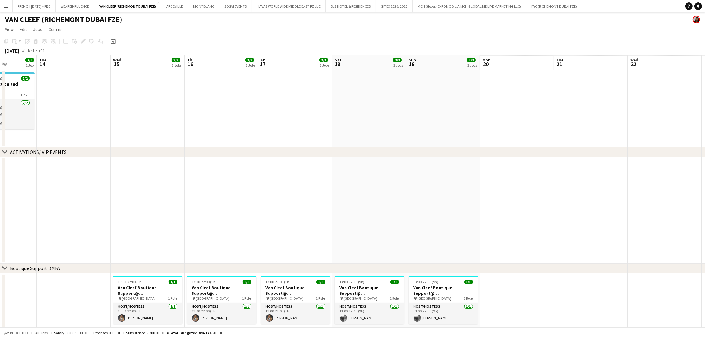
drag, startPoint x: 265, startPoint y: 205, endPoint x: 586, endPoint y: 203, distance: 320.9
click at [155, 204] on app-calendar-viewport "Fri 10 8/8 5 Jobs Sat 11 4/4 4 Jobs Sun 12 4/4 4 Jobs Mon 13 2/2 1 Job Tue 14 W…" at bounding box center [352, 330] width 705 height 551
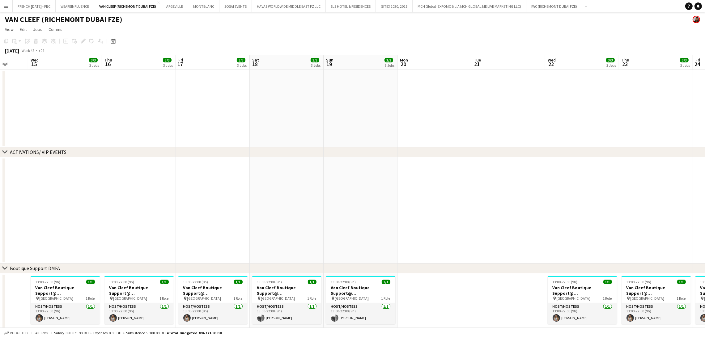
drag, startPoint x: 464, startPoint y: 202, endPoint x: 320, endPoint y: 210, distance: 144.3
click at [122, 199] on app-calendar-viewport "Sat 11 4/4 4 Jobs Sun 12 4/4 4 Jobs Mon 13 2/2 1 Job Tue 14 Wed 15 3/3 3 Jobs T…" at bounding box center [352, 330] width 705 height 551
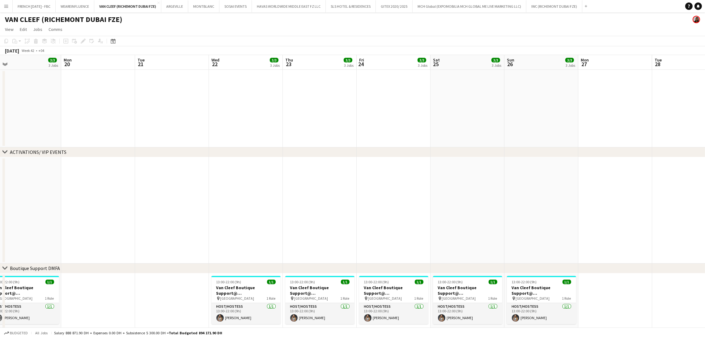
drag, startPoint x: 385, startPoint y: 212, endPoint x: 125, endPoint y: 212, distance: 260.6
click at [122, 212] on app-calendar-viewport "Thu 16 3/3 3 Jobs Fri 17 3/3 3 Jobs Sat 18 3/3 3 Jobs Sun 19 3/3 3 Jobs Mon 20 …" at bounding box center [352, 330] width 705 height 551
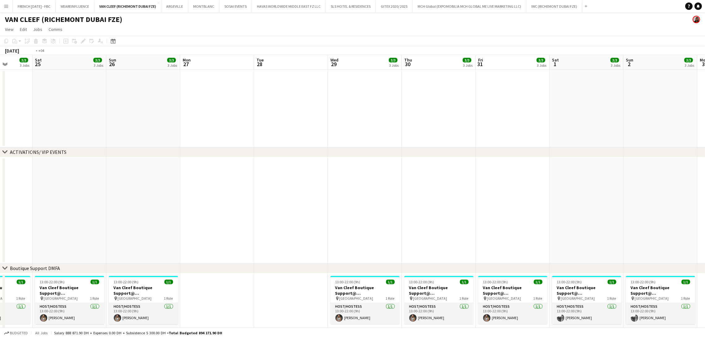
drag, startPoint x: 475, startPoint y: 216, endPoint x: 180, endPoint y: 215, distance: 294.9
click at [70, 210] on app-calendar-viewport "Tue 21 Wed 22 3/3 3 Jobs Thu 23 3/3 3 Jobs Fri 24 3/3 3 Jobs Sat 25 3/3 3 Jobs …" at bounding box center [352, 330] width 705 height 551
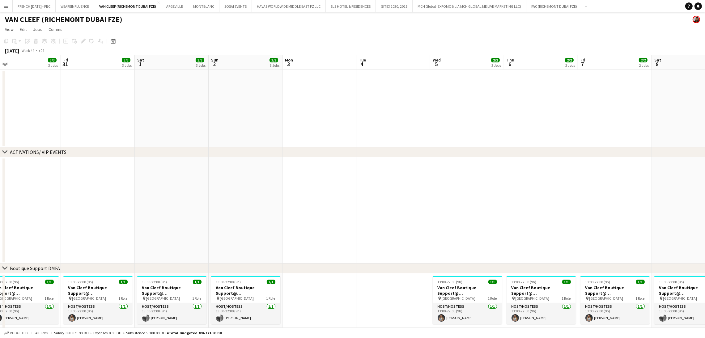
drag, startPoint x: 529, startPoint y: 217, endPoint x: 88, endPoint y: 215, distance: 441.1
click at [92, 215] on app-calendar-viewport "Mon 27 Tue 28 Wed 29 3/3 3 Jobs Thu 30 3/3 3 Jobs Fri 31 3/3 3 Jobs Sat 1 3/3 3…" at bounding box center [352, 330] width 705 height 551
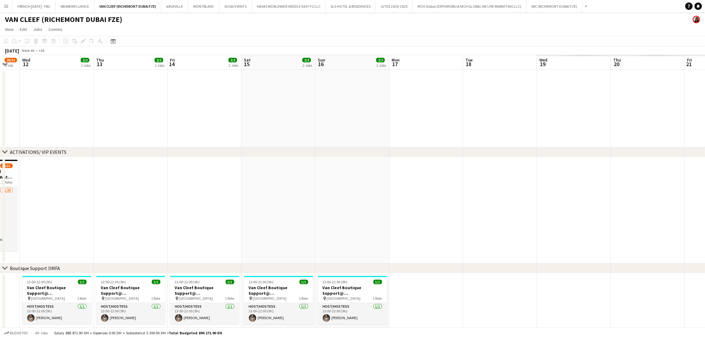
drag, startPoint x: 459, startPoint y: 212, endPoint x: 132, endPoint y: 208, distance: 326.8
click at [132, 208] on app-calendar-viewport "Sun 9 2/2 2 Jobs Mon 10 Tue 11 29/31 1 Job Wed 12 2/2 2 Jobs Thu 13 2/2 2 Jobs …" at bounding box center [352, 330] width 705 height 551
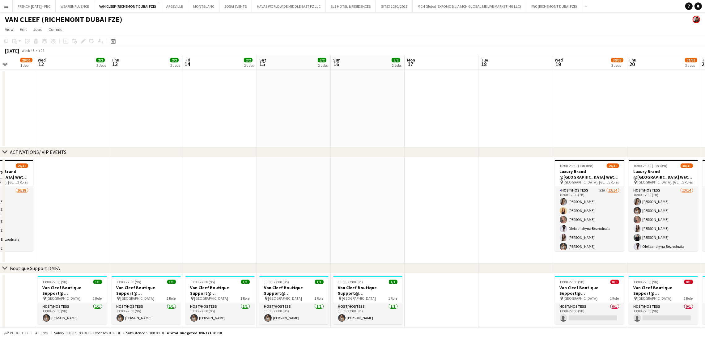
click at [465, 207] on app-calendar-viewport "Sun 9 2/2 2 Jobs Mon 10 Tue 11 29/31 1 Job Wed 12 2/2 2 Jobs Thu 13 2/2 2 Jobs …" at bounding box center [352, 330] width 705 height 551
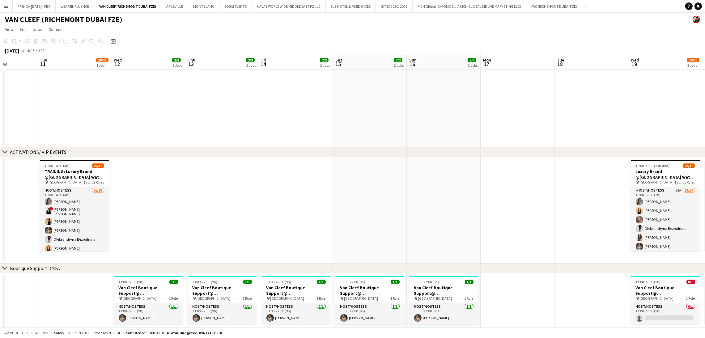
drag, startPoint x: 31, startPoint y: 227, endPoint x: 38, endPoint y: 226, distance: 7.1
click at [33, 226] on app-date-cell at bounding box center [1, 210] width 74 height 106
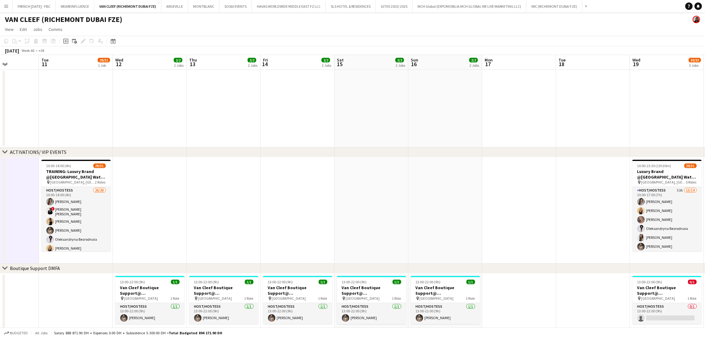
drag, startPoint x: 55, startPoint y: 226, endPoint x: 504, endPoint y: 219, distance: 448.9
click at [56, 226] on app-card-role "Host/Hostess 26/28 10:00-14:00 (4h) [PERSON_NAME] ! [PERSON_NAME] [PERSON_NAME]…" at bounding box center [75, 319] width 69 height 265
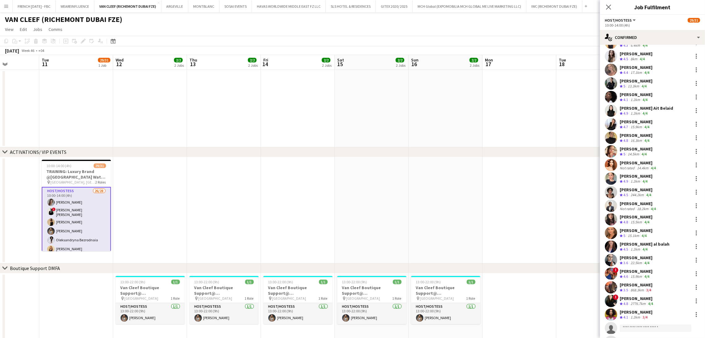
scroll to position [121, 0]
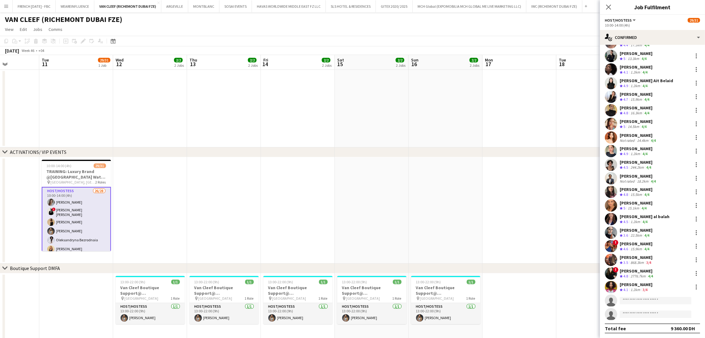
click at [641, 275] on div "2776.7km" at bounding box center [638, 276] width 18 height 5
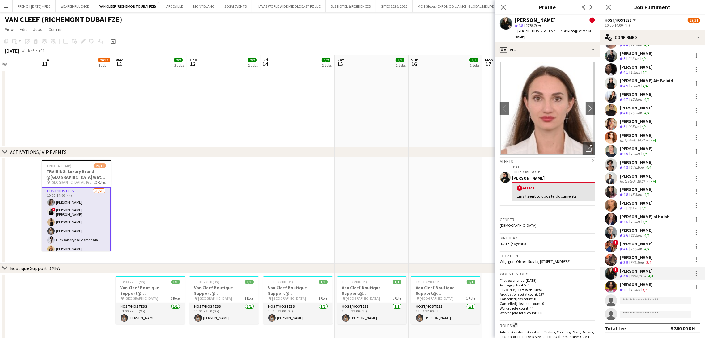
click at [543, 21] on div "[PERSON_NAME]" at bounding box center [535, 20] width 41 height 6
